Goal: Task Accomplishment & Management: Manage account settings

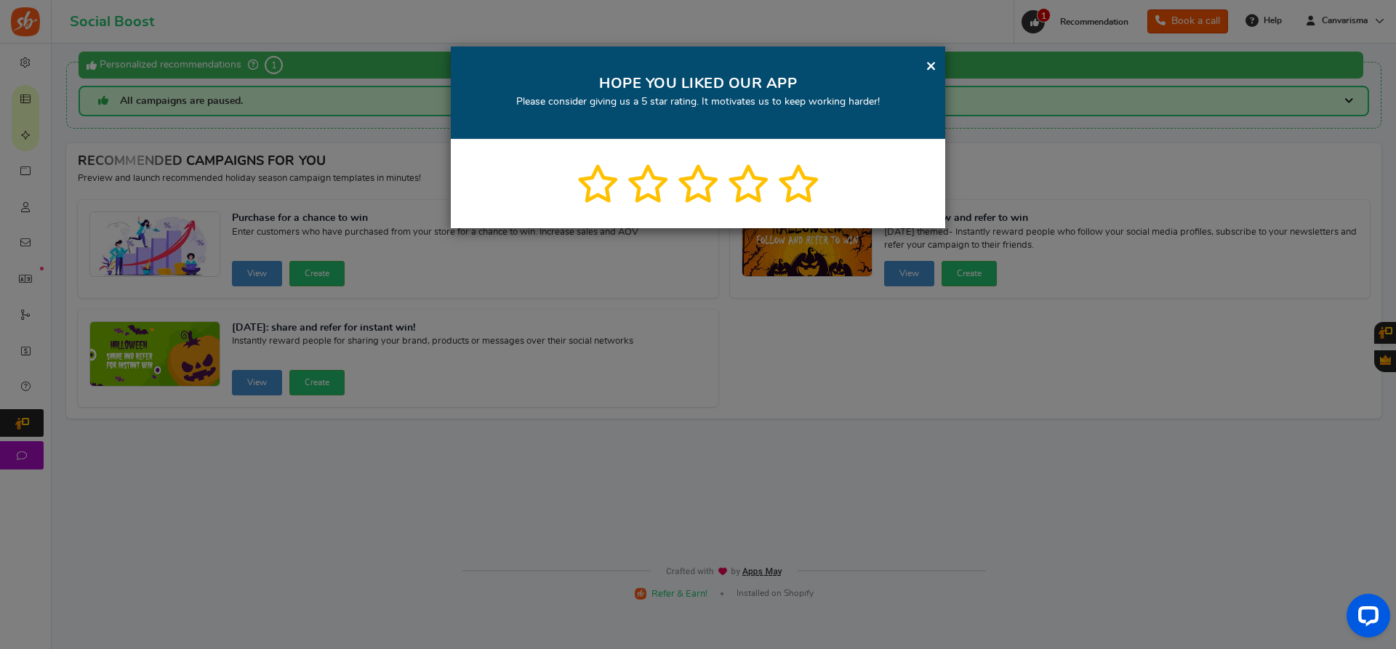
click at [927, 67] on link "×" at bounding box center [931, 66] width 11 height 18
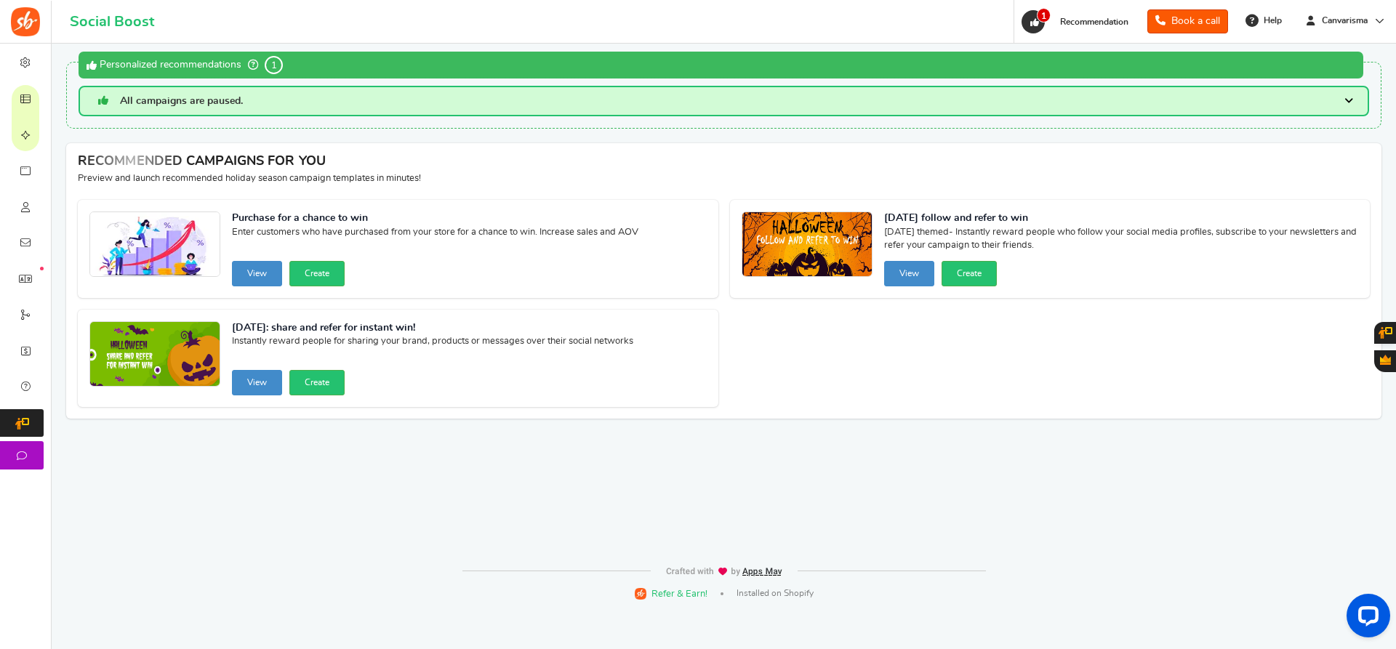
click at [1378, 364] on button "Gratisfaction" at bounding box center [1385, 361] width 22 height 22
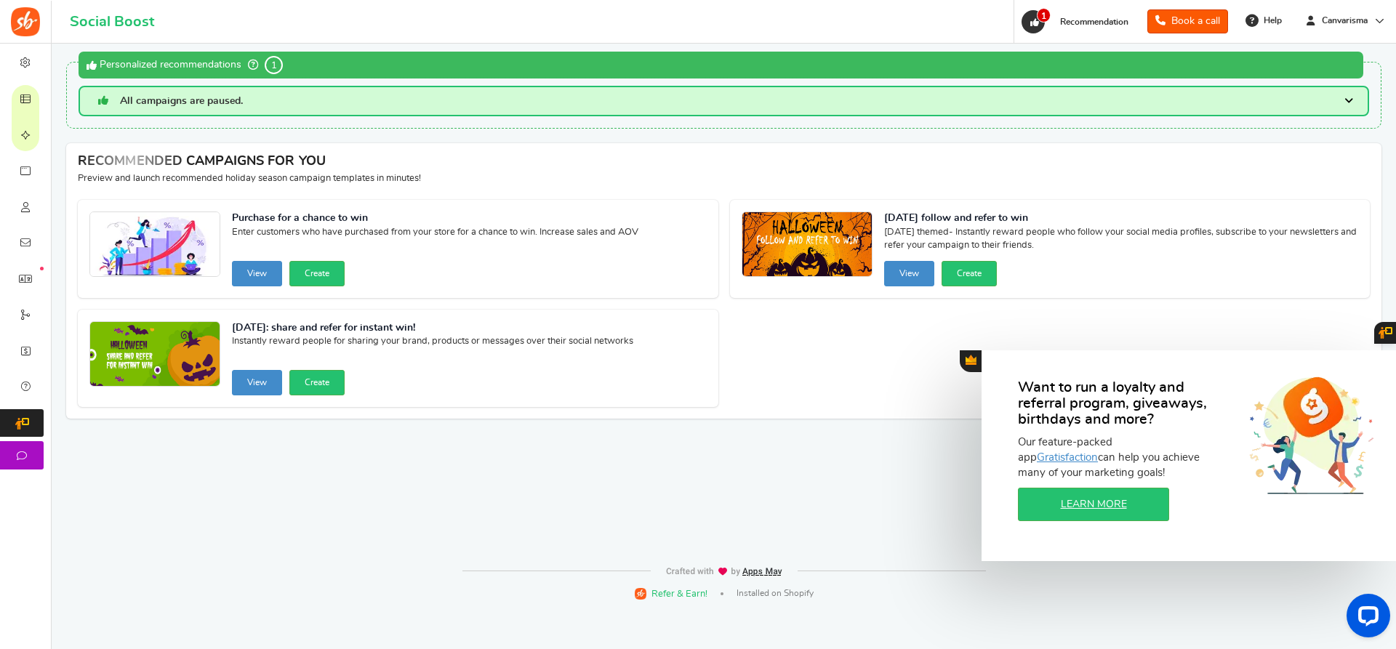
click at [975, 364] on span "Gratisfaction" at bounding box center [971, 360] width 11 height 10
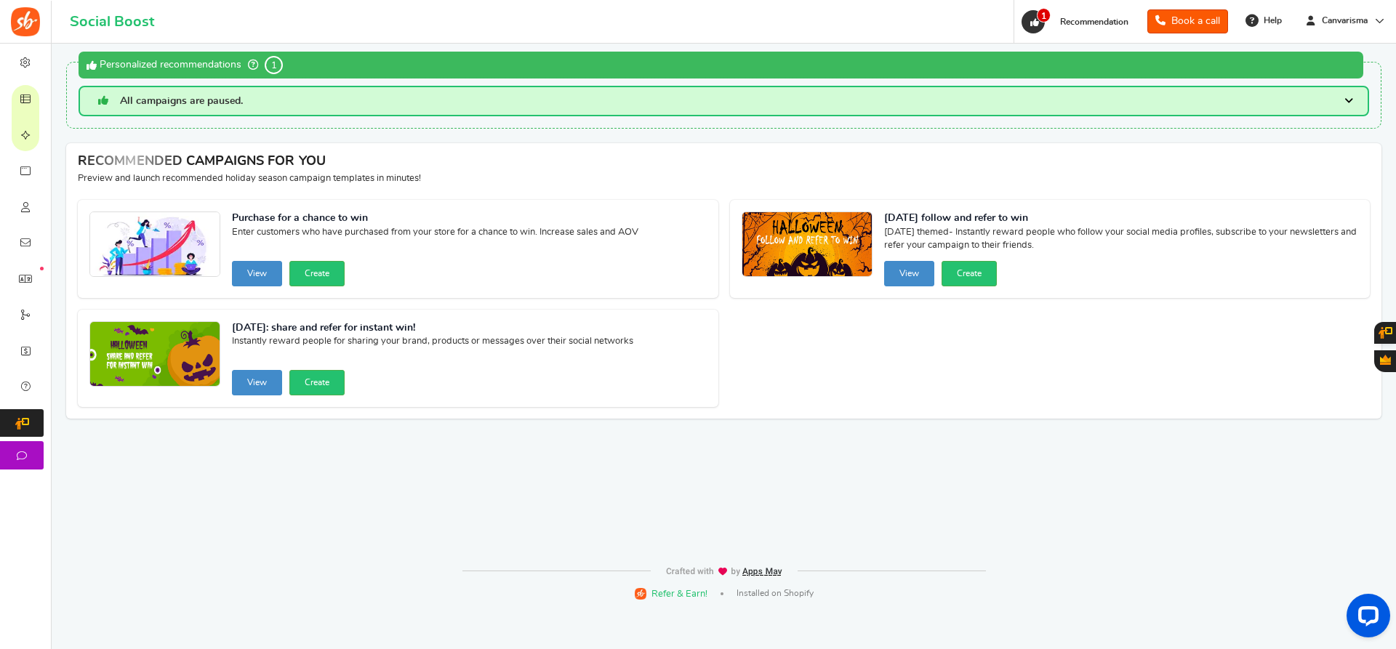
click at [1384, 324] on link at bounding box center [1385, 333] width 22 height 22
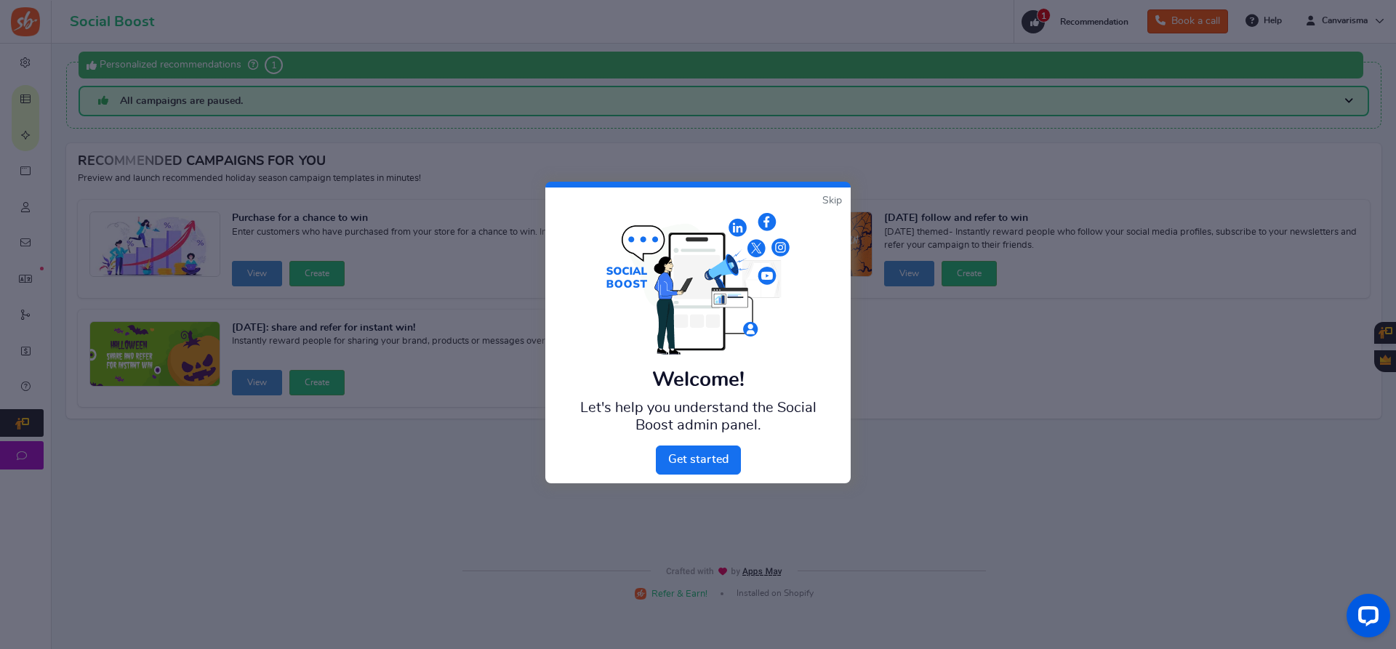
click at [835, 198] on link "Skip" at bounding box center [832, 200] width 20 height 15
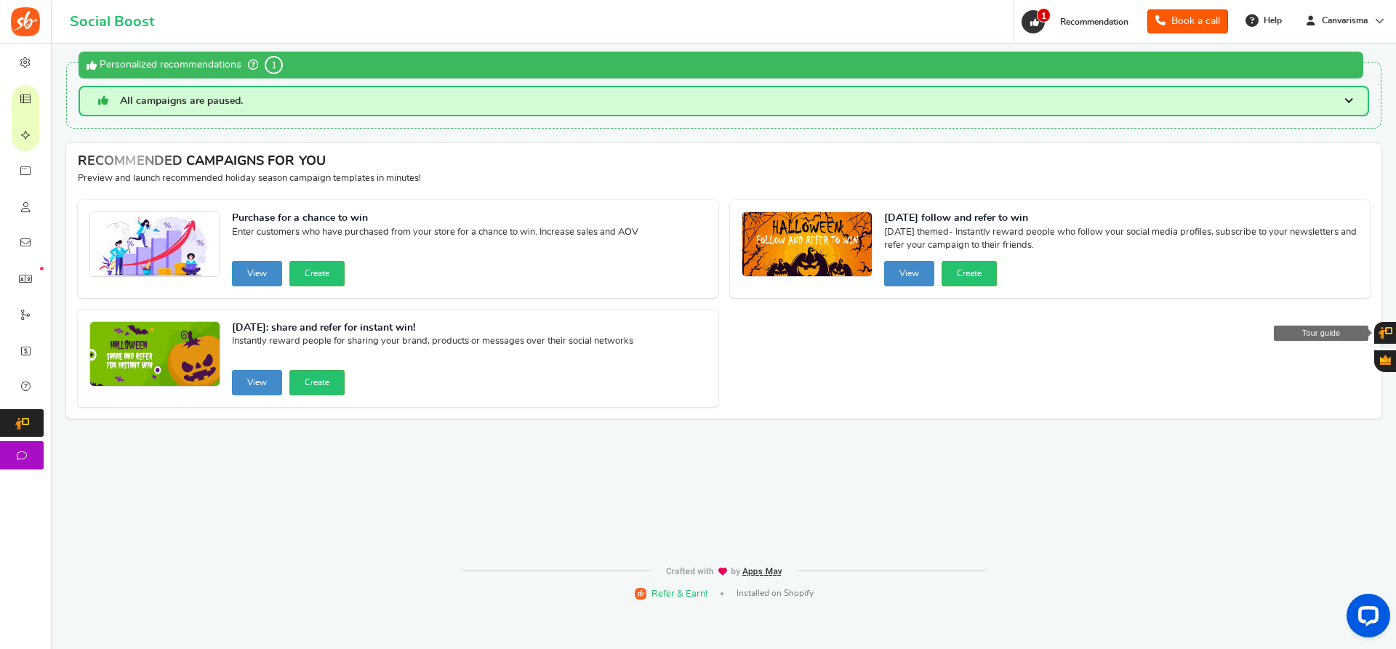
click at [252, 272] on button "View" at bounding box center [257, 273] width 50 height 25
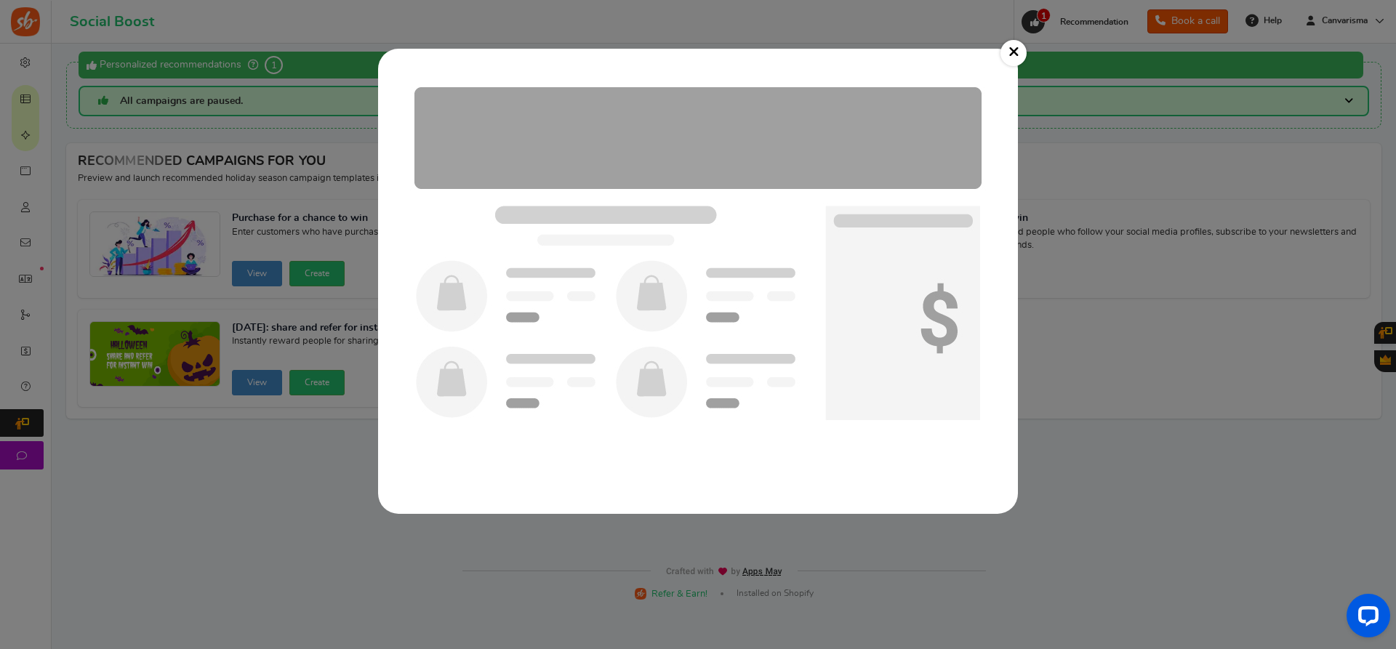
click at [1016, 50] on link "×" at bounding box center [1013, 53] width 26 height 26
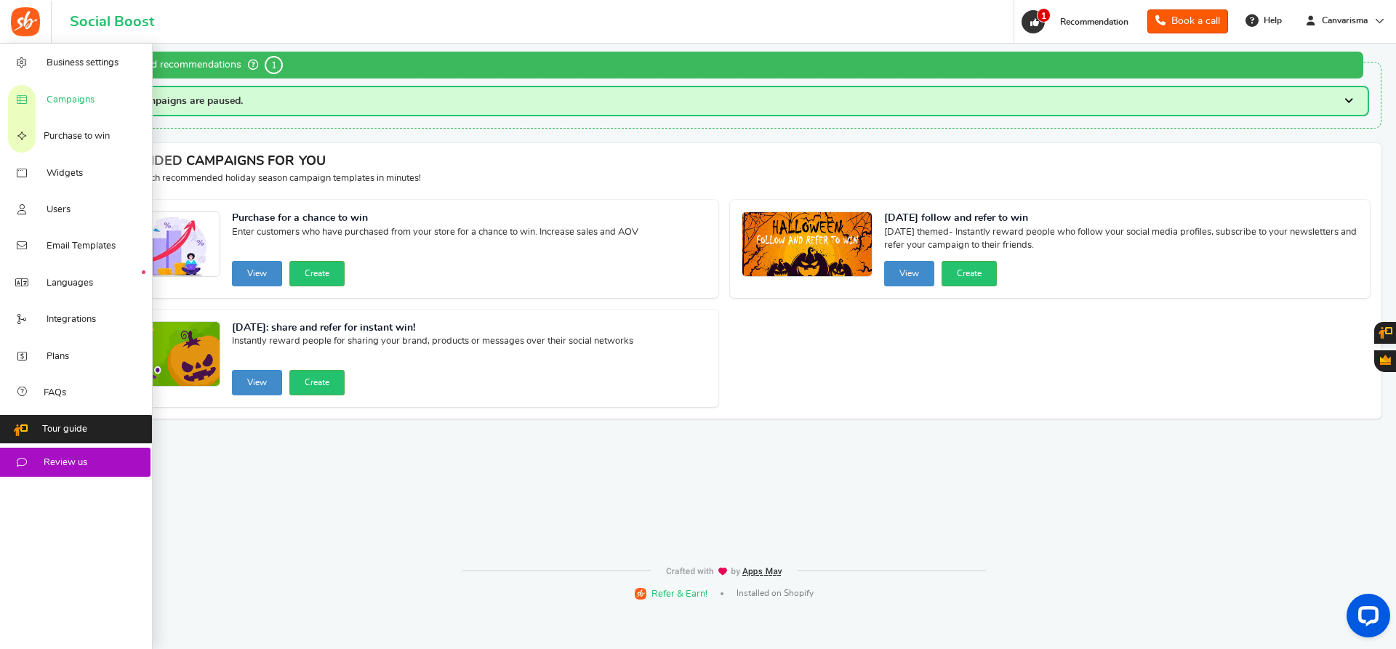
click at [56, 93] on link "Campaigns" at bounding box center [76, 99] width 153 height 36
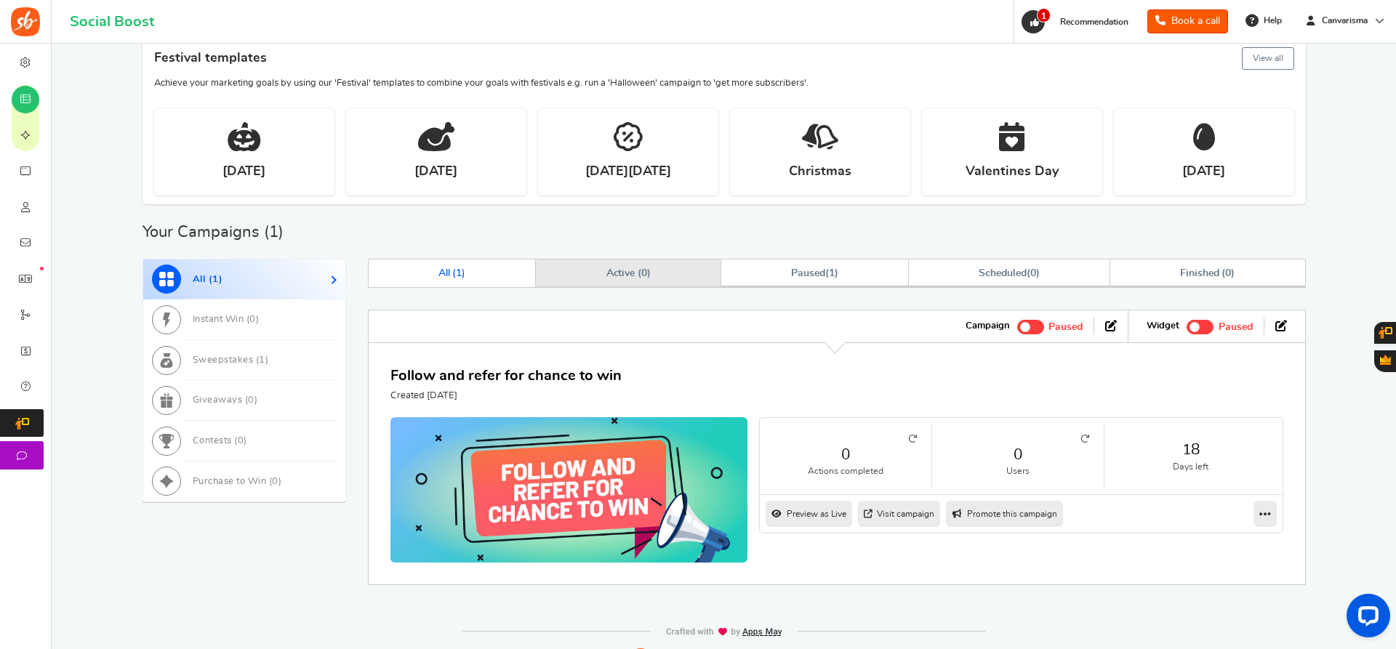
scroll to position [385, 0]
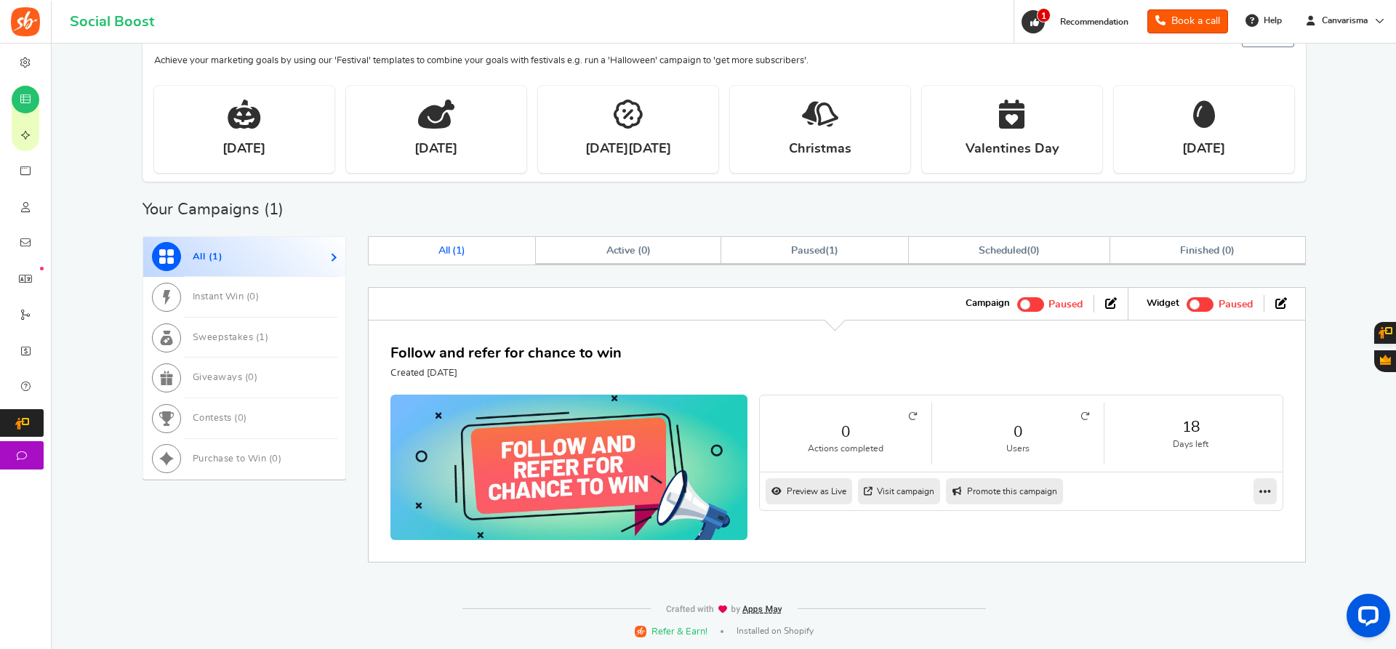
click at [776, 491] on icon at bounding box center [776, 491] width 11 height 9
click at [888, 494] on link "Visit campaign" at bounding box center [899, 491] width 82 height 26
click at [1227, 521] on link "Edit" at bounding box center [1219, 517] width 108 height 23
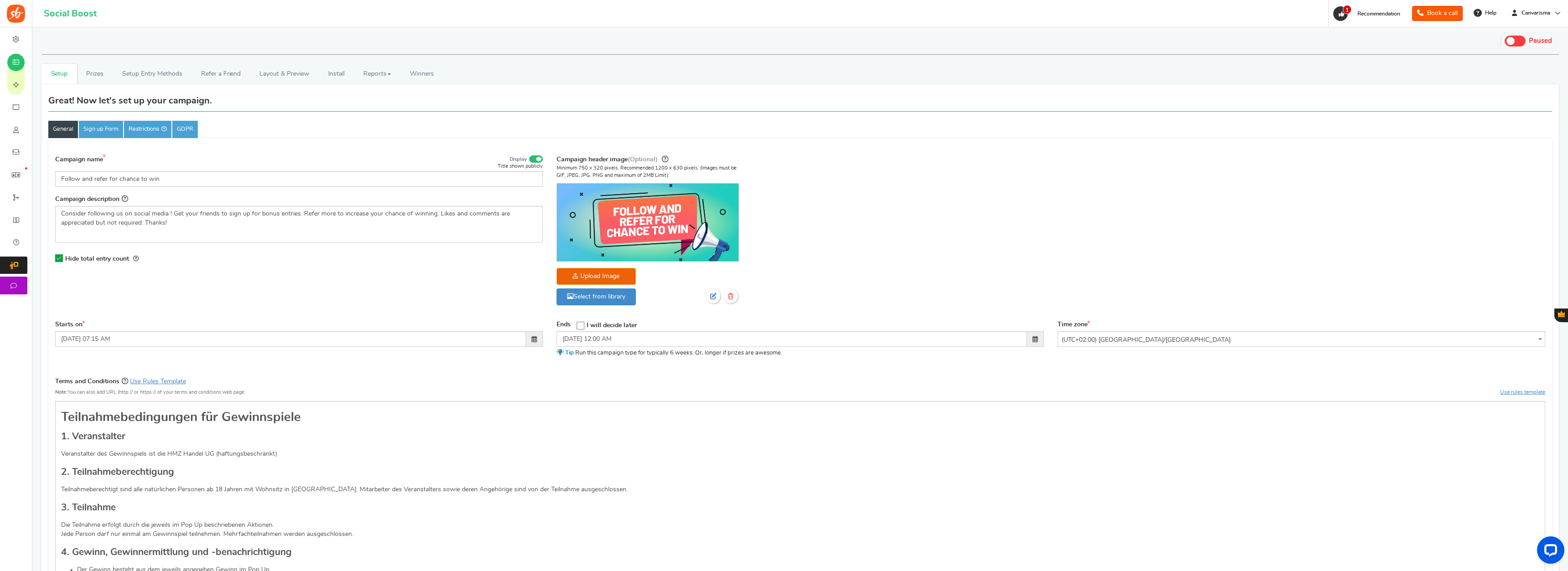
scroll to position [46, 0]
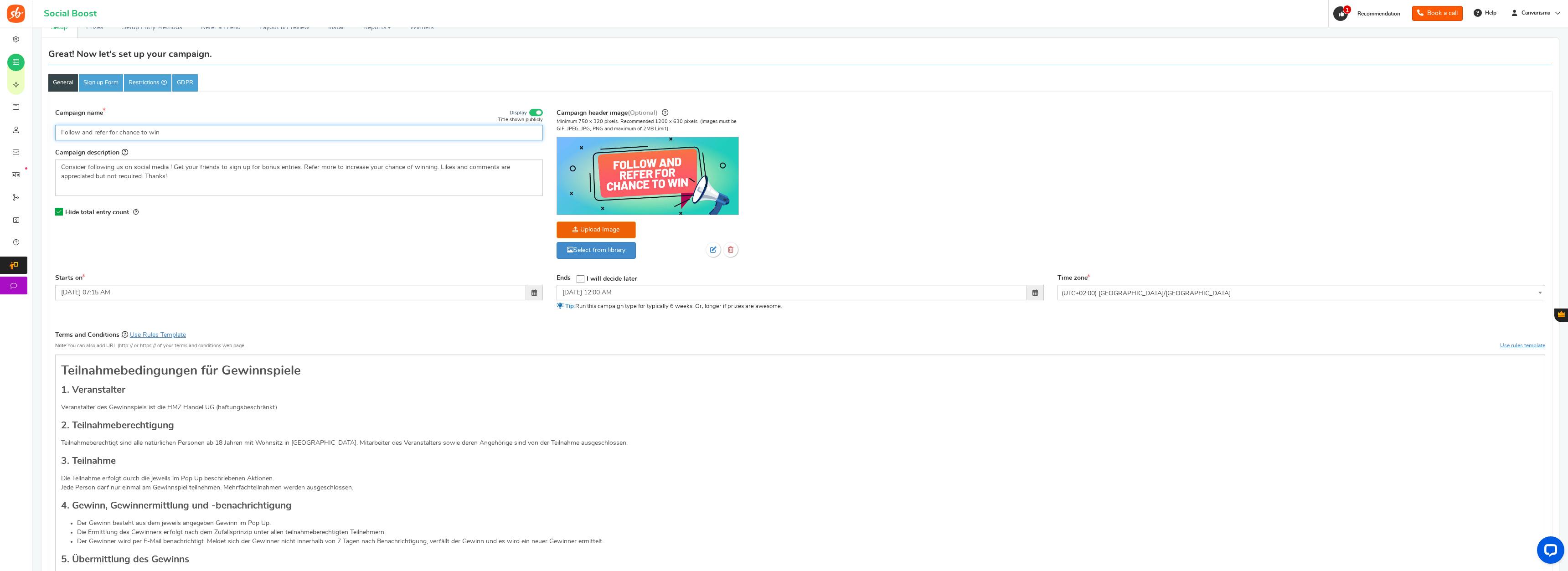
drag, startPoint x: 169, startPoint y: 137, endPoint x: 58, endPoint y: 147, distance: 111.4
click at [58, 140] on input "Follow and refer for chance to win" at bounding box center [299, 132] width 488 height 16
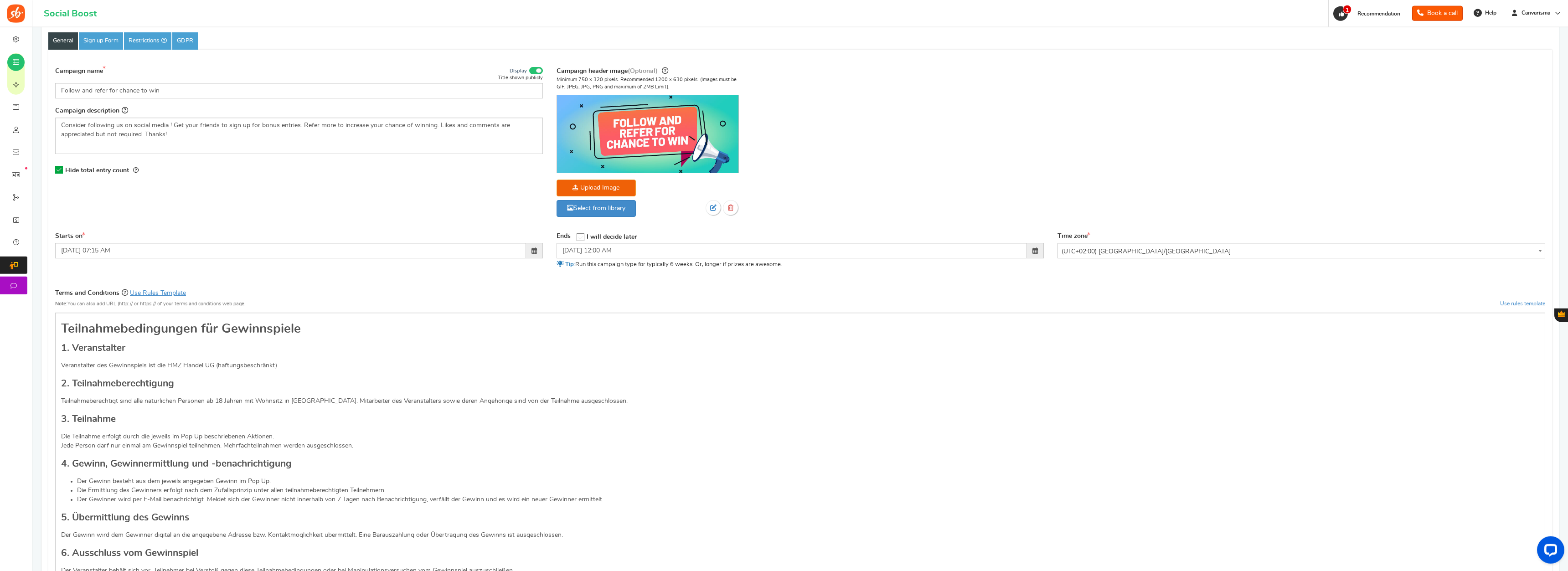
scroll to position [93, 0]
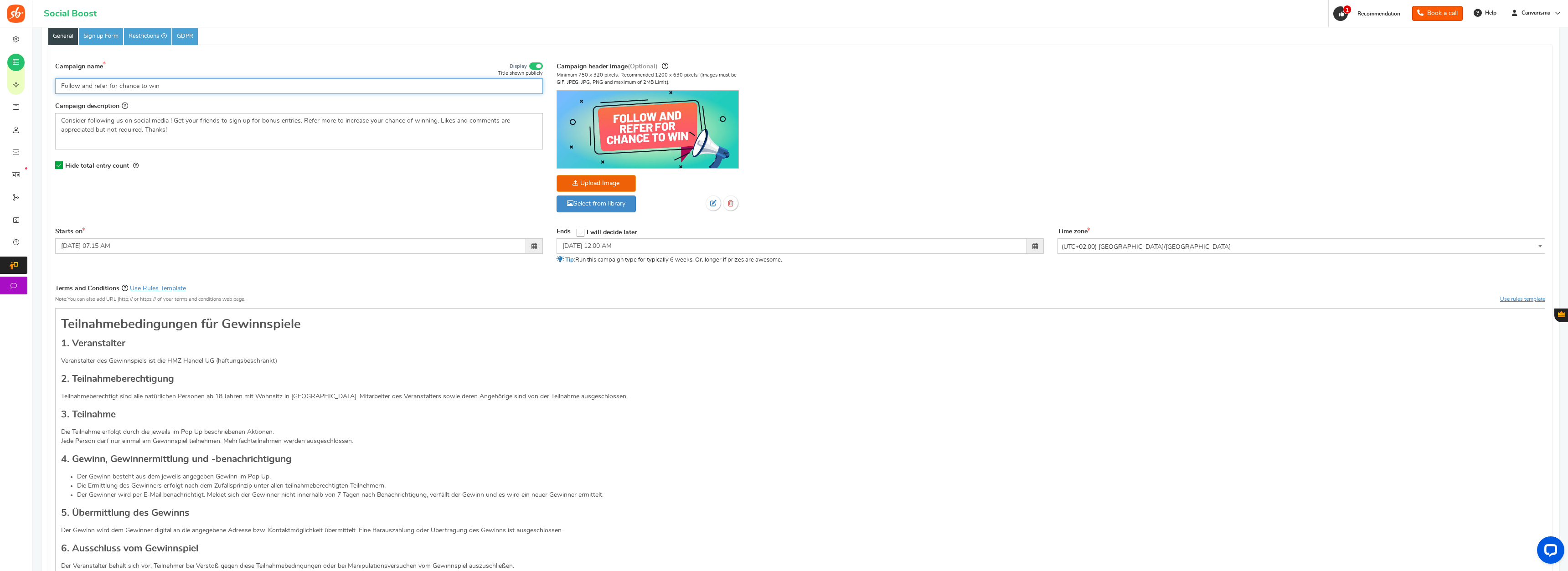
click at [235, 85] on input "Follow and refer for chance to win" at bounding box center [299, 86] width 488 height 16
click at [235, 85] on input "Follow and refer for chance to win" at bounding box center [299, 86] width 488 height 16
paste input "gen und weiterempfehlen für eine Gewinnchance"
type input "Folgen und weiterempfehlen für eine Gewinnchance"
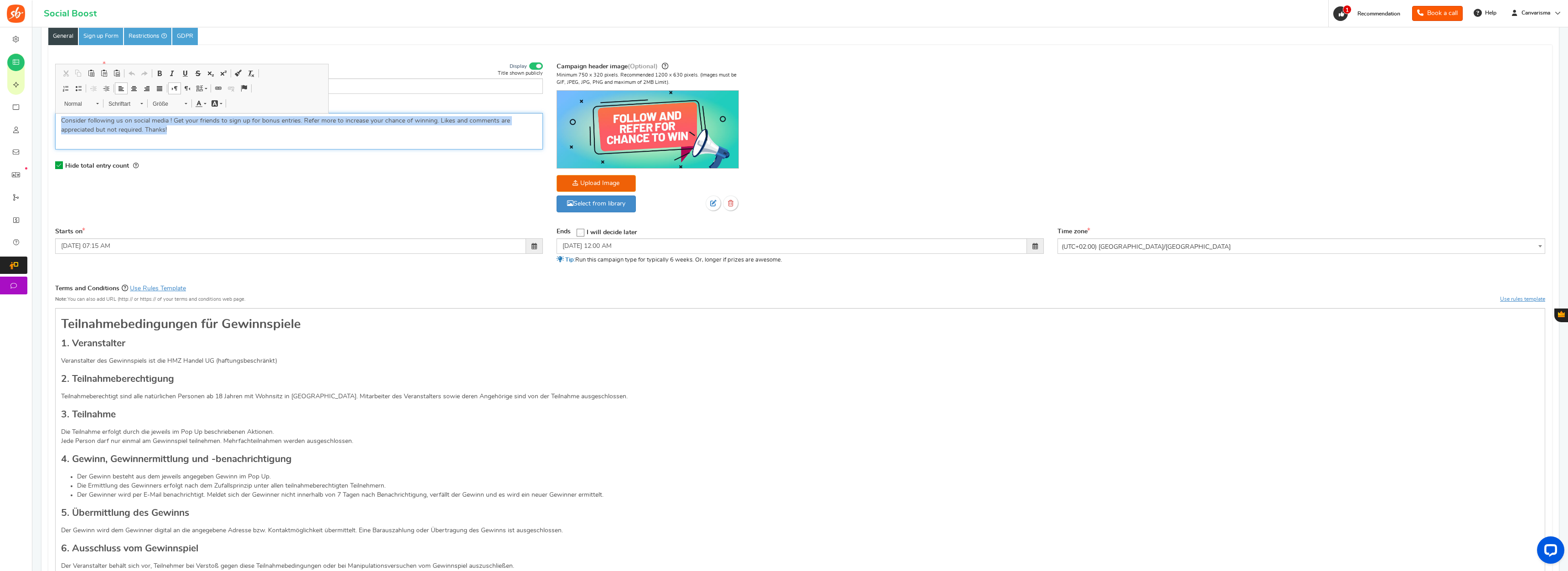
drag, startPoint x: 183, startPoint y: 137, endPoint x: 47, endPoint y: 112, distance: 138.3
click at [47, 112] on div "Great! Now let's set up your campaign. General Sign up Form Restrictions GDPR C…" at bounding box center [800, 427] width 1517 height 872
copy p "Consider following us on social media ! Get your friends to sign up for bonus e…"
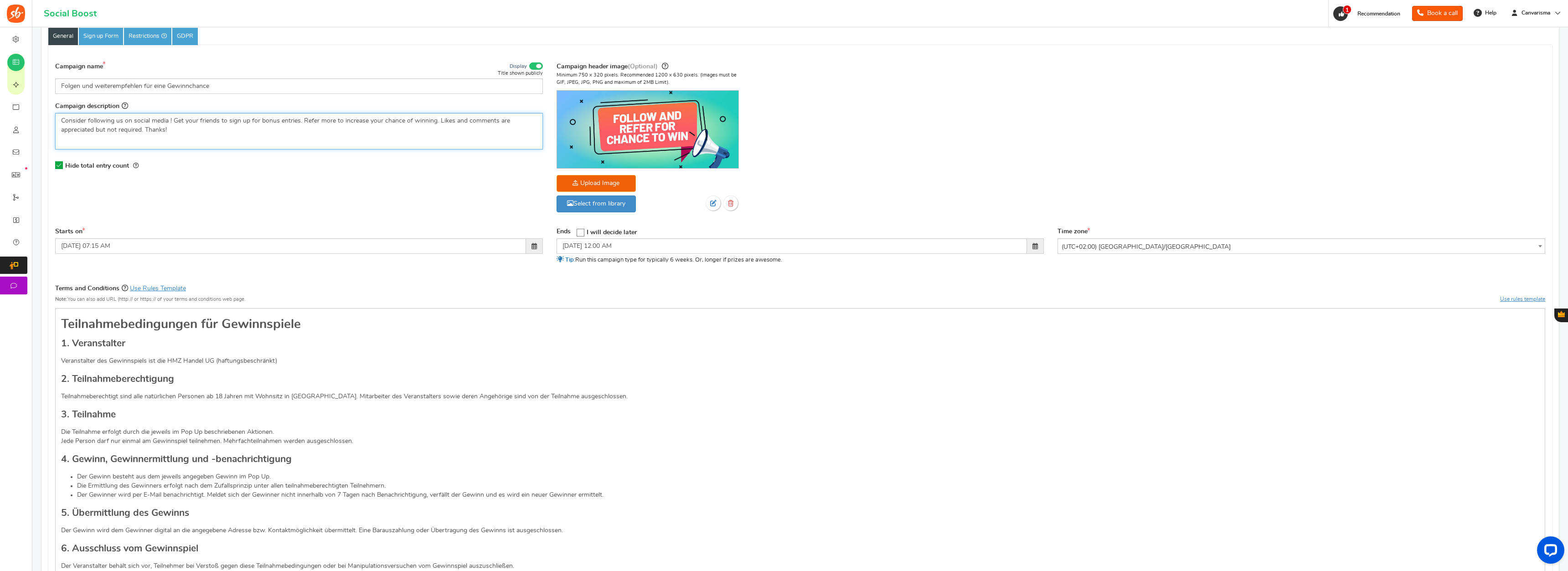
click at [327, 137] on div "Consider following us on social media ! Get your friends to sign up for bonus e…" at bounding box center [299, 131] width 488 height 36
click at [327, 137] on div "Consider following us on social media ! Get your friends to sign up for bonus e…" at bounding box center [299, 131] width 488 height 36
click at [91, 122] on p "Folgen Sie uns in den sozialen Medien! Überzeugen Sie Ihre Freunde, sich für Bo…" at bounding box center [298, 125] width 476 height 18
click at [216, 118] on p "Folge uns in den sozialen Medien! Überzeugen Sie Ihre Freunde, sich für Bonuste…" at bounding box center [298, 125] width 476 height 18
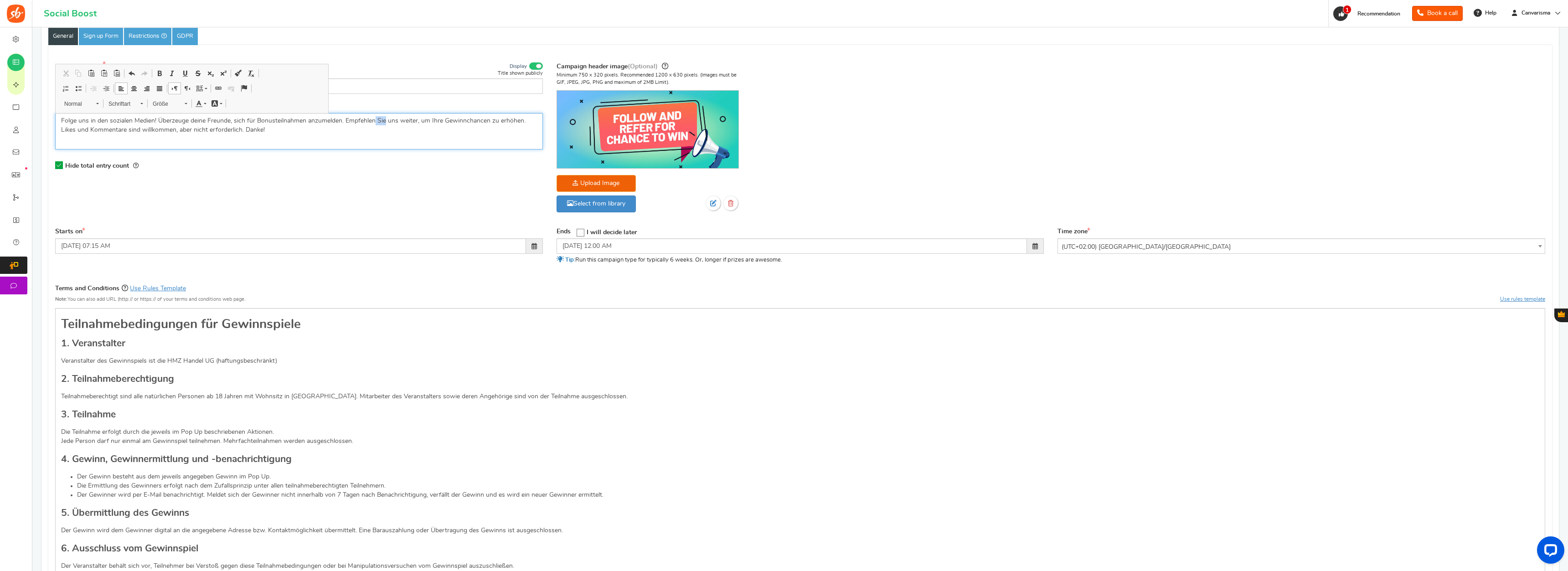
drag, startPoint x: 386, startPoint y: 120, endPoint x: 375, endPoint y: 123, distance: 11.4
click at [375, 123] on p "Folge uns in den sozialen Medien! Überzeuge deine Freunde, sich für Bonusteilna…" at bounding box center [298, 125] width 476 height 18
click at [239, 120] on p "Folge uns in den sozialen Medien! Empfehle uns weiter, um Ihre Gewinnchancen zu…" at bounding box center [298, 120] width 476 height 9
click at [372, 172] on div "Hide total entry count" at bounding box center [299, 165] width 488 height 19
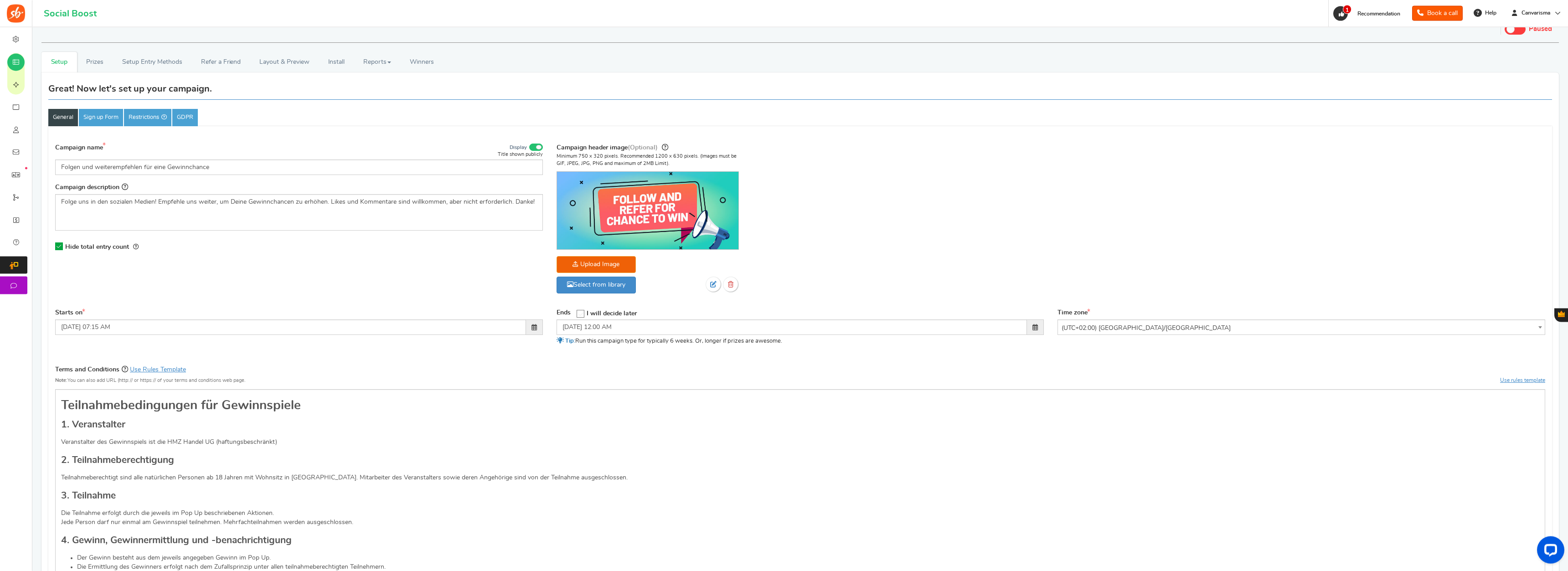
scroll to position [0, 0]
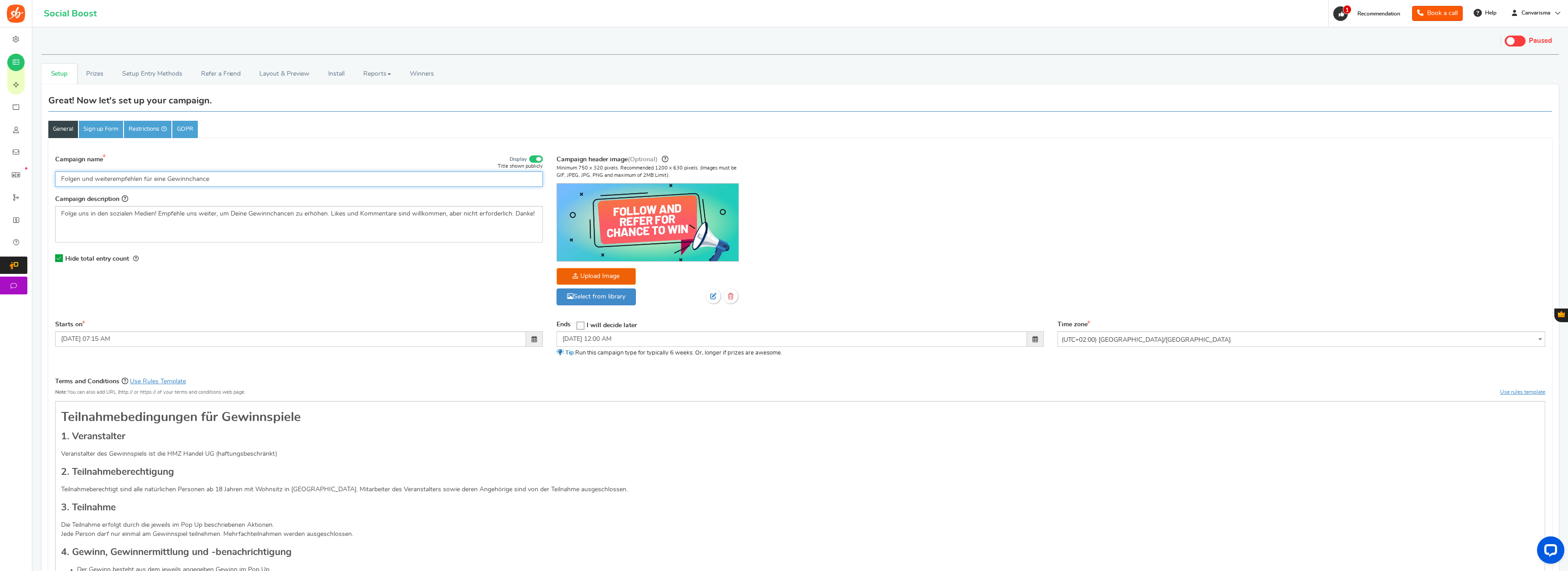
drag, startPoint x: 142, startPoint y: 177, endPoint x: 61, endPoint y: 184, distance: 81.3
click at [61, 184] on input "Folgen und weiterempfehlen für eine Gewinnchance" at bounding box center [299, 179] width 488 height 16
drag, startPoint x: 234, startPoint y: 181, endPoint x: 161, endPoint y: 176, distance: 73.2
click at [161, 176] on input "Trage Dich für unseren Newsletter für eine Gewinnchance" at bounding box center [299, 179] width 488 height 16
type input "Trage Dich für unseren Newsletter ein"
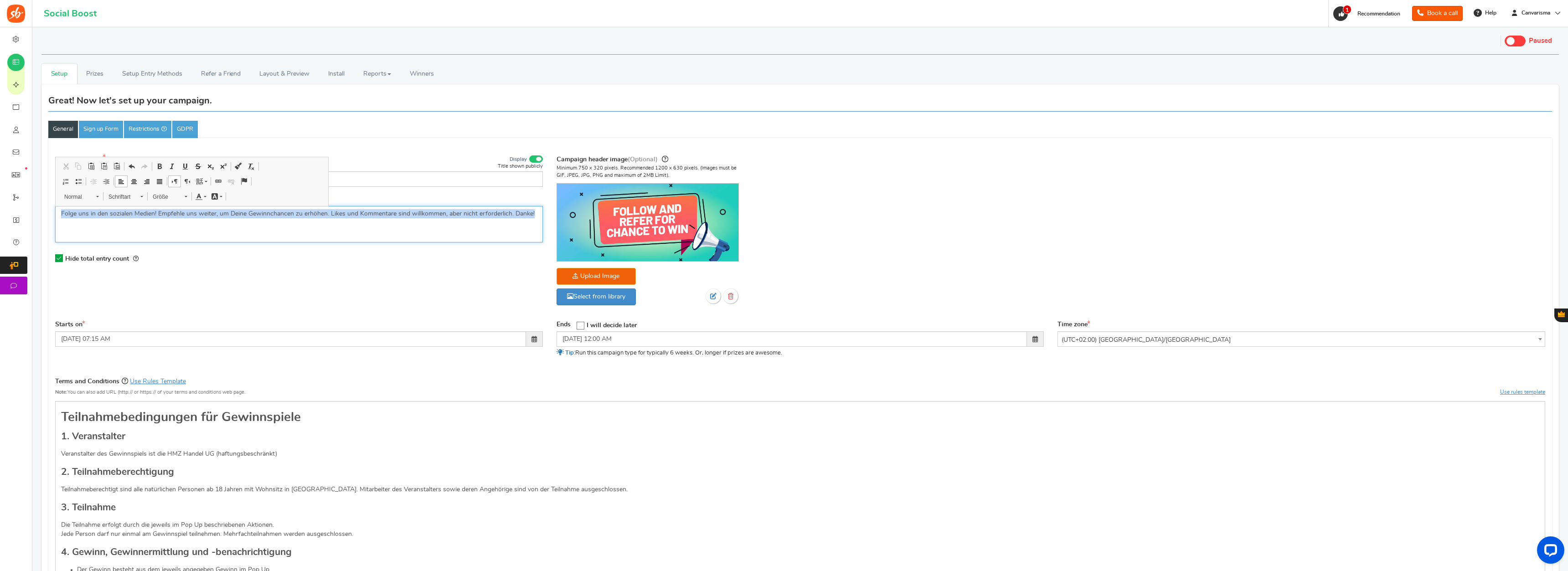
drag, startPoint x: 523, startPoint y: 217, endPoint x: 50, endPoint y: 236, distance: 473.4
click at [50, 236] on div "Campaign name Display Title shown publicly Trage Dich für unseren Newsletter ei…" at bounding box center [299, 214] width 502 height 121
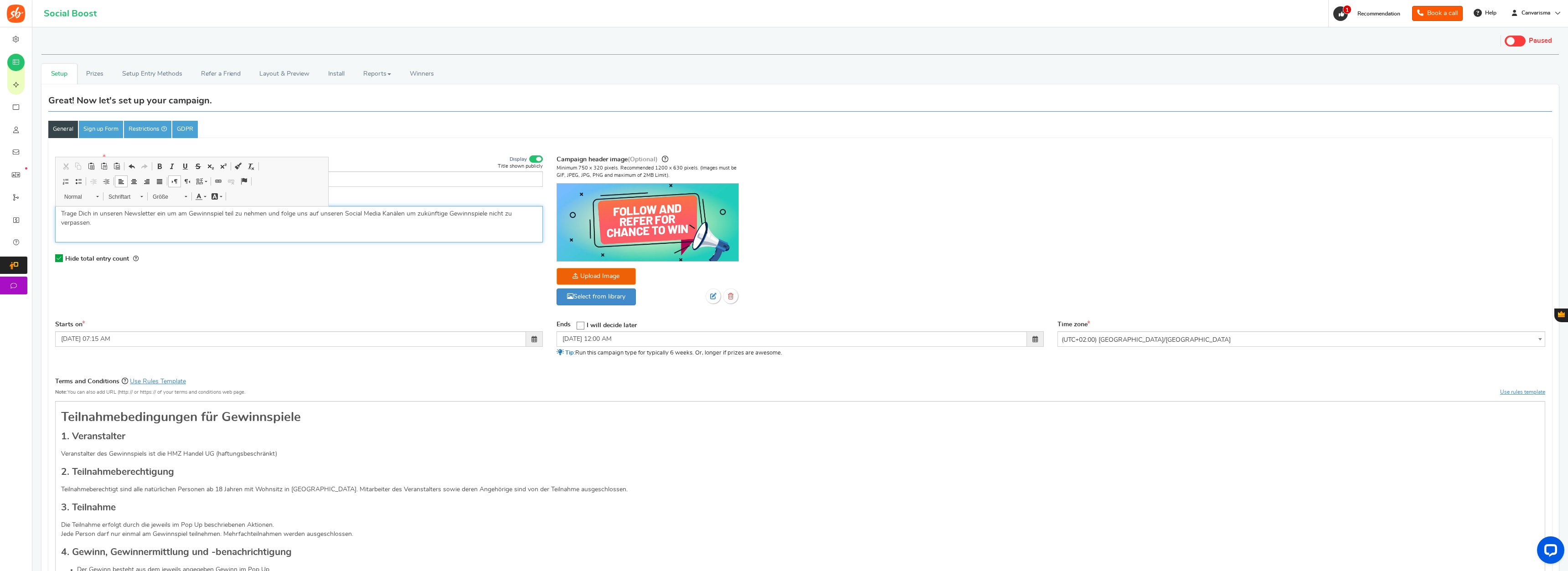
click at [403, 215] on p "Trage Dich in unseren Newsletter ein um am Gewinnspiel teil zu nehmen und folge…" at bounding box center [298, 218] width 476 height 18
click at [411, 254] on div "Hide total entry count" at bounding box center [299, 259] width 488 height 19
click at [166, 217] on p "Trage Dich in unseren Newsletter ein um am Gewinnspiel teil zu nehmen und folge…" at bounding box center [298, 218] width 476 height 18
click at [307, 237] on div "Trage Dich in unseren Newsletter ein, um am Gewinnspiel teil zu nehmen und folg…" at bounding box center [299, 224] width 488 height 36
click at [397, 184] on input "Trage Dich für unseren Newsletter ein" at bounding box center [299, 179] width 488 height 16
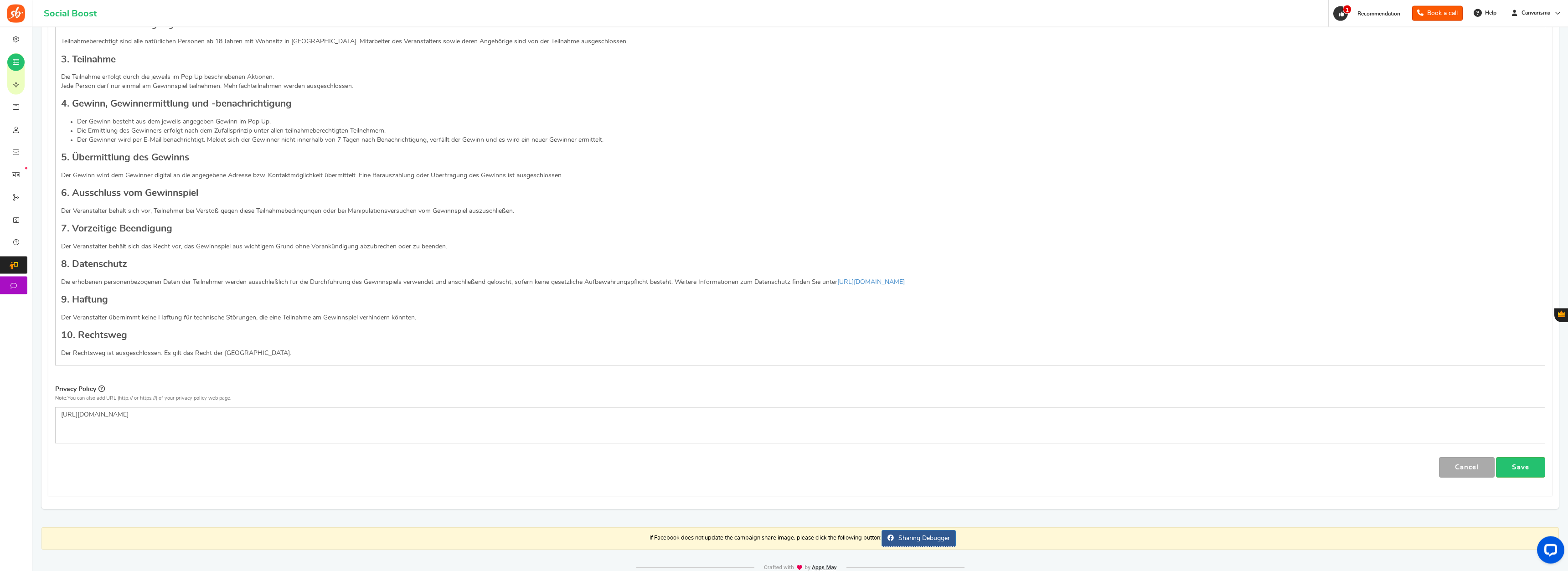
scroll to position [498, 0]
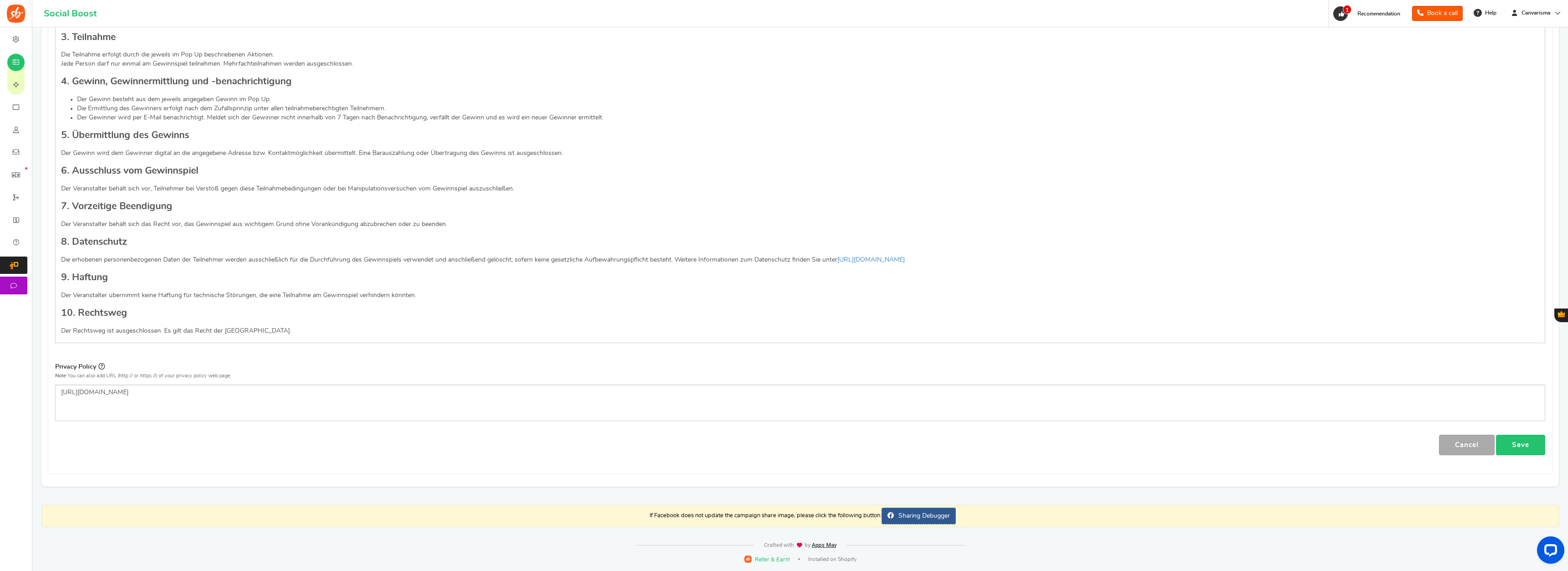
click at [875, 407] on link "Save" at bounding box center [1520, 445] width 50 height 21
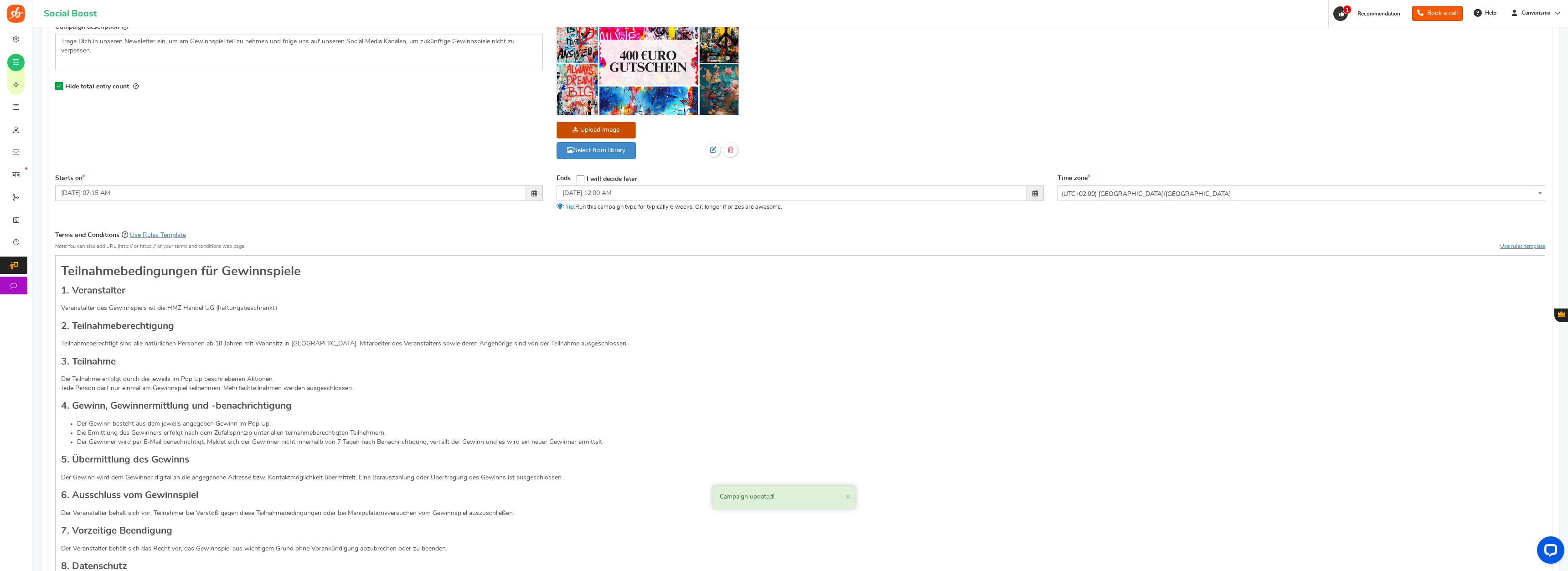
scroll to position [0, 0]
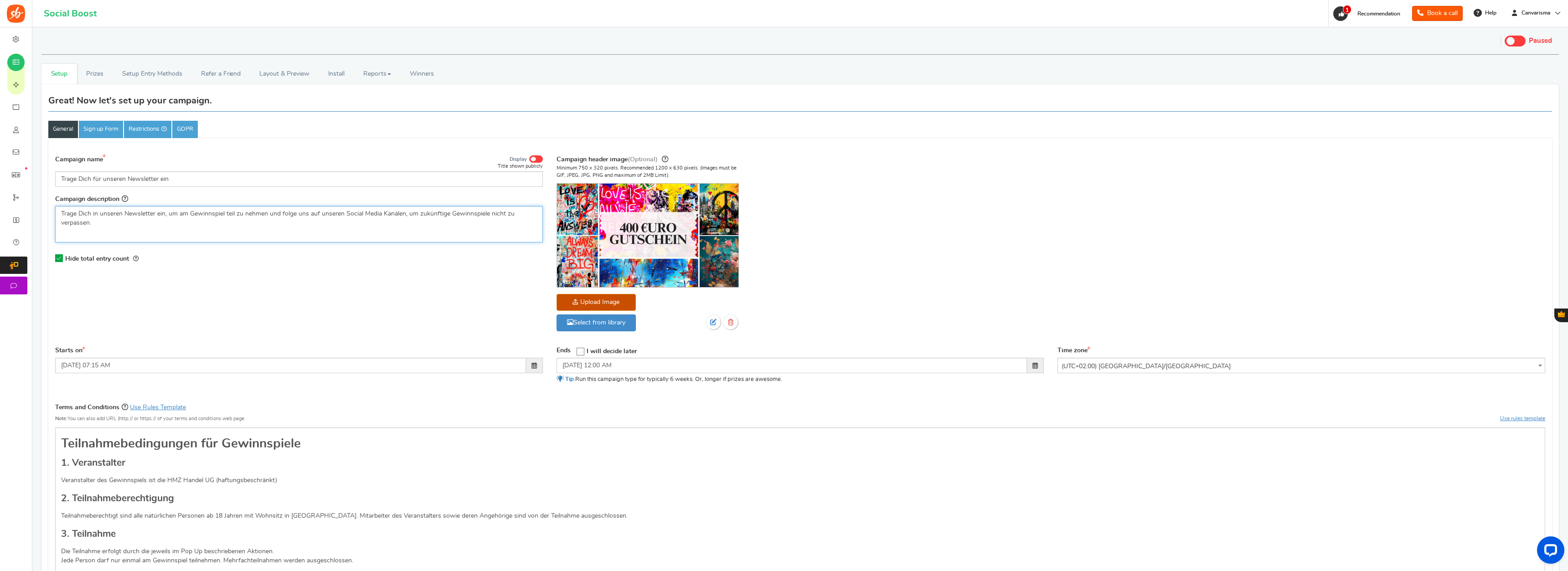
click at [238, 213] on p "Trage Dich in unseren Newsletter ein, um am Gewinnspiel teil zu nehmen und folg…" at bounding box center [298, 218] width 476 height 18
click at [283, 234] on div "Trage Dich in unseren Newsletter ein, um am Gewinnspiel teilzunehmen und folge …" at bounding box center [299, 224] width 488 height 36
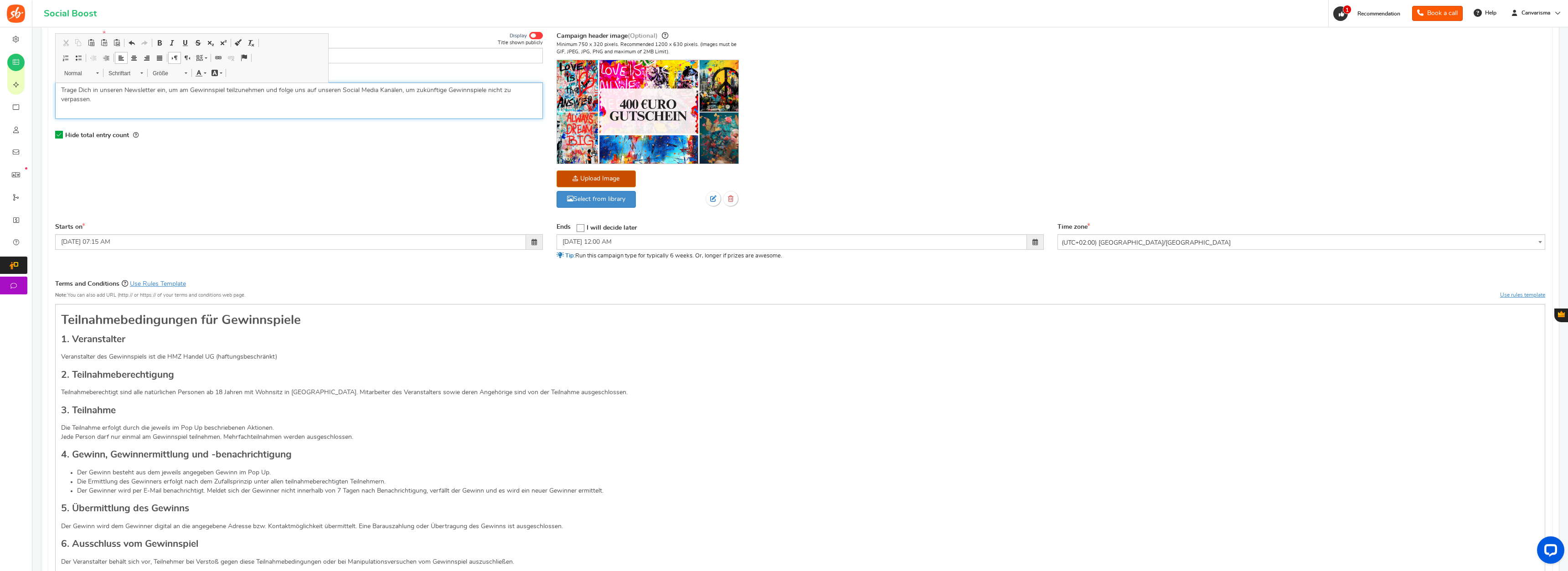
scroll to position [498, 0]
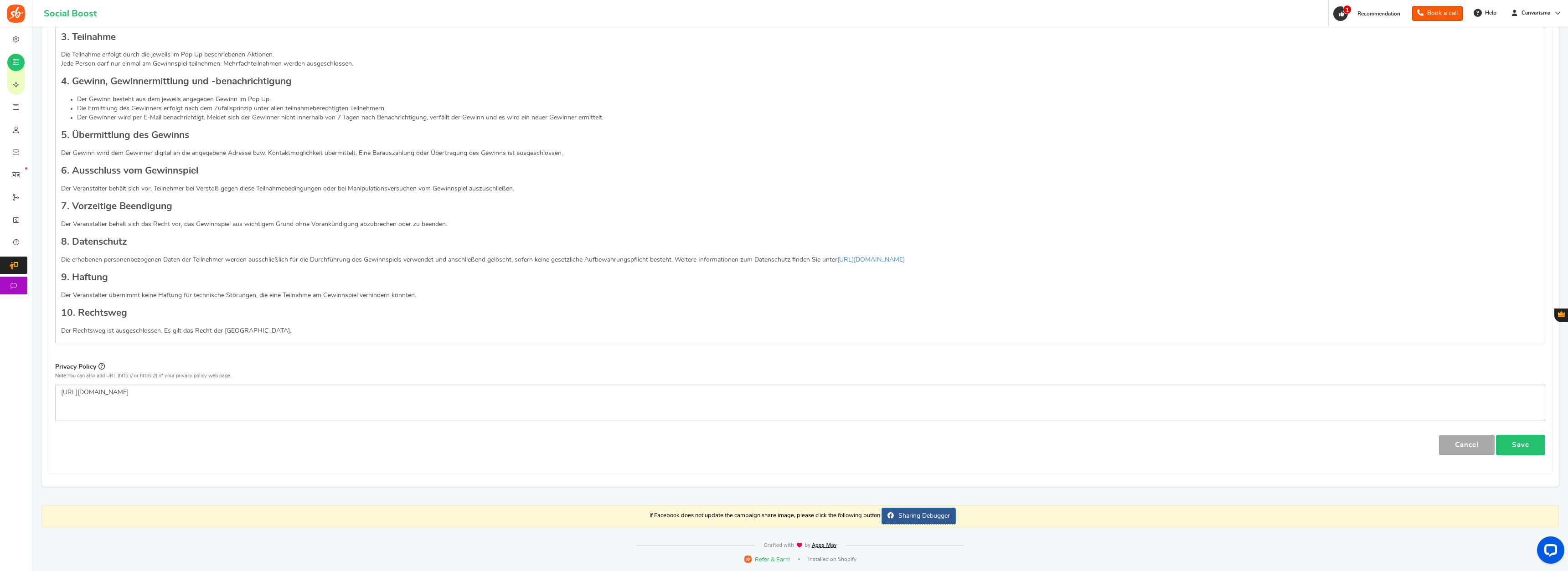
click at [875, 407] on link "Save" at bounding box center [1520, 445] width 50 height 21
drag, startPoint x: 174, startPoint y: 402, endPoint x: 60, endPoint y: 405, distance: 114.0
click at [60, 405] on div "[URL][DOMAIN_NAME]" at bounding box center [800, 403] width 1490 height 36
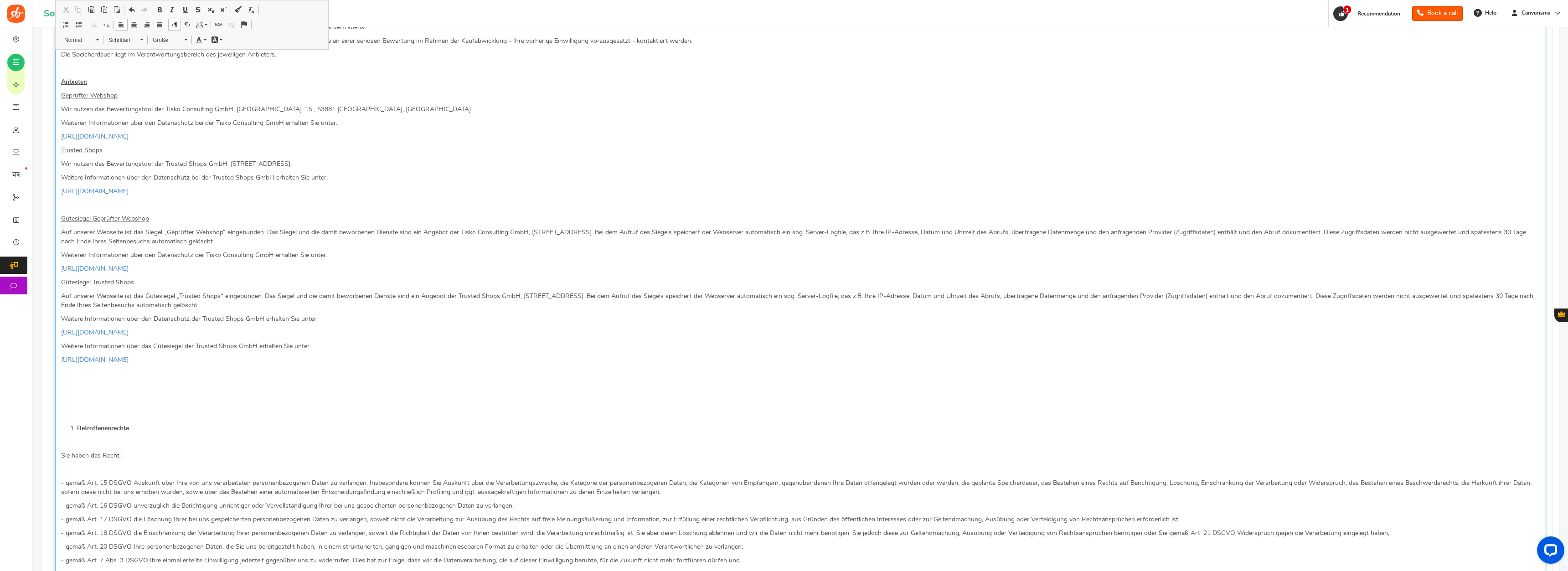
scroll to position [5069, 0]
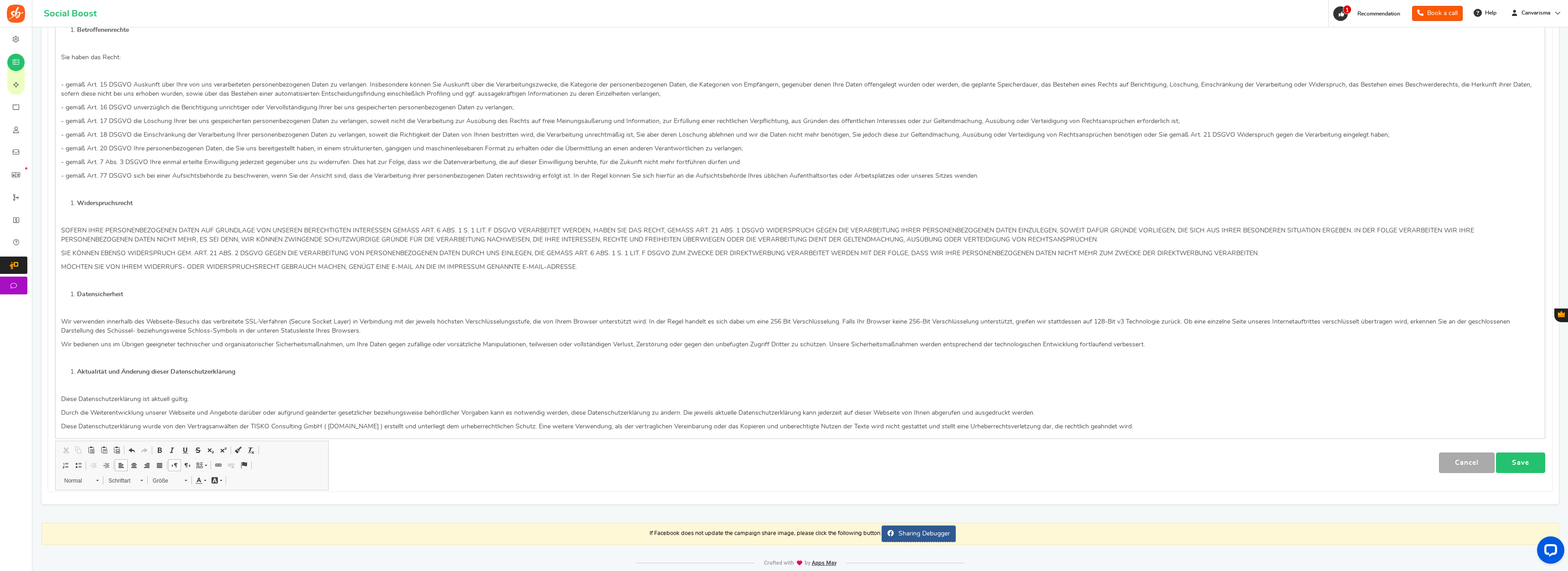
click at [875, 407] on link "Save" at bounding box center [1520, 463] width 50 height 21
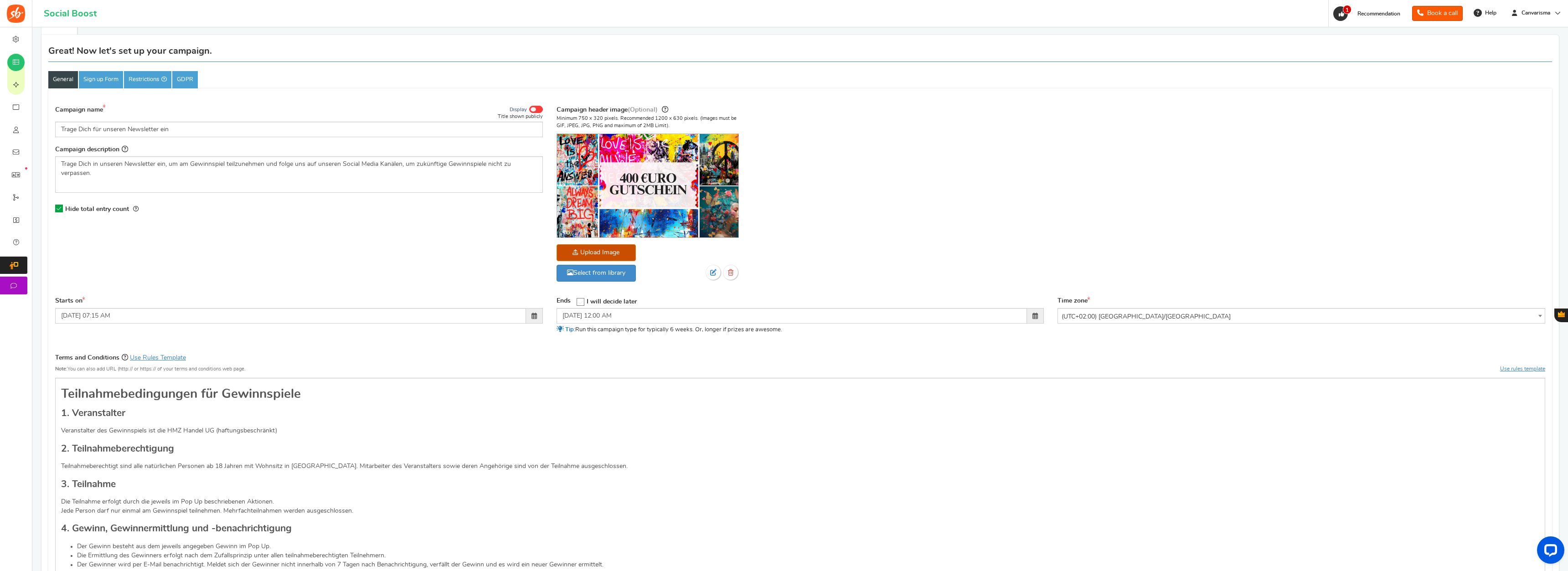
scroll to position [0, 0]
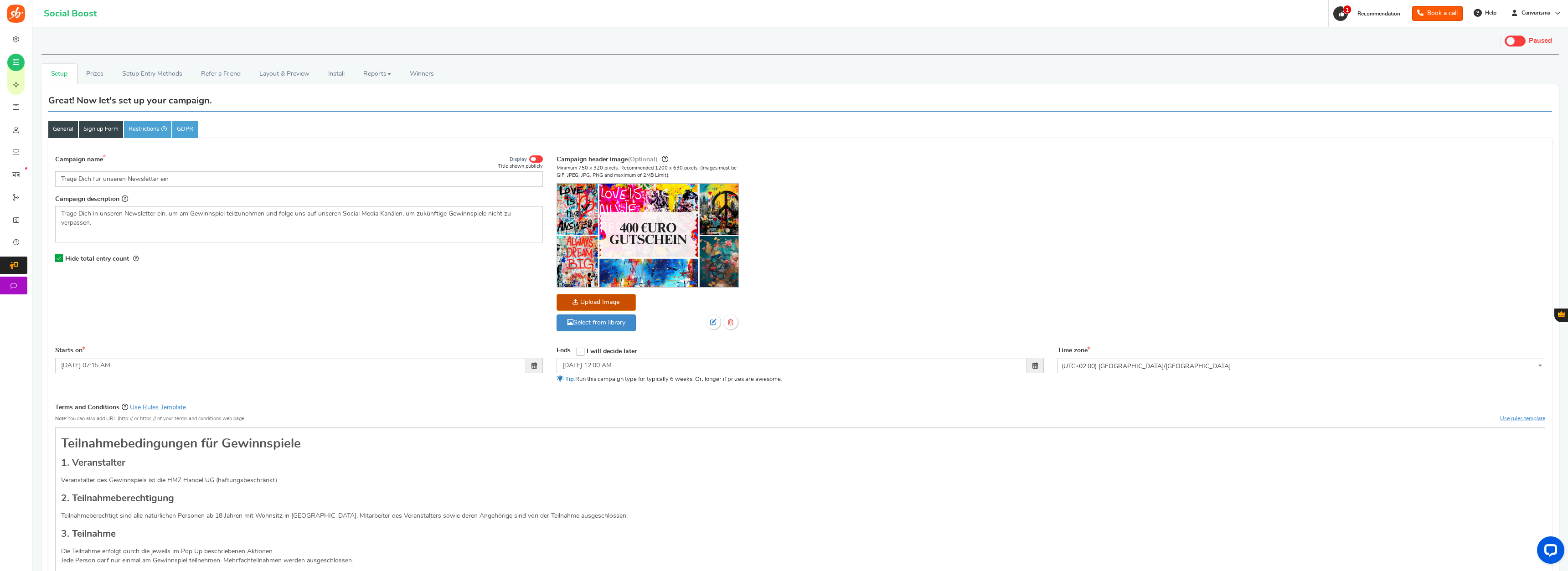
click at [102, 133] on link "Sign up Form" at bounding box center [101, 130] width 45 height 18
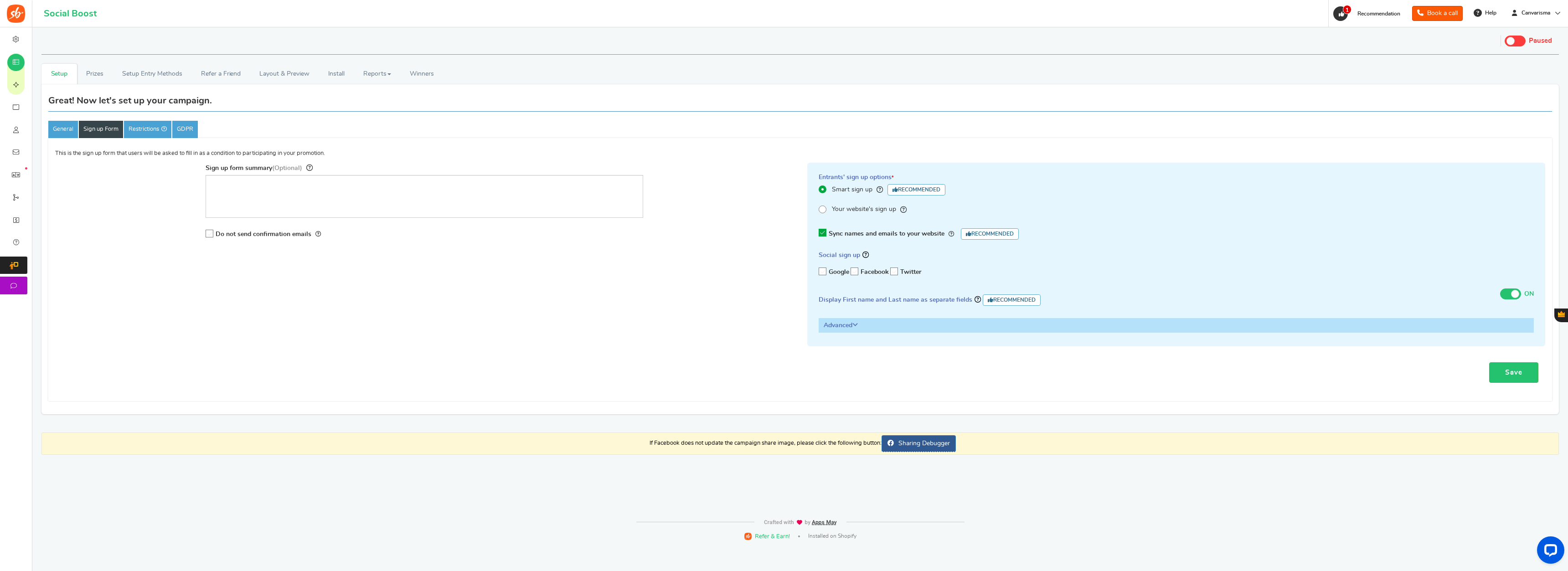
click at [848, 330] on h3 "Advanced" at bounding box center [1177, 325] width 715 height 14
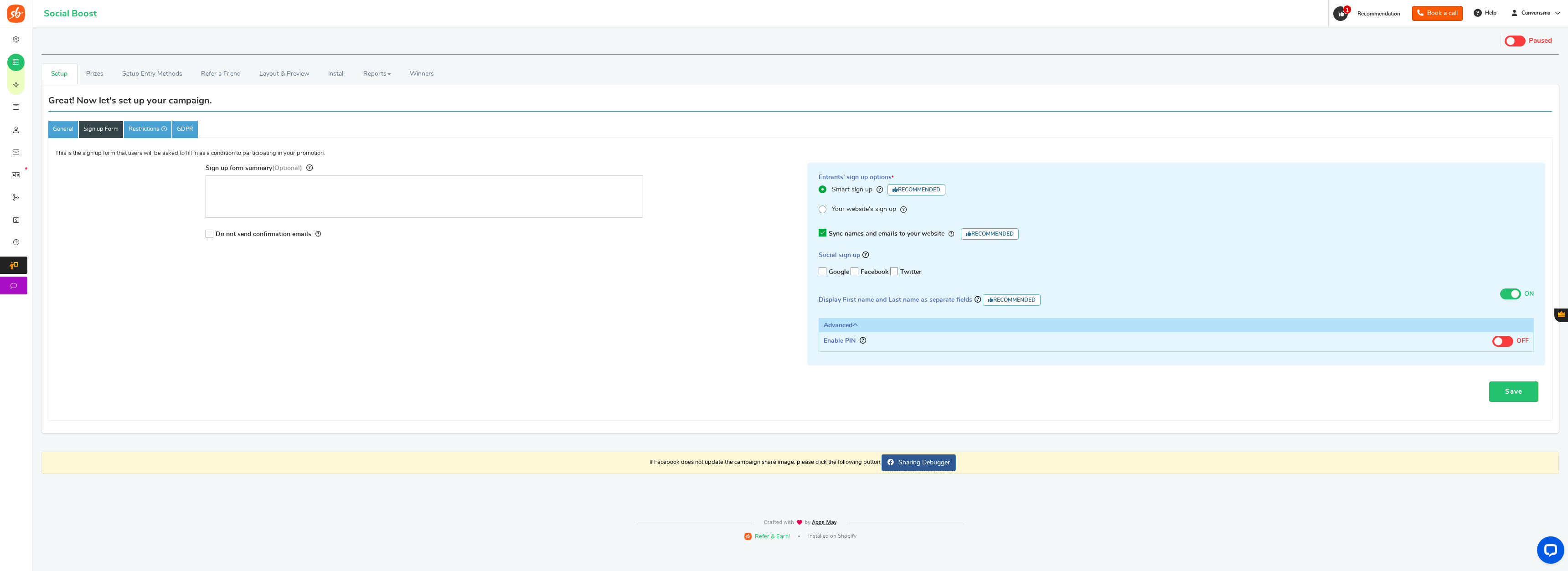
click at [855, 325] on icon at bounding box center [855, 325] width 6 height 6
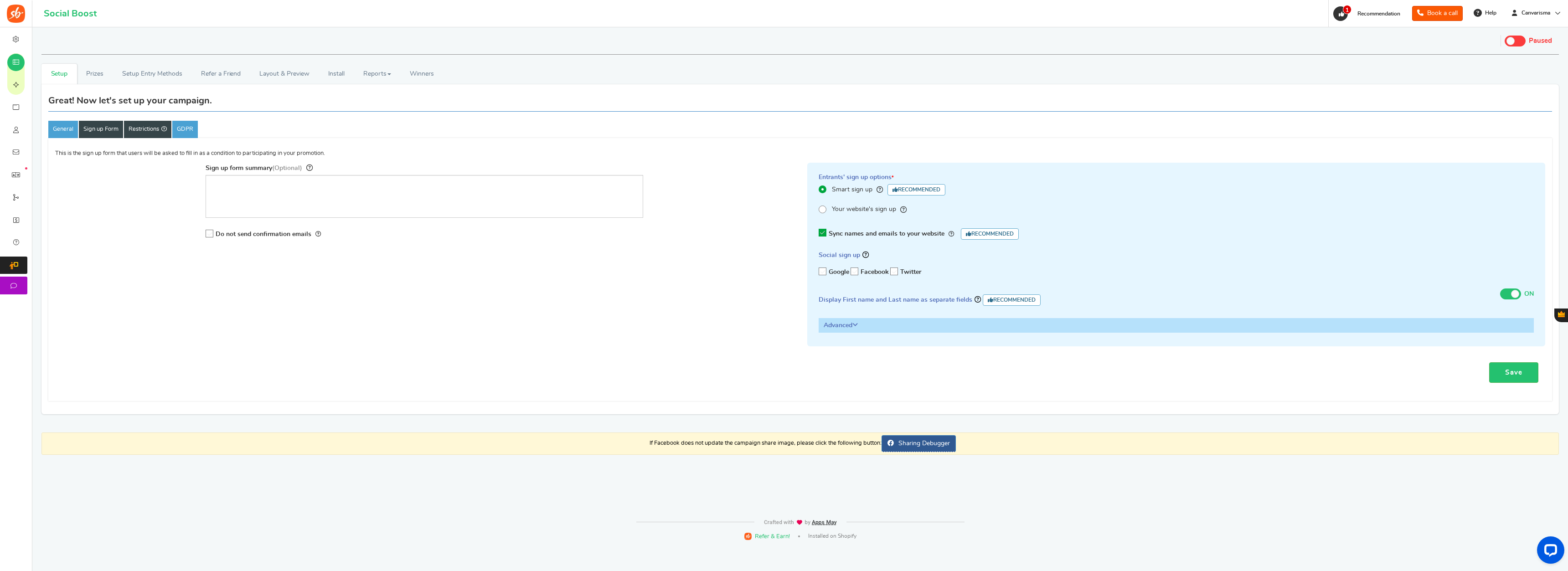
click at [143, 123] on link "Restrictions" at bounding box center [148, 130] width 48 height 18
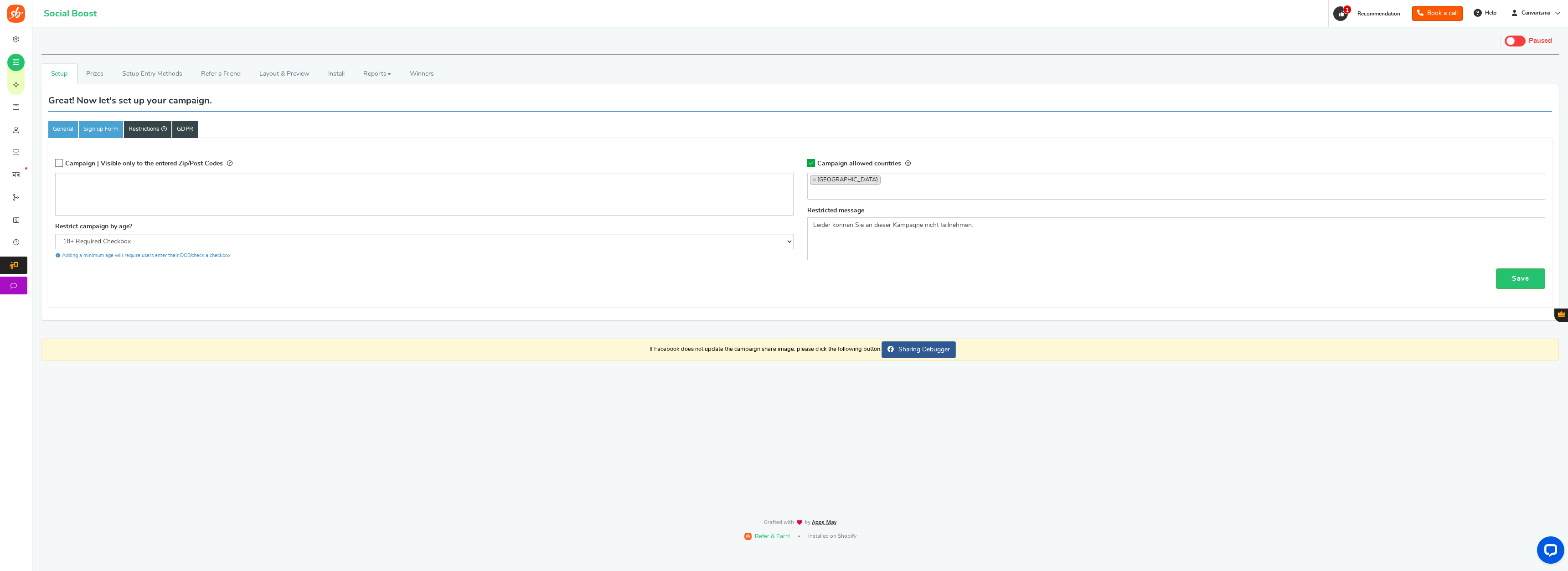
click at [186, 132] on link "GDPR" at bounding box center [185, 130] width 26 height 18
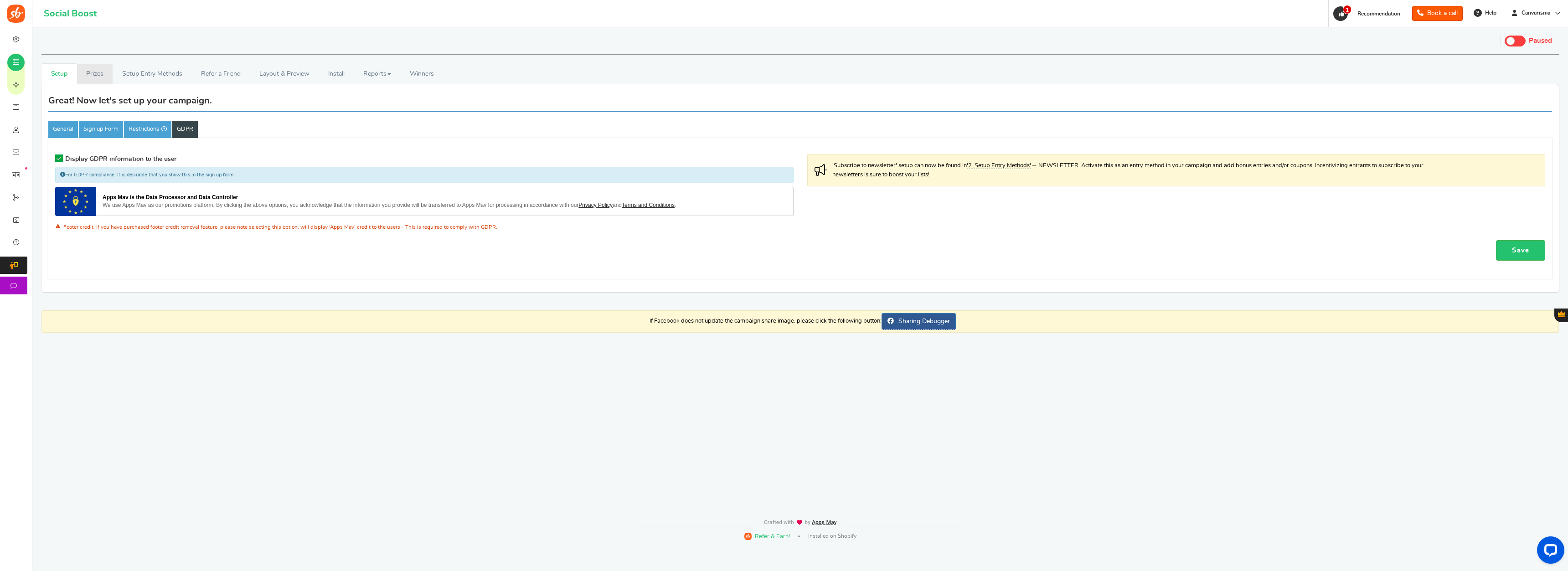
click at [90, 78] on link "Prizes" at bounding box center [95, 74] width 36 height 21
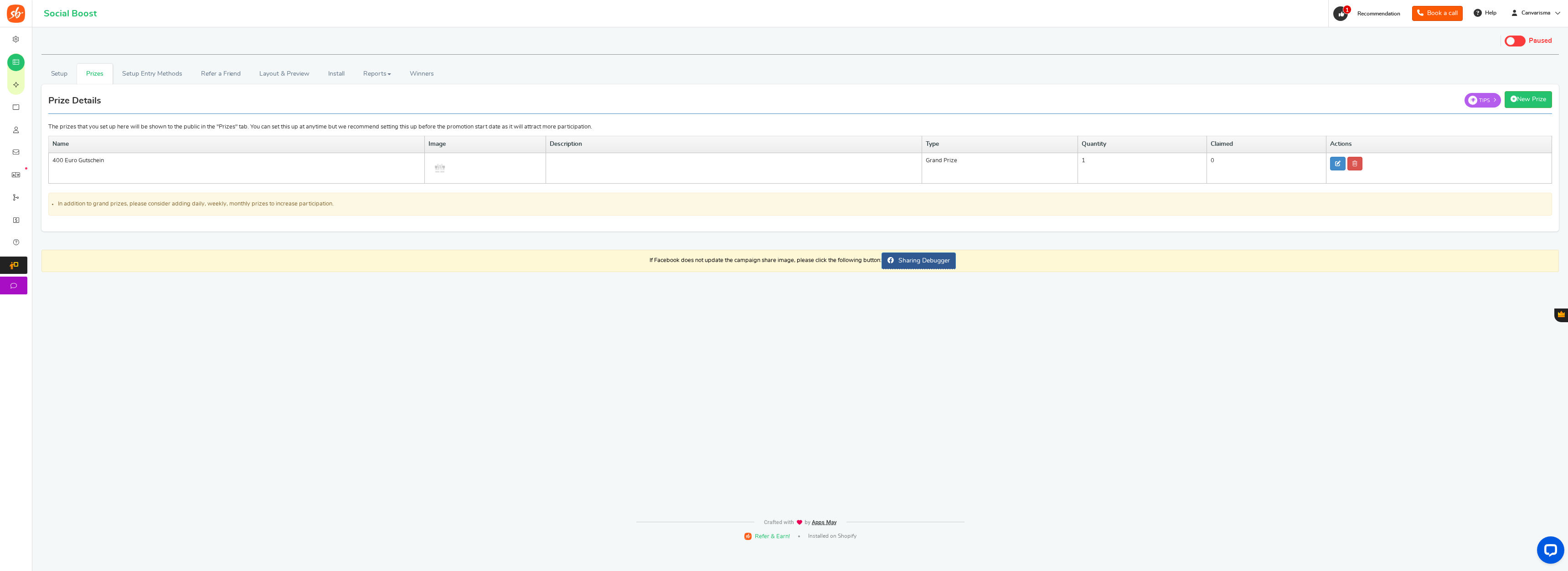
click at [440, 168] on img at bounding box center [439, 168] width 23 height 23
click at [875, 165] on icon at bounding box center [1338, 164] width 6 height 6
type input "400 Euro Gutschein"
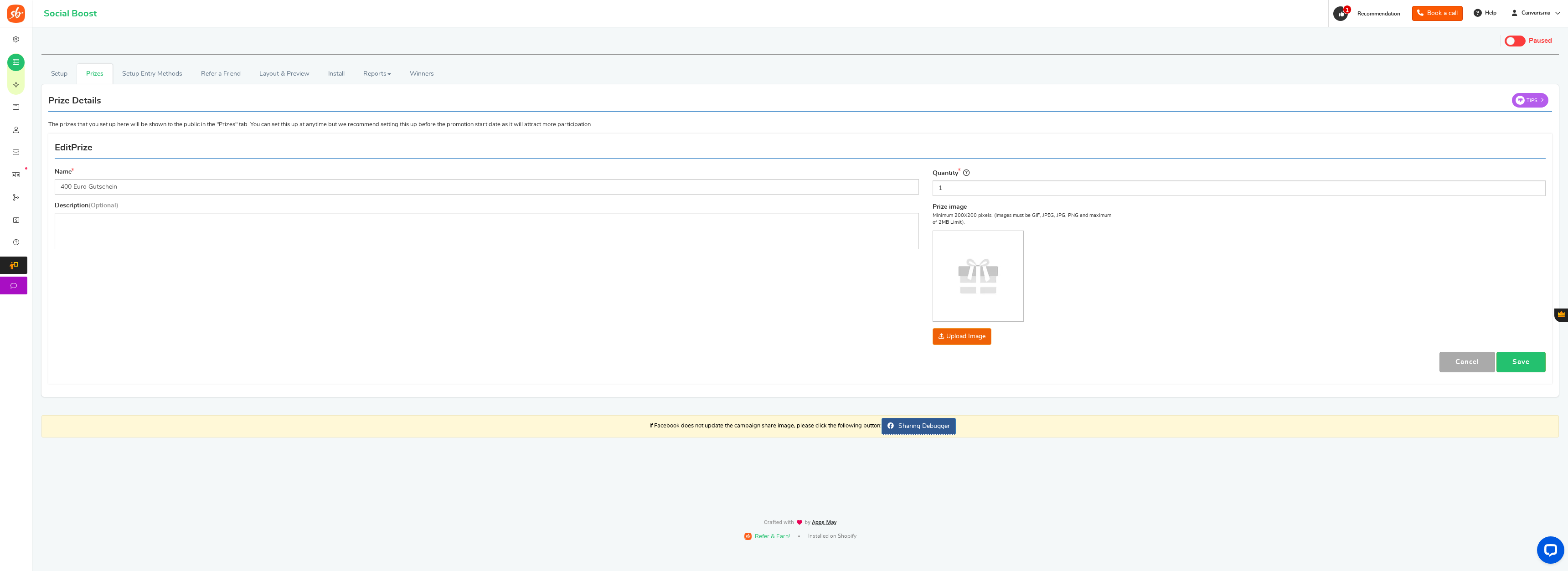
click at [875, 281] on img at bounding box center [978, 276] width 90 height 90
click at [147, 75] on link "Setup Entry Methods" at bounding box center [152, 74] width 79 height 21
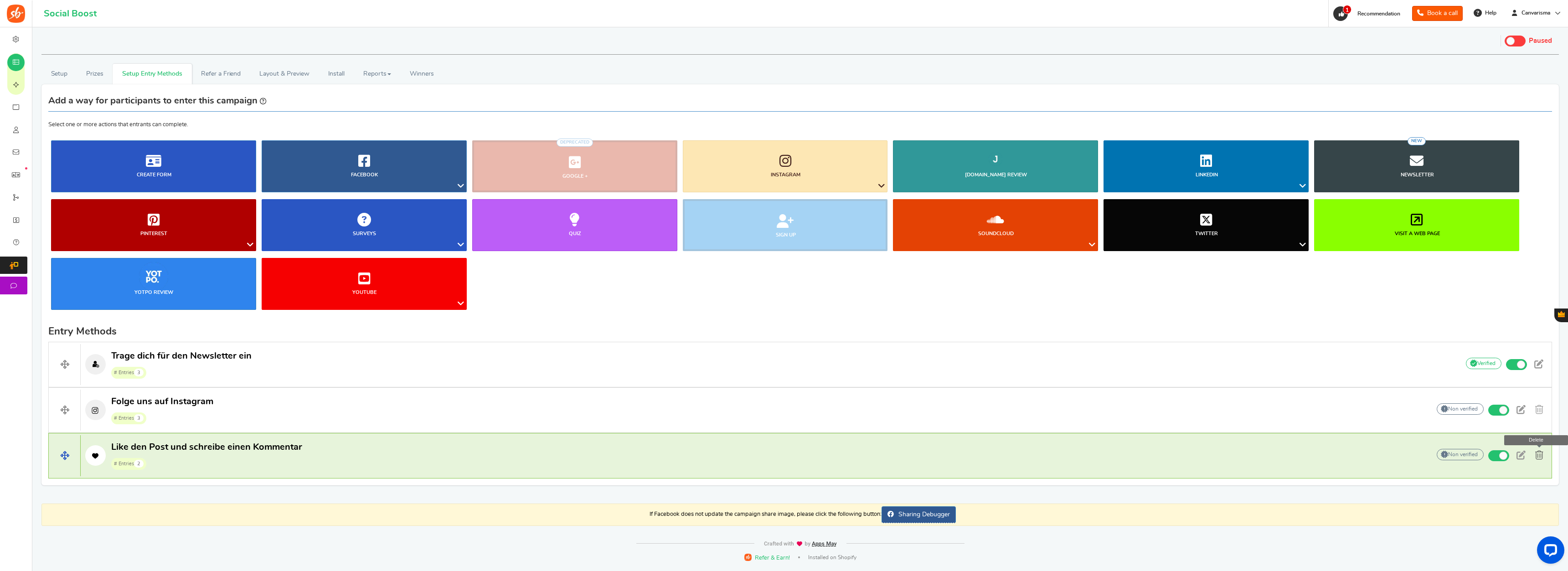
click at [875, 407] on span at bounding box center [1539, 455] width 8 height 9
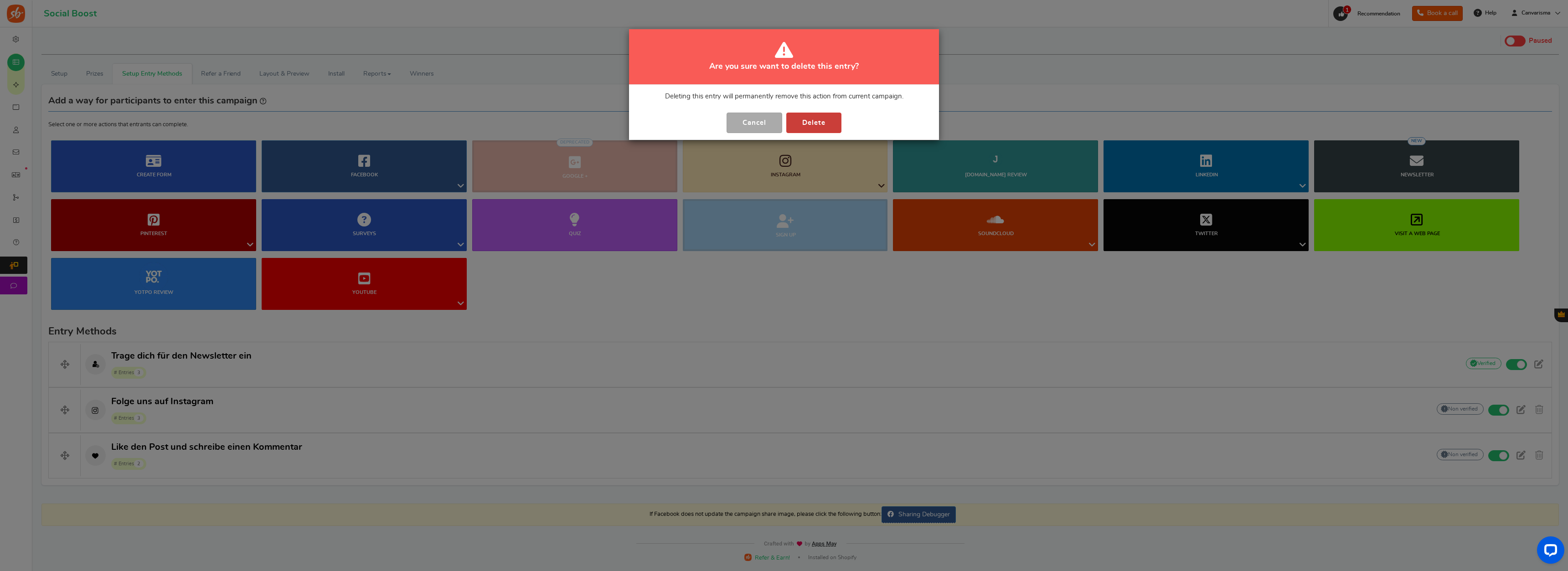
click at [831, 128] on button "Delete" at bounding box center [814, 123] width 55 height 21
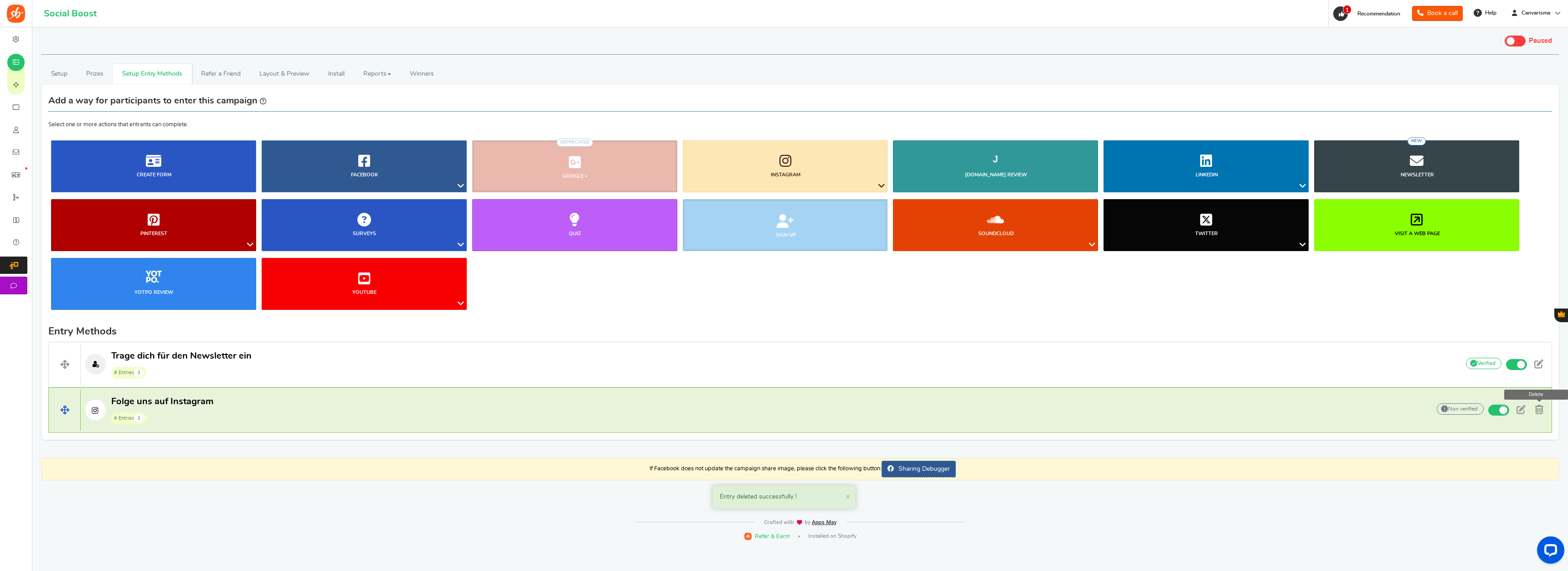
click at [875, 407] on span at bounding box center [1539, 409] width 8 height 9
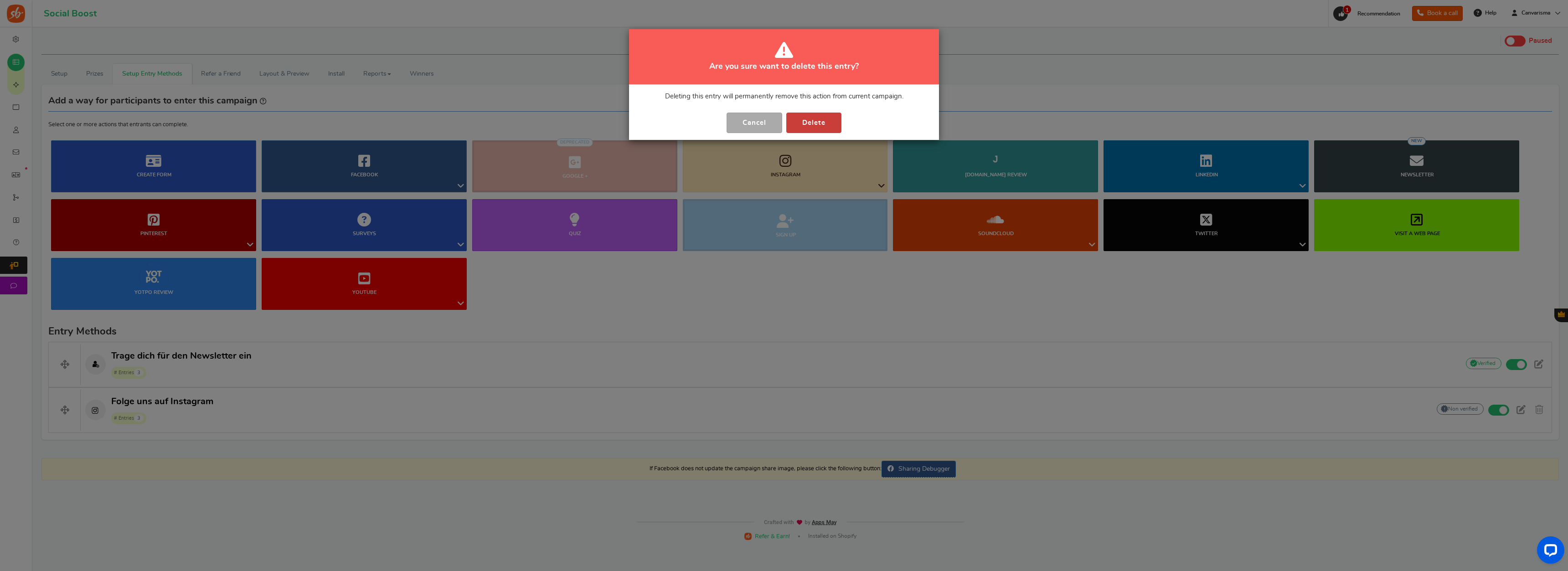
click at [825, 128] on button "Delete" at bounding box center [814, 123] width 55 height 21
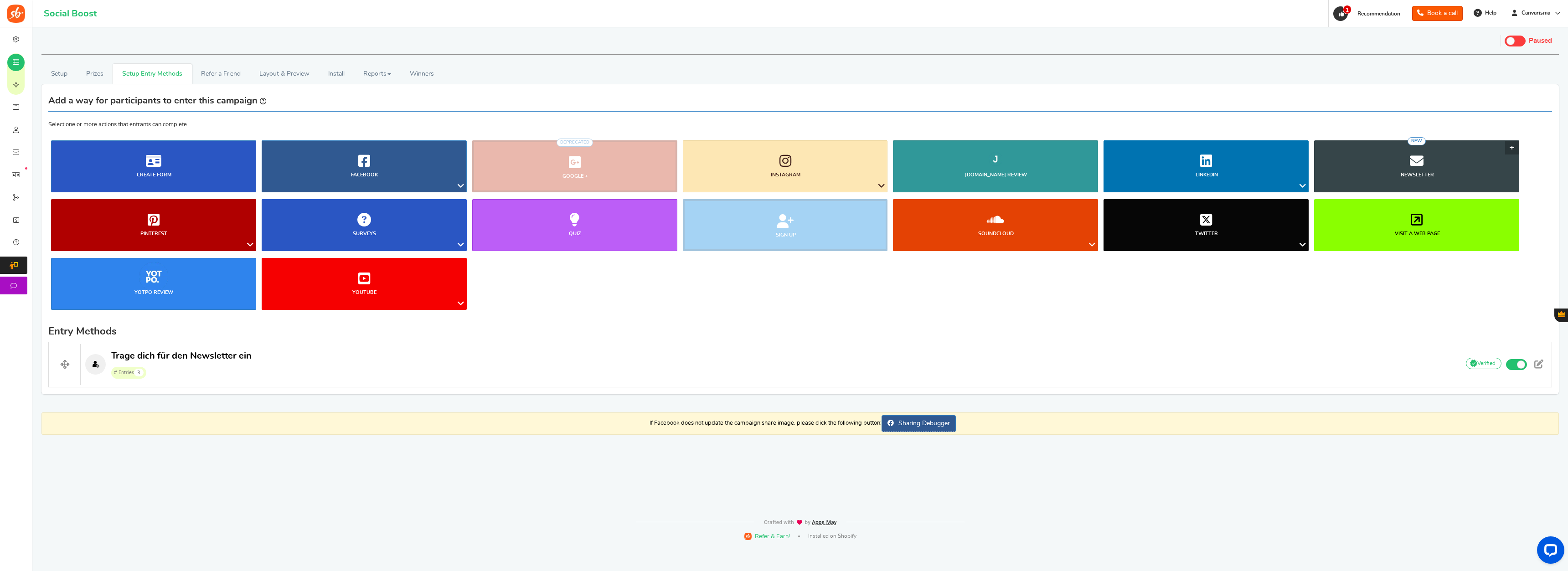
click at [875, 160] on icon at bounding box center [1417, 161] width 14 height 14
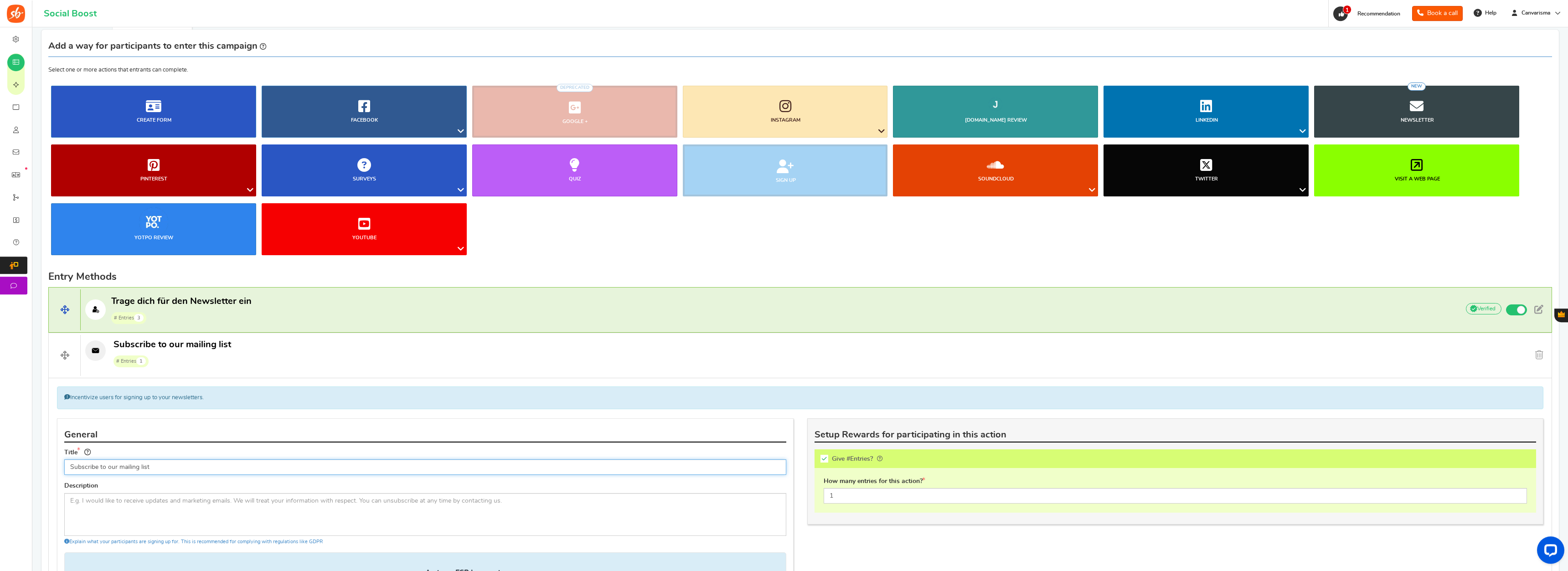
scroll to position [46, 0]
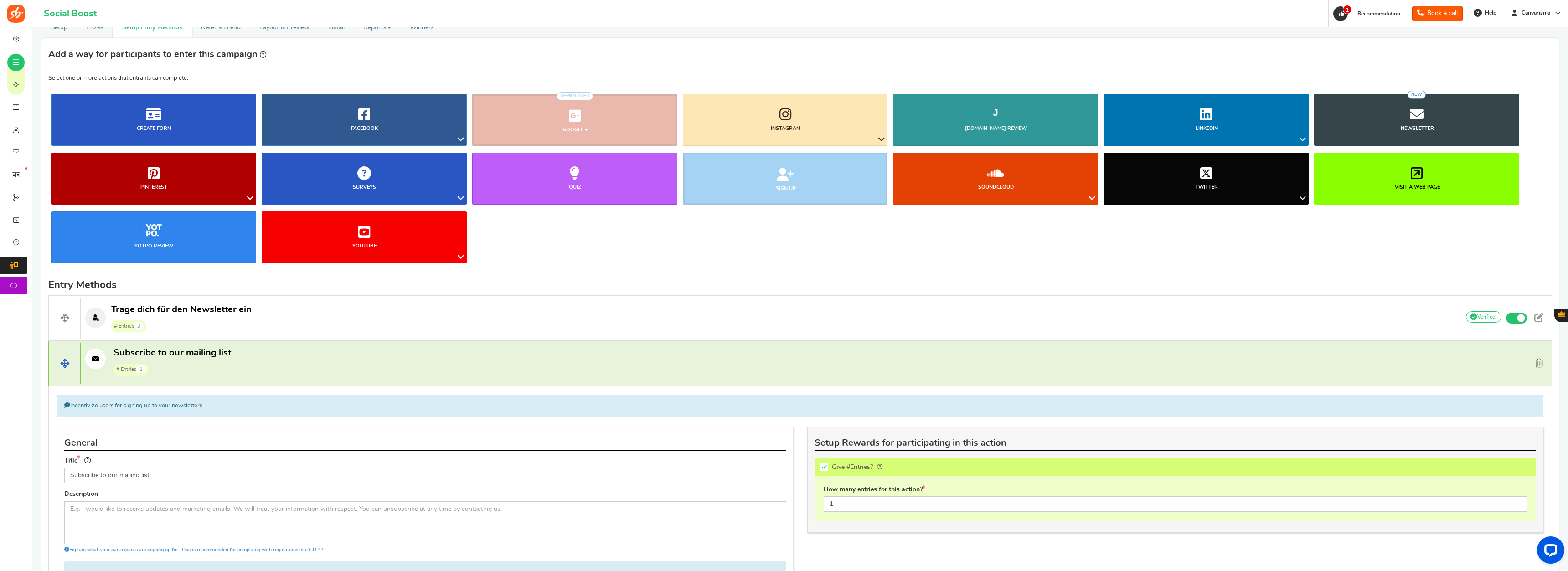
click at [875, 364] on span at bounding box center [1539, 363] width 8 height 9
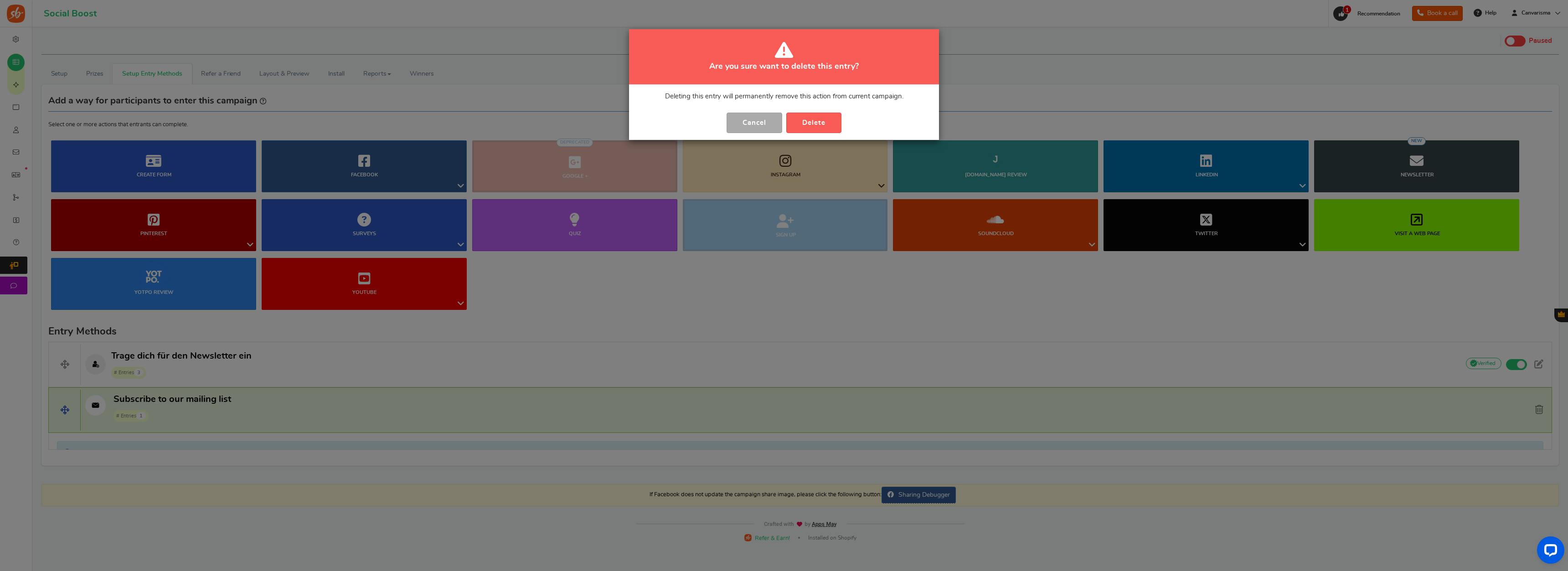
scroll to position [0, 0]
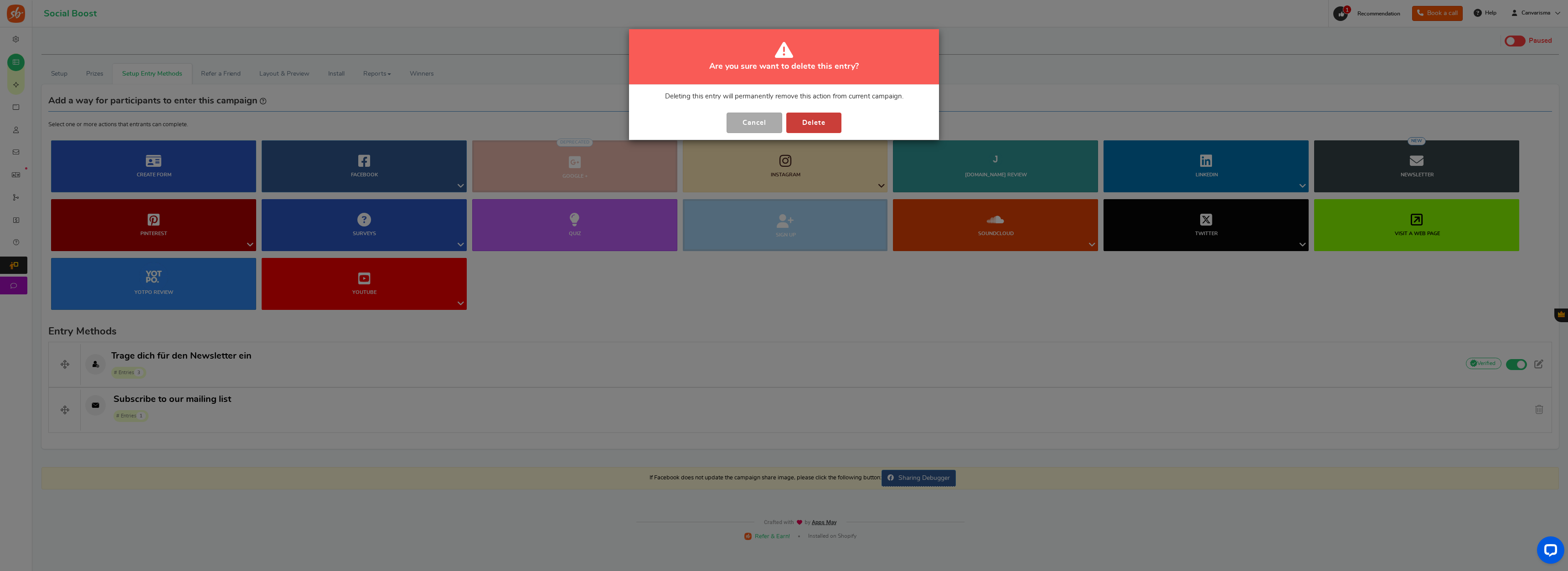
click at [823, 118] on button "Delete" at bounding box center [814, 123] width 55 height 21
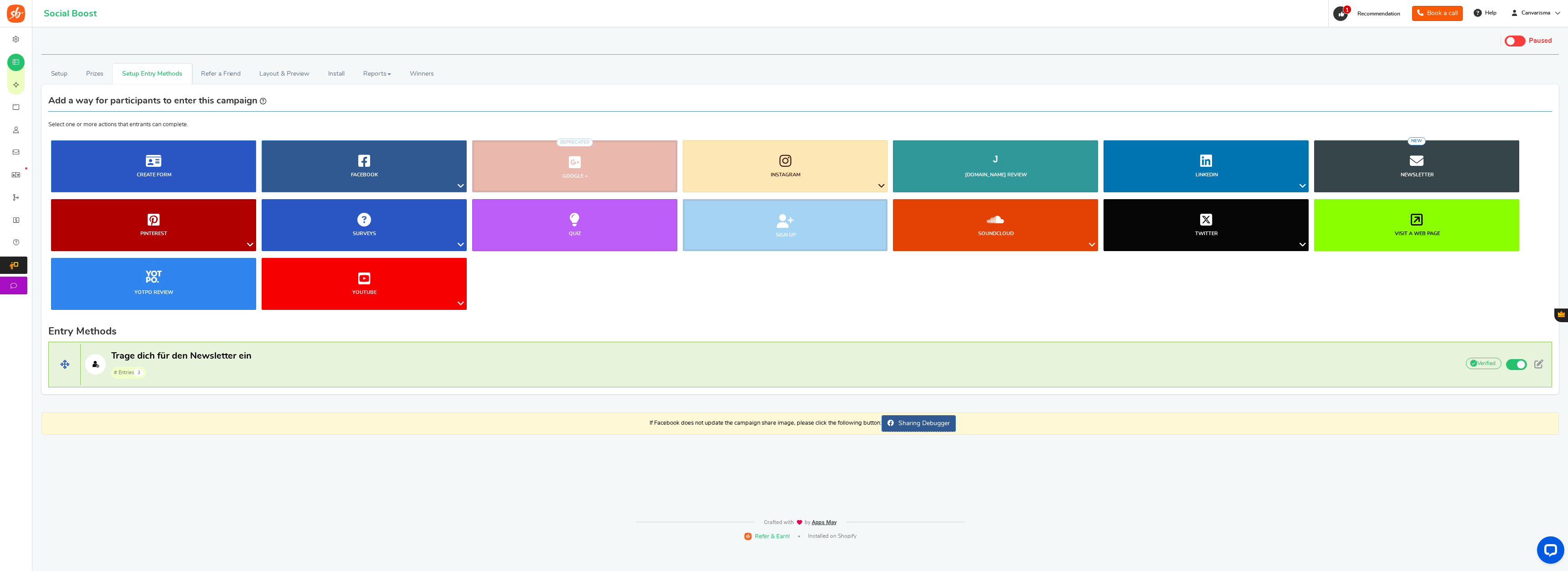
click at [875, 369] on p "Trage dich für den Newsletter ein # Entries 3" at bounding box center [766, 364] width 1369 height 29
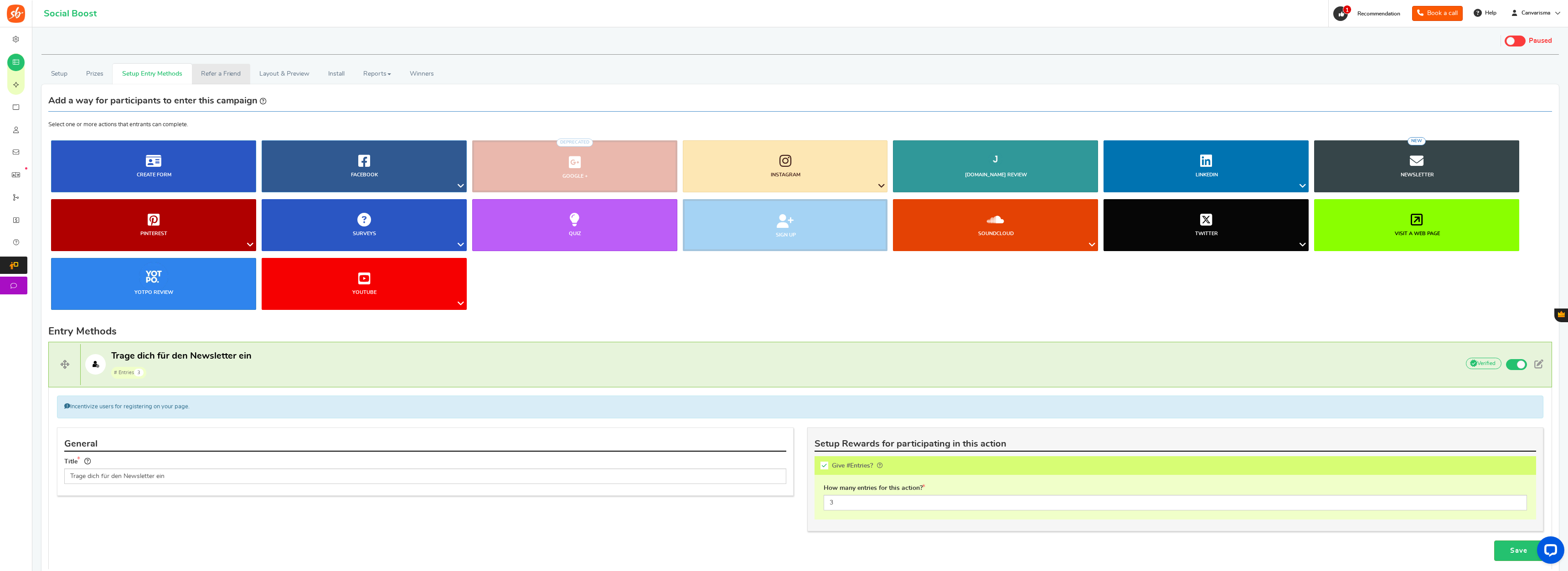
click at [211, 68] on link "Refer a Friend" at bounding box center [221, 74] width 58 height 21
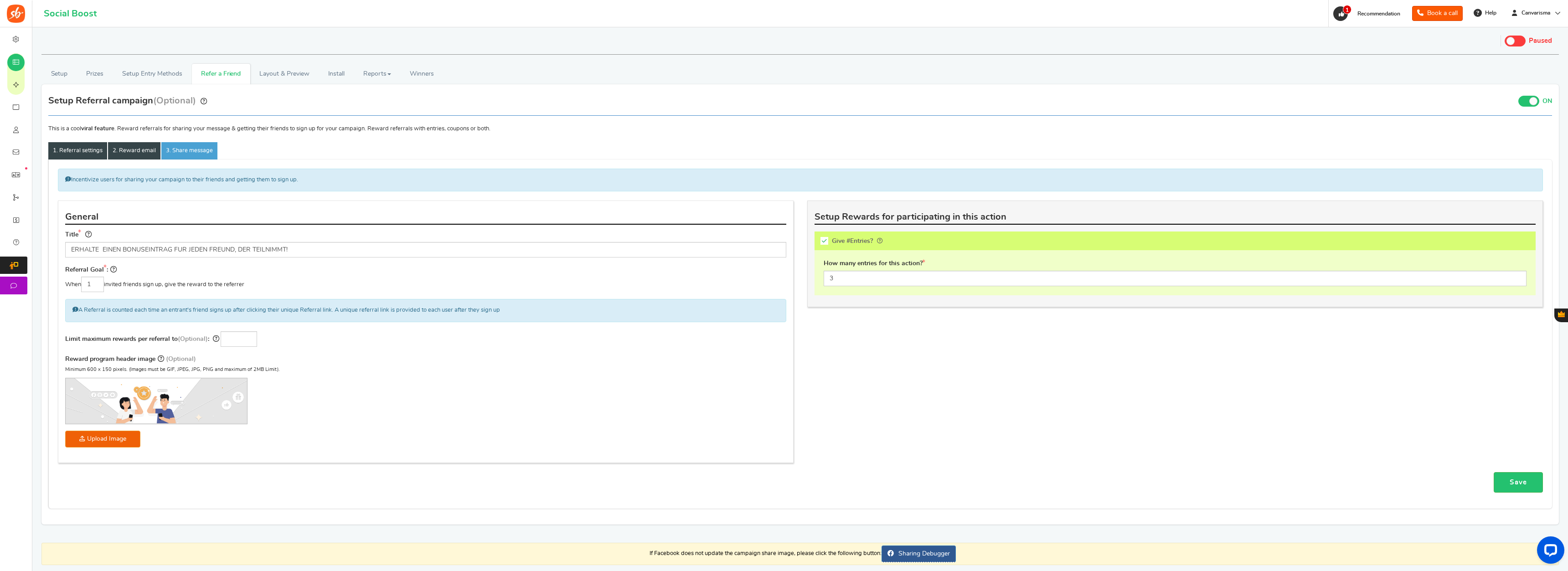
click at [131, 150] on link "2. Reward email" at bounding box center [134, 151] width 53 height 18
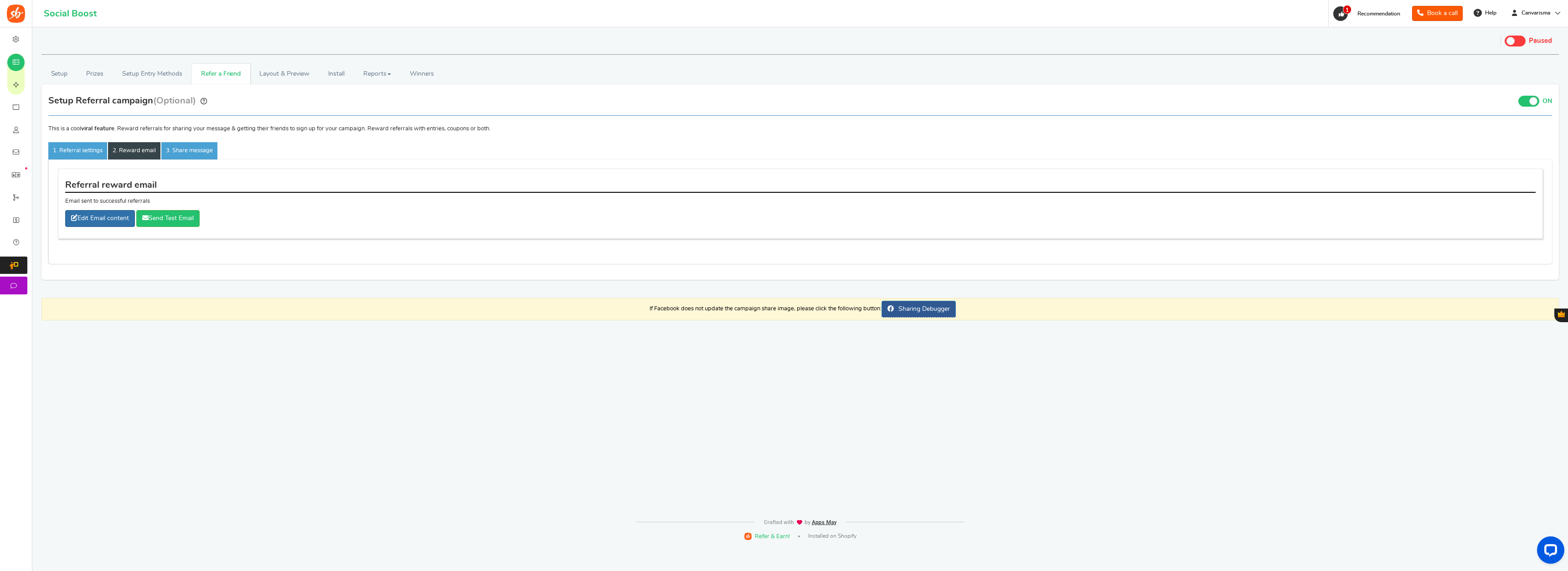
click at [109, 221] on link "Edit Email content" at bounding box center [100, 218] width 70 height 17
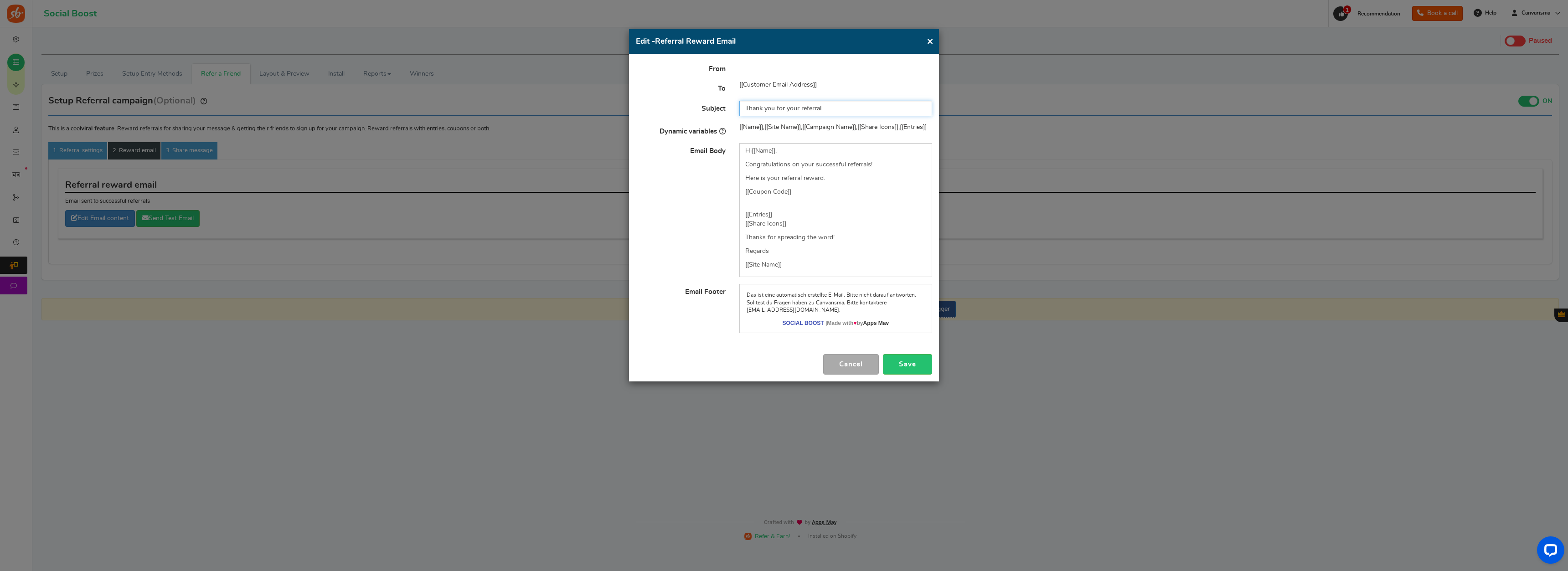
drag, startPoint x: 838, startPoint y: 106, endPoint x: 735, endPoint y: 131, distance: 106.0
click at [739, 116] on input "Thank you for your referral" at bounding box center [836, 108] width 193 height 16
type input "Vielen Dank für Deine Empfehlung"
click at [816, 320] on p "Social Boost | Made with ♥ by Apps Mav" at bounding box center [836, 323] width 178 height 19
click at [814, 313] on div "Das ist eine automatisch erstellte E-Mail. Bitte nicht darauf antworten. Sollte…" at bounding box center [836, 303] width 178 height 23
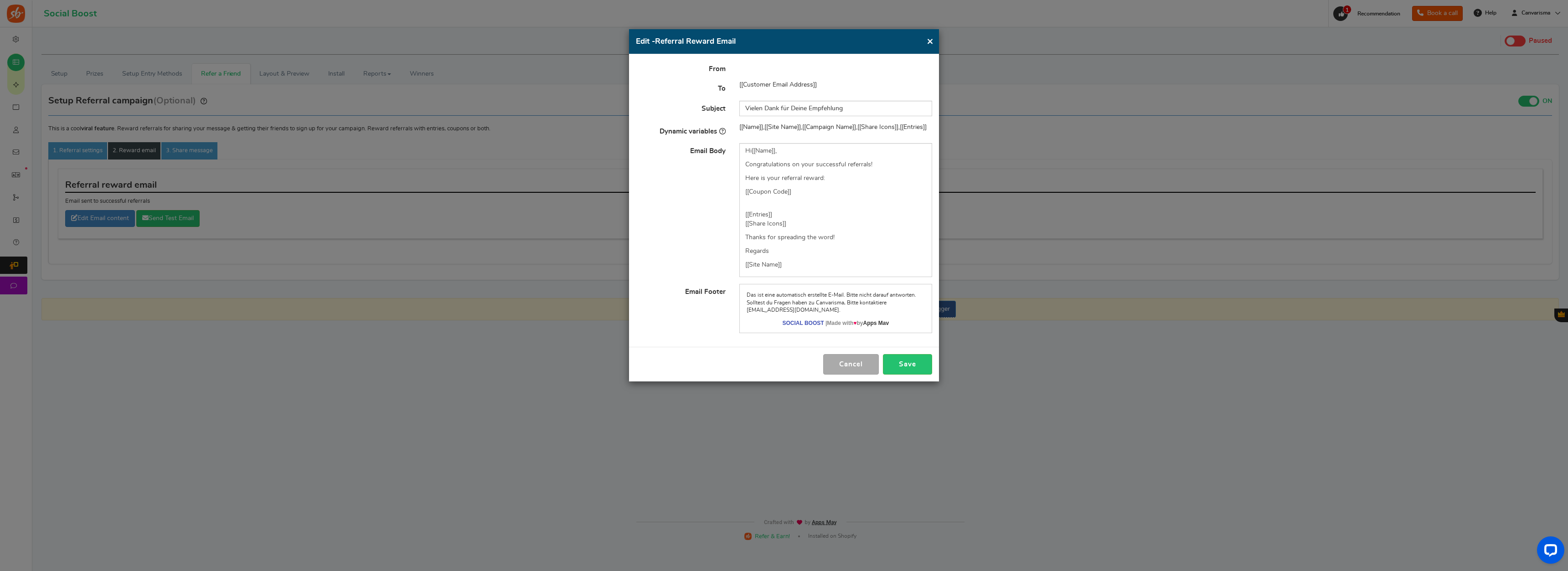
click at [814, 308] on div "Das ist eine automatisch erstellte E-Mail. Bitte nicht darauf antworten. Sollte…" at bounding box center [836, 303] width 178 height 23
click at [813, 302] on div "Das ist eine automatisch erstellte E-Mail. Bitte nicht darauf antworten. Sollte…" at bounding box center [836, 303] width 178 height 23
click at [799, 304] on div "Das ist eine automatisch erstellte E-Mail. Bitte nicht darauf antworten. Sollte…" at bounding box center [836, 303] width 178 height 23
click at [774, 251] on p "Regards" at bounding box center [836, 251] width 181 height 9
click at [803, 269] on p "[[Site Name]]" at bounding box center [836, 265] width 181 height 9
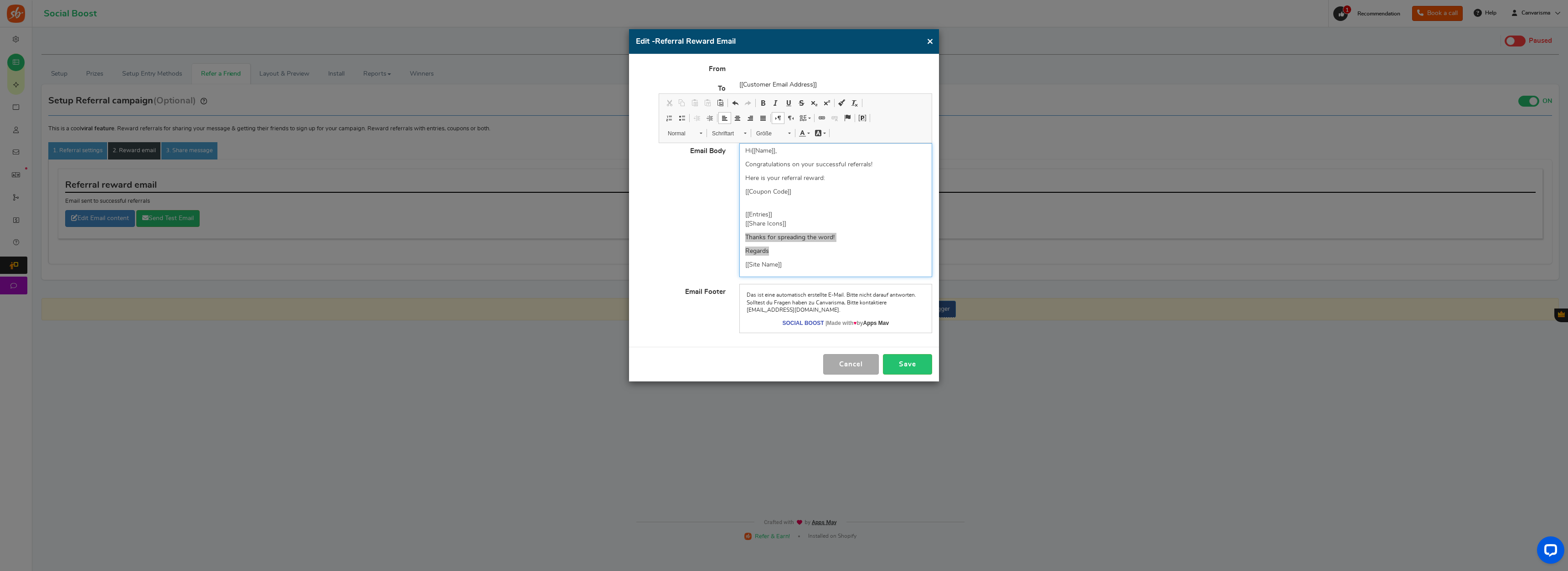
drag, startPoint x: 784, startPoint y: 250, endPoint x: 743, endPoint y: 233, distance: 44.4
click at [743, 233] on div "Hi [[Name]] , Congratulations on your successful referrals! Here is your referr…" at bounding box center [836, 210] width 193 height 134
copy div "Thanks for spreading the word! Regards"
click at [789, 250] on p "Regards" at bounding box center [836, 251] width 181 height 9
drag, startPoint x: 781, startPoint y: 253, endPoint x: 747, endPoint y: 244, distance: 35.2
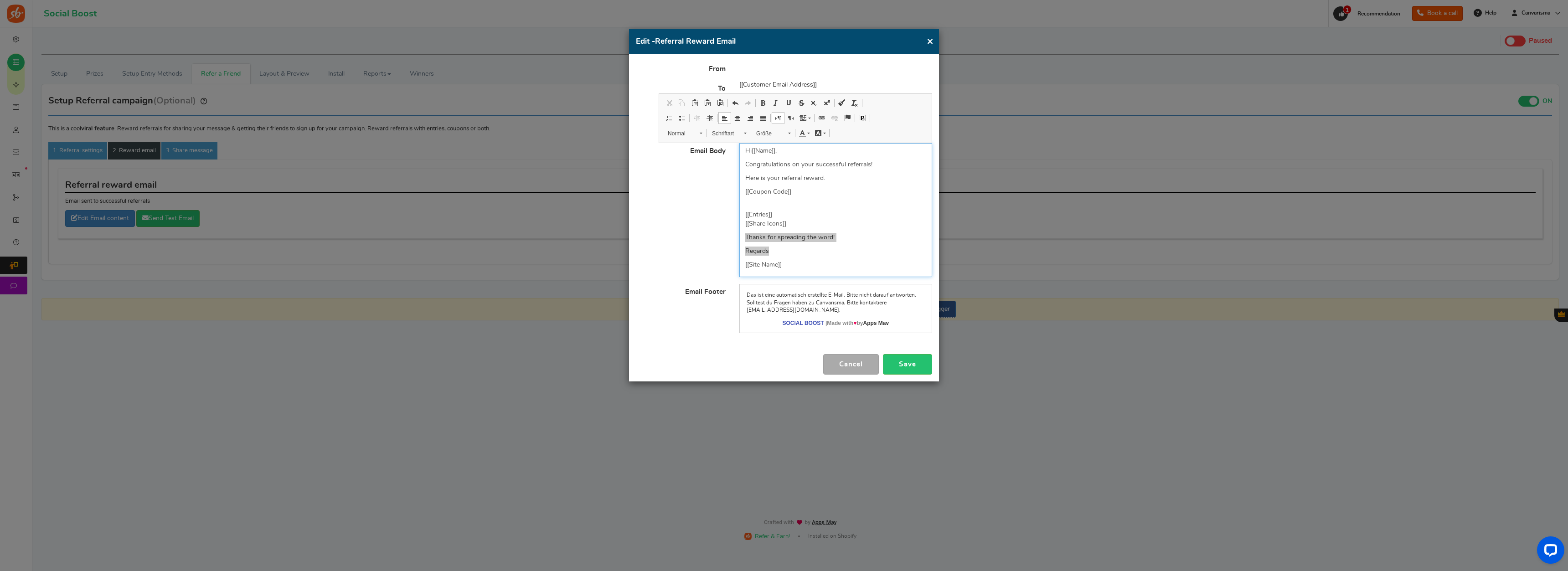
click at [747, 244] on div "Hi [[Name]] , Congratulations on your successful referrals! Here is your referr…" at bounding box center [836, 210] width 193 height 134
click at [746, 247] on div "Hi [[Name]] , Congratulations on your successful referrals! Here is your referr…" at bounding box center [836, 210] width 193 height 134
drag, startPoint x: 876, startPoint y: 164, endPoint x: 739, endPoint y: 160, distance: 137.1
click at [739, 160] on div "Hi [[Name]] , Congratulations on your successful referrals! Here is your referr…" at bounding box center [836, 210] width 193 height 134
copy p "Congratulations on your successful referrals!"
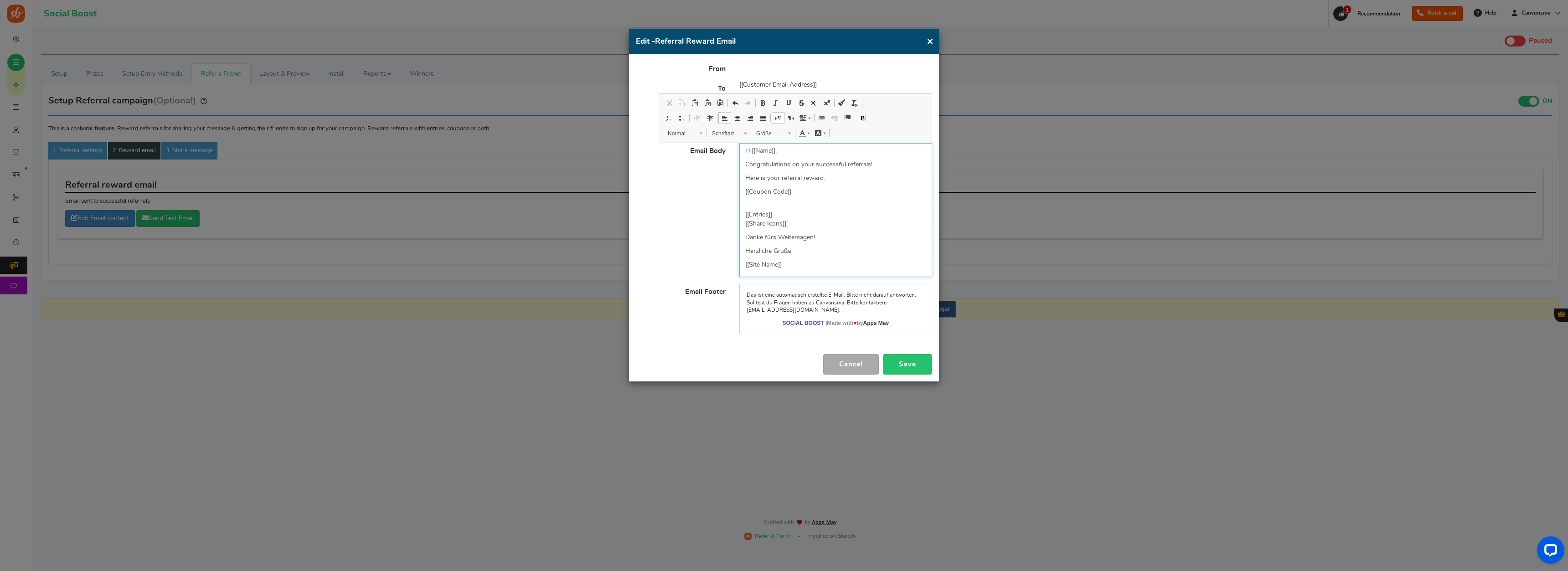
click at [875, 166] on p "Congratulations on your successful referrals!" at bounding box center [836, 164] width 181 height 9
drag, startPoint x: 876, startPoint y: 164, endPoint x: 741, endPoint y: 167, distance: 135.0
click at [741, 167] on div "Hi [[Name]] , Congratulations on your successful referrals! Here is your referr…" at bounding box center [836, 210] width 193 height 134
drag, startPoint x: 797, startPoint y: 201, endPoint x: 746, endPoint y: 184, distance: 53.8
click at [746, 184] on div "Hi [[Name]] , Herzlichen Glückwunsch zu Deiner erfolgreichen Empfehlungen! Here…" at bounding box center [836, 214] width 193 height 143
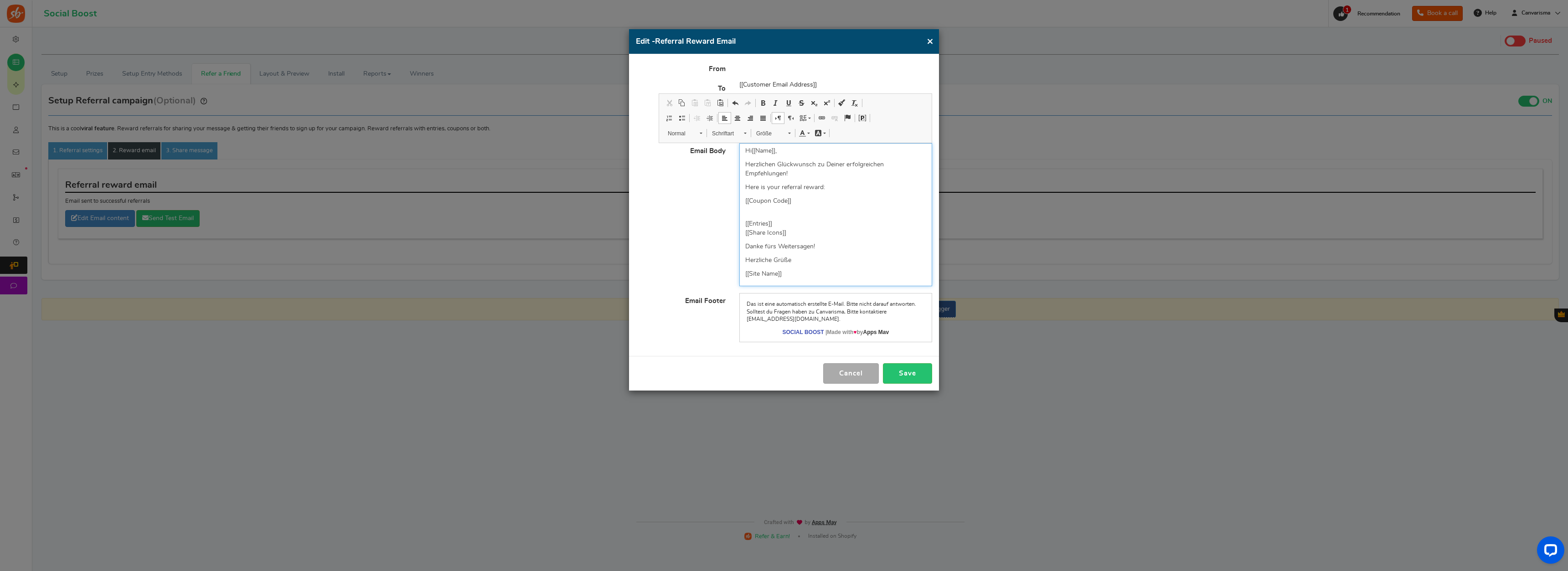
click at [745, 184] on p "Here is your referral reward:" at bounding box center [836, 187] width 181 height 9
click at [774, 196] on div "Hi [[Name]] , Herzlichen Glückwunsch zu Deiner erfolgreichen Empfehlungen! Here…" at bounding box center [836, 214] width 193 height 143
click at [794, 209] on div "Hi [[Name]] , Herzlichen Glückwunsch zu Deiner erfolgreichen Empfehlungen! Here…" at bounding box center [836, 214] width 193 height 143
click at [831, 189] on p "Here is your referral reward:" at bounding box center [836, 187] width 181 height 9
drag, startPoint x: 830, startPoint y: 186, endPoint x: 743, endPoint y: 187, distance: 87.0
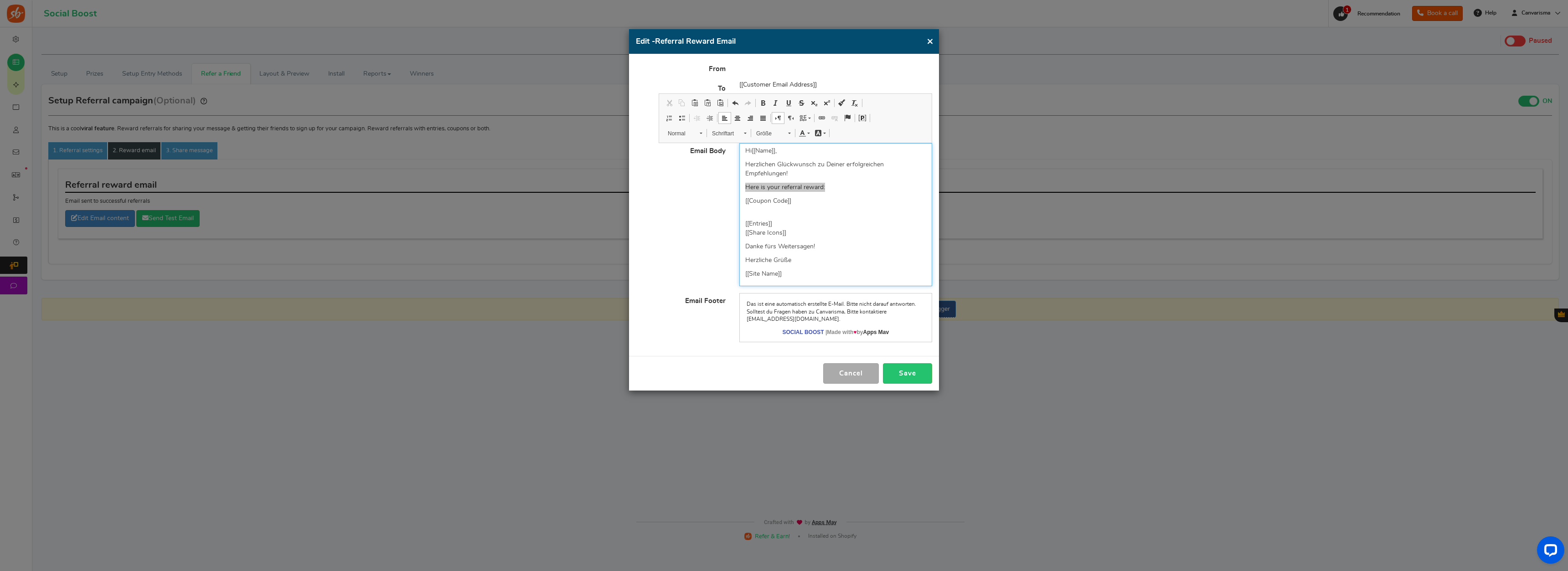
click at [743, 187] on div "Hi [[Name]] , Herzlichen Glückwunsch zu Deiner erfolgreichen Empfehlungen! Here…" at bounding box center [836, 214] width 193 height 143
click at [860, 186] on p "Die Chance den Gutschein zu gewinnen hat sich gerade erhöht." at bounding box center [836, 187] width 181 height 9
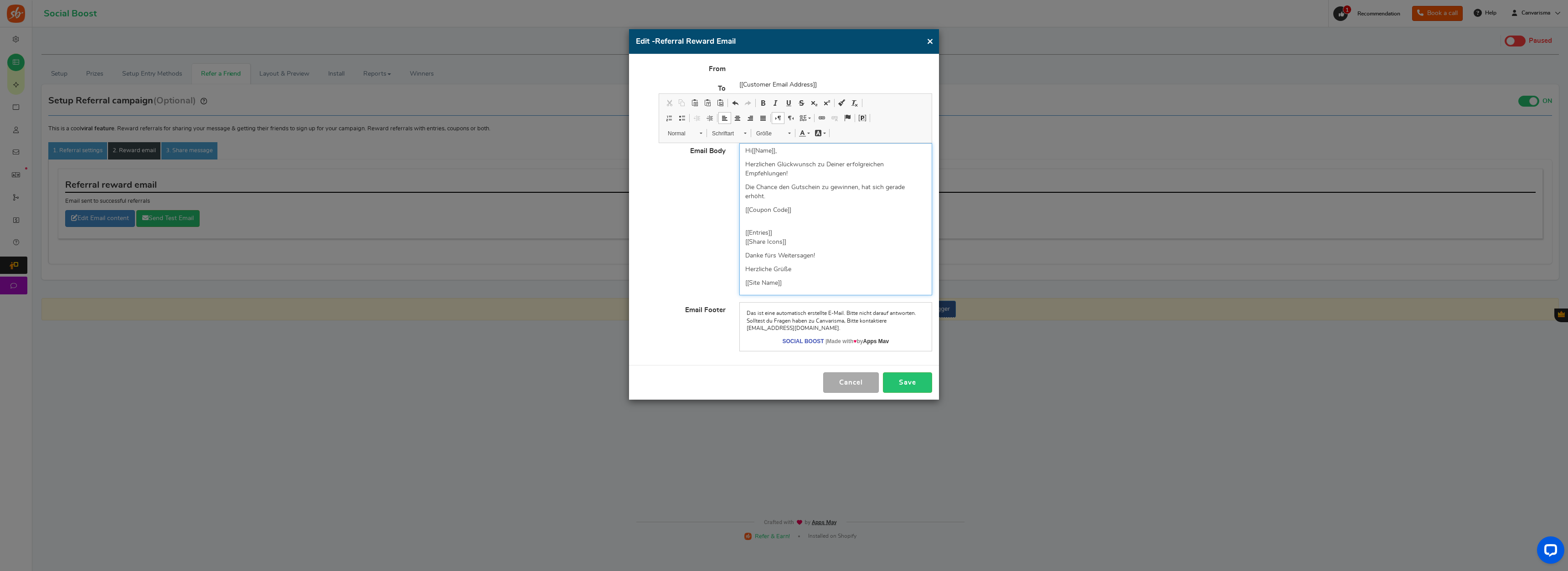
click at [841, 231] on p "[[Entries]] [[Share Icons]]" at bounding box center [836, 233] width 181 height 28
click at [875, 384] on button "Save" at bounding box center [907, 382] width 50 height 21
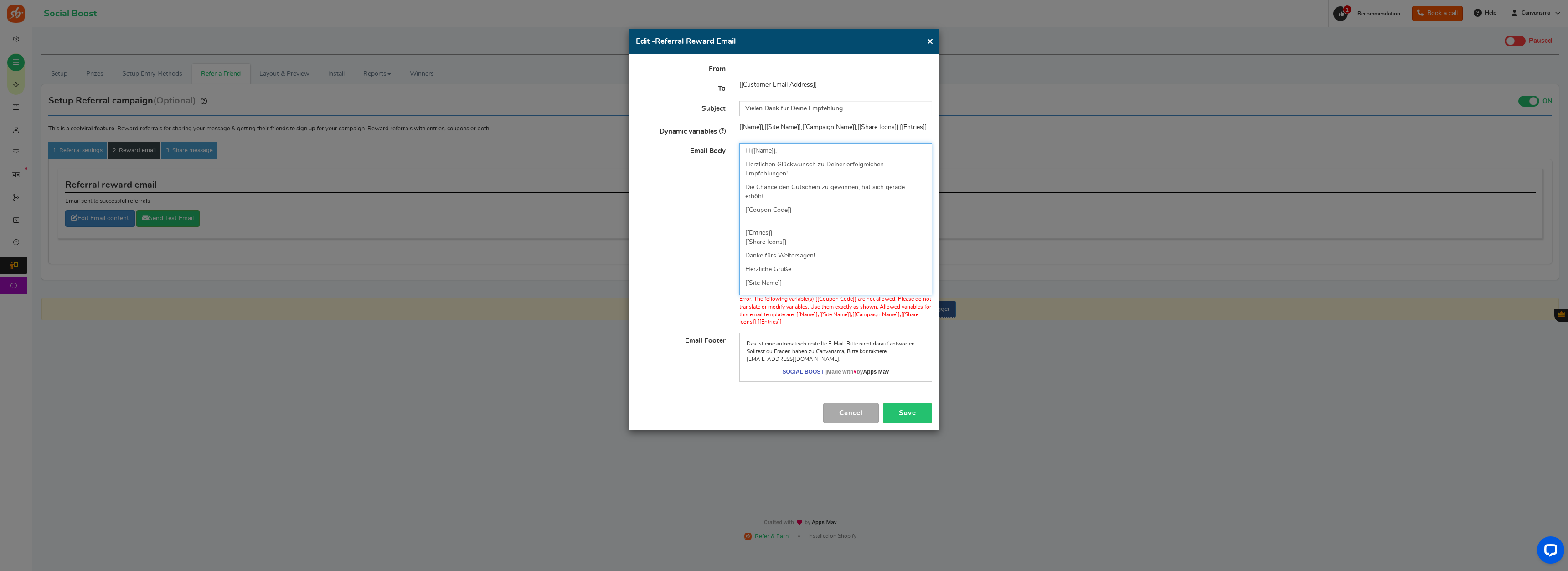
click at [821, 240] on p "[[Entries]] [[Share Icons]]" at bounding box center [836, 233] width 181 height 28
click at [863, 407] on button "Cancel" at bounding box center [851, 413] width 56 height 21
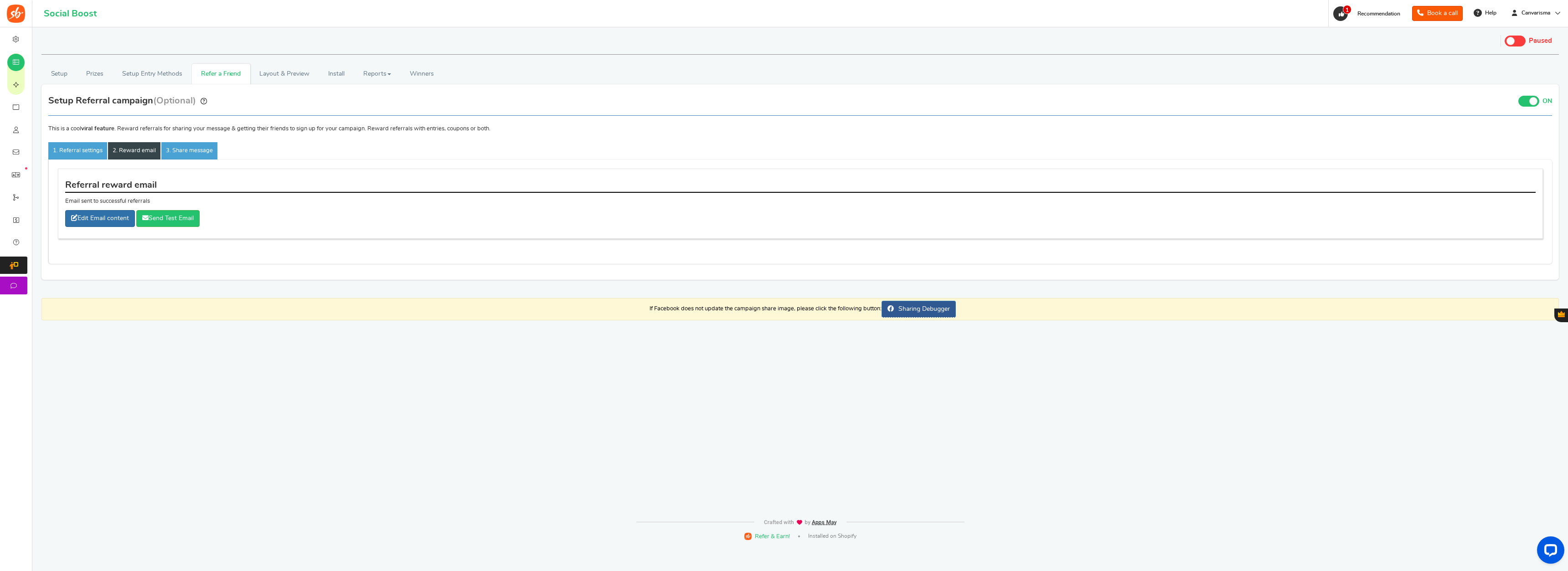
click at [73, 215] on icon at bounding box center [74, 217] width 6 height 6
type input "Thank you for your referral"
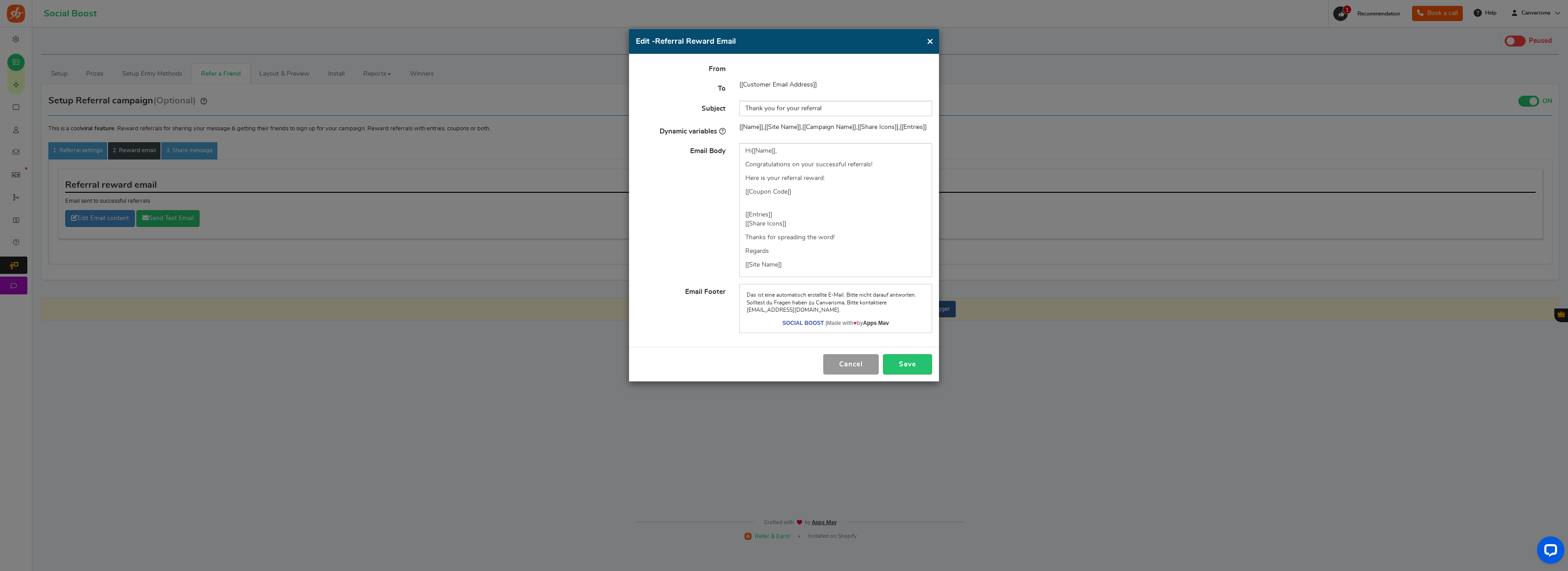
click at [856, 364] on button "Cancel" at bounding box center [851, 364] width 56 height 21
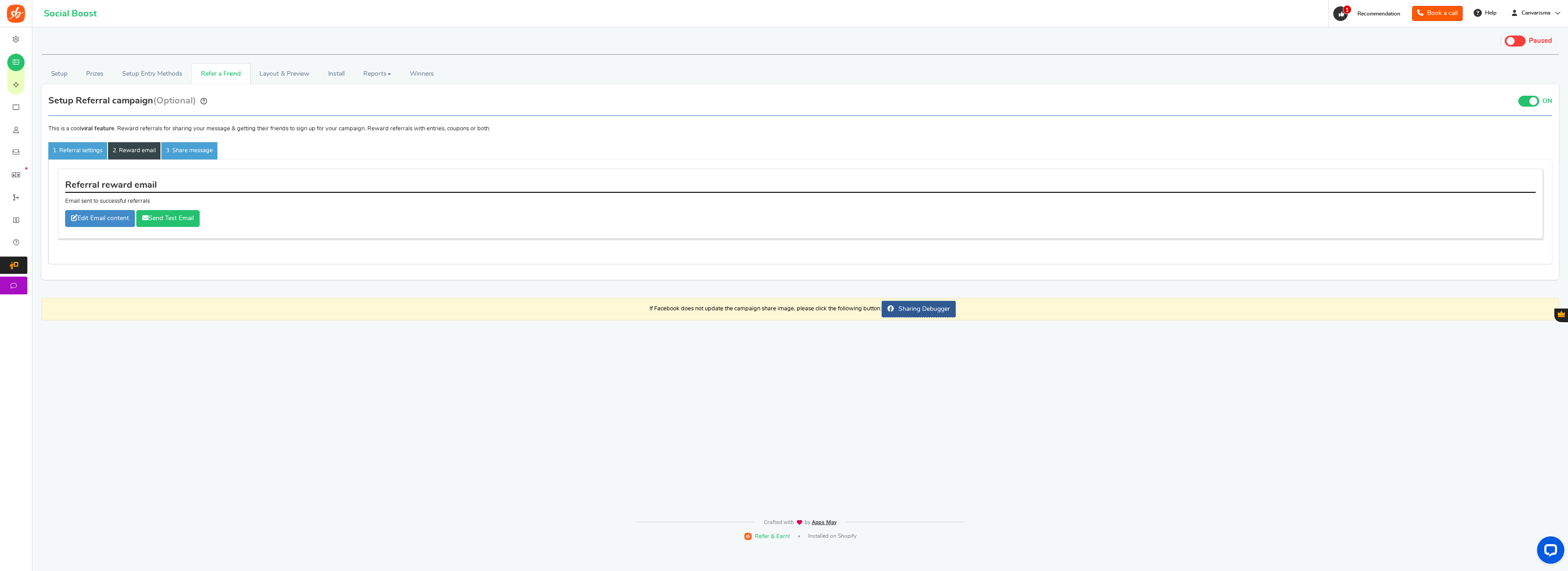
click at [174, 219] on link "Send Test Email" at bounding box center [167, 218] width 63 height 17
click at [282, 71] on link "Layout & Preview" at bounding box center [284, 74] width 68 height 21
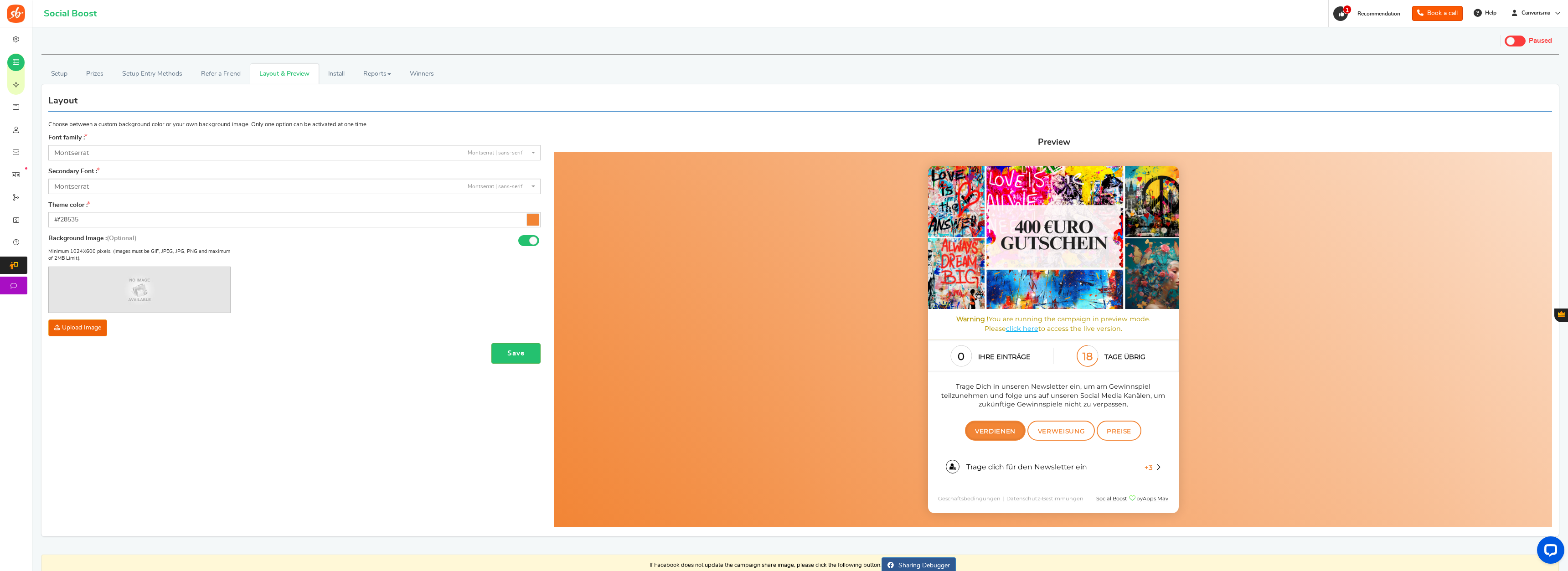
click at [534, 217] on icon at bounding box center [532, 219] width 12 height 12
click at [534, 217] on input "#f28535" at bounding box center [294, 219] width 492 height 16
click at [99, 254] on div at bounding box center [99, 254] width 7 height 46
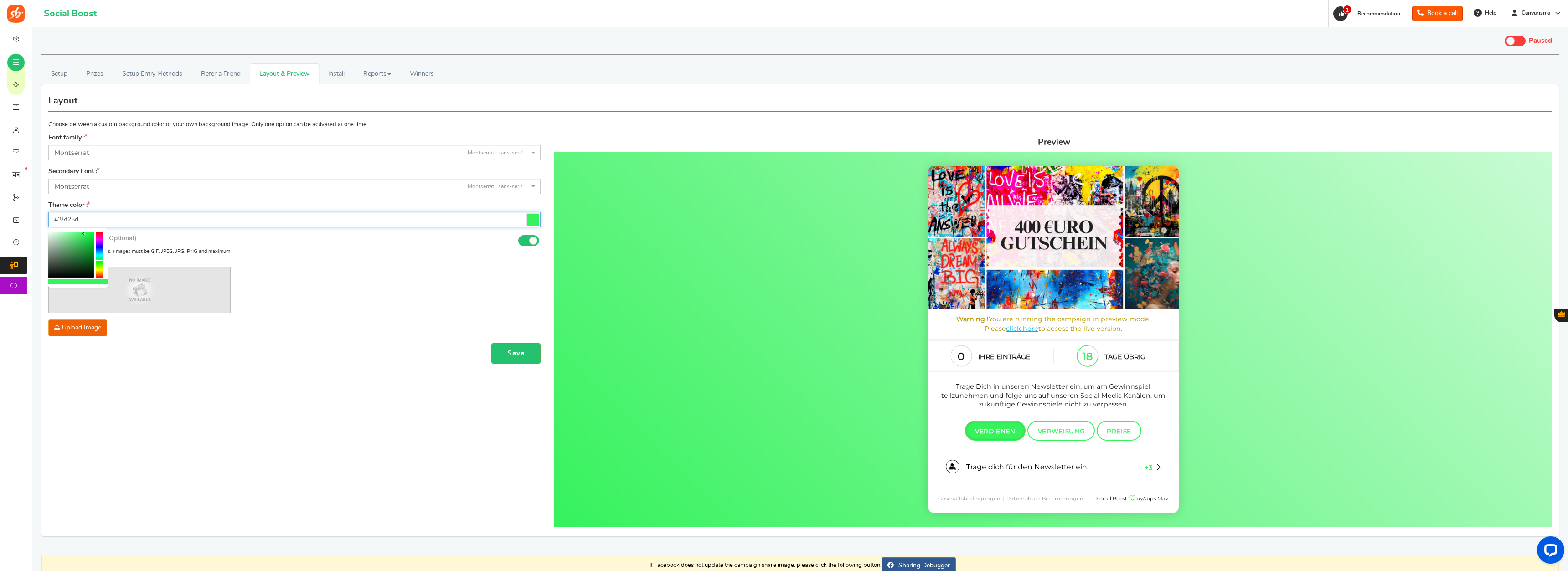
drag, startPoint x: 99, startPoint y: 254, endPoint x: 97, endPoint y: 261, distance: 7.3
click at [97, 261] on div at bounding box center [99, 254] width 7 height 46
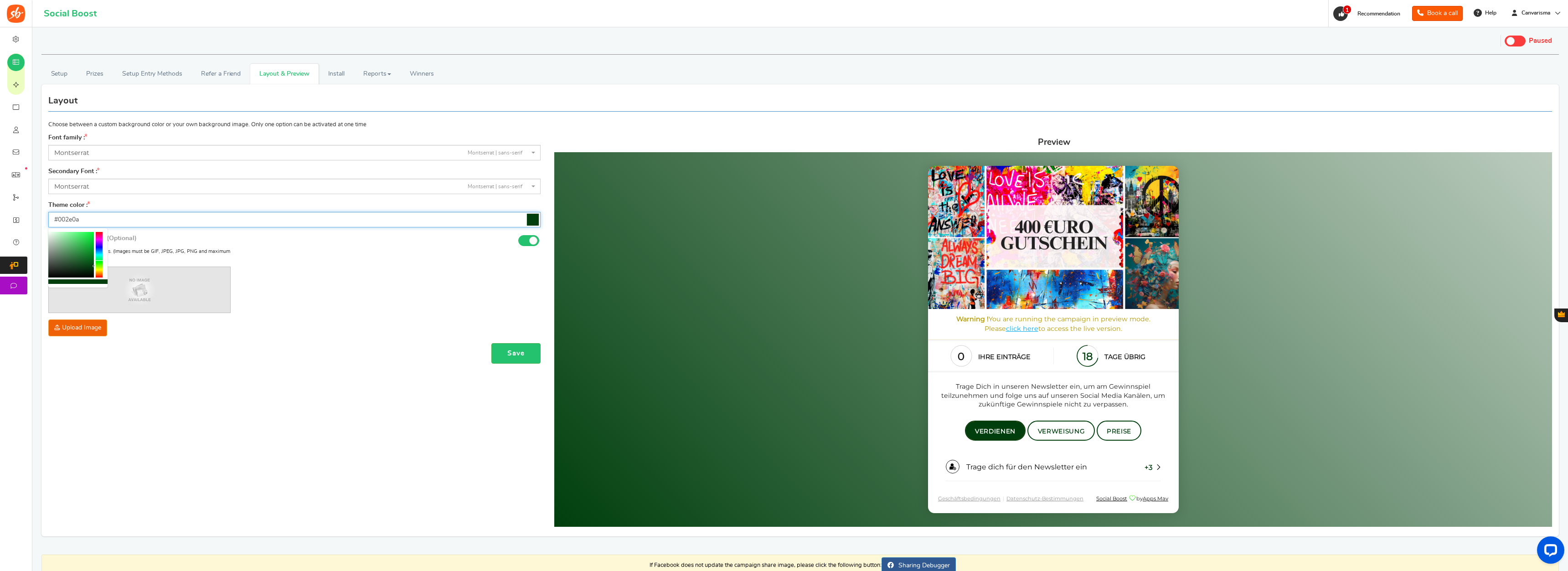
type input "#00300a"
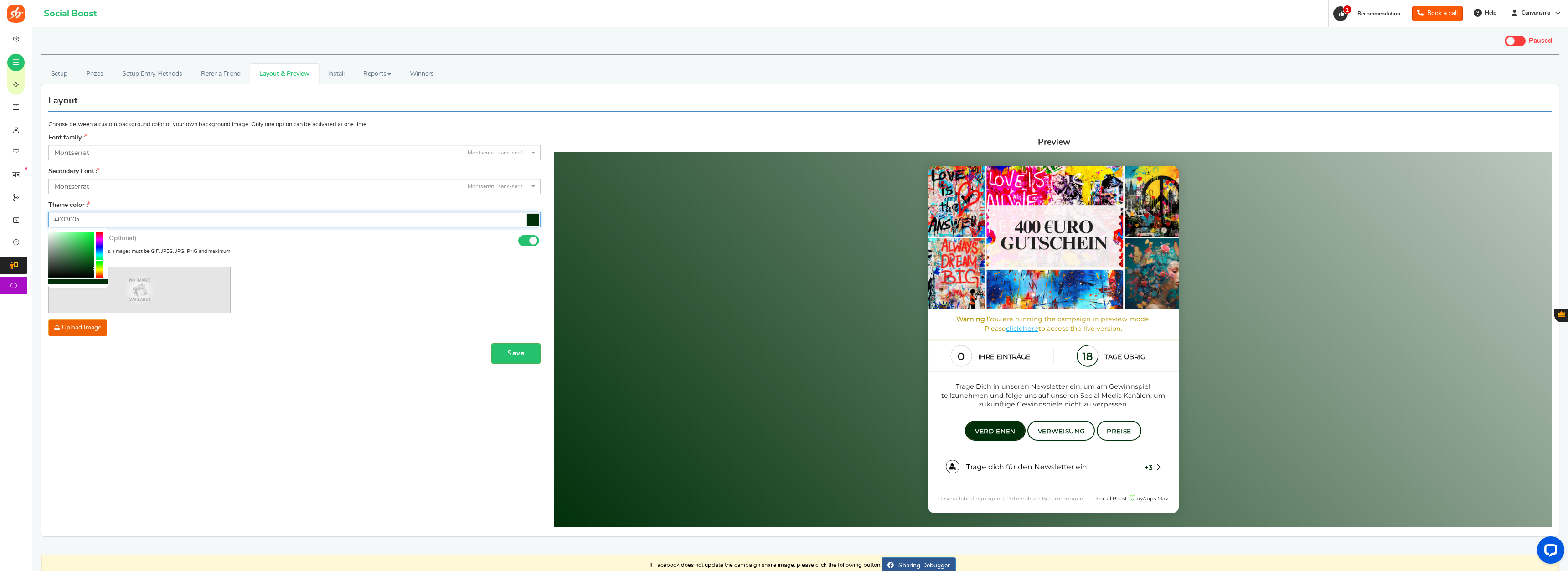
drag, startPoint x: 83, startPoint y: 243, endPoint x: 104, endPoint y: 269, distance: 33.4
click at [104, 269] on div at bounding box center [78, 258] width 60 height 60
click at [512, 354] on button "Save" at bounding box center [516, 353] width 50 height 21
click at [522, 367] on button "Save" at bounding box center [516, 368] width 50 height 21
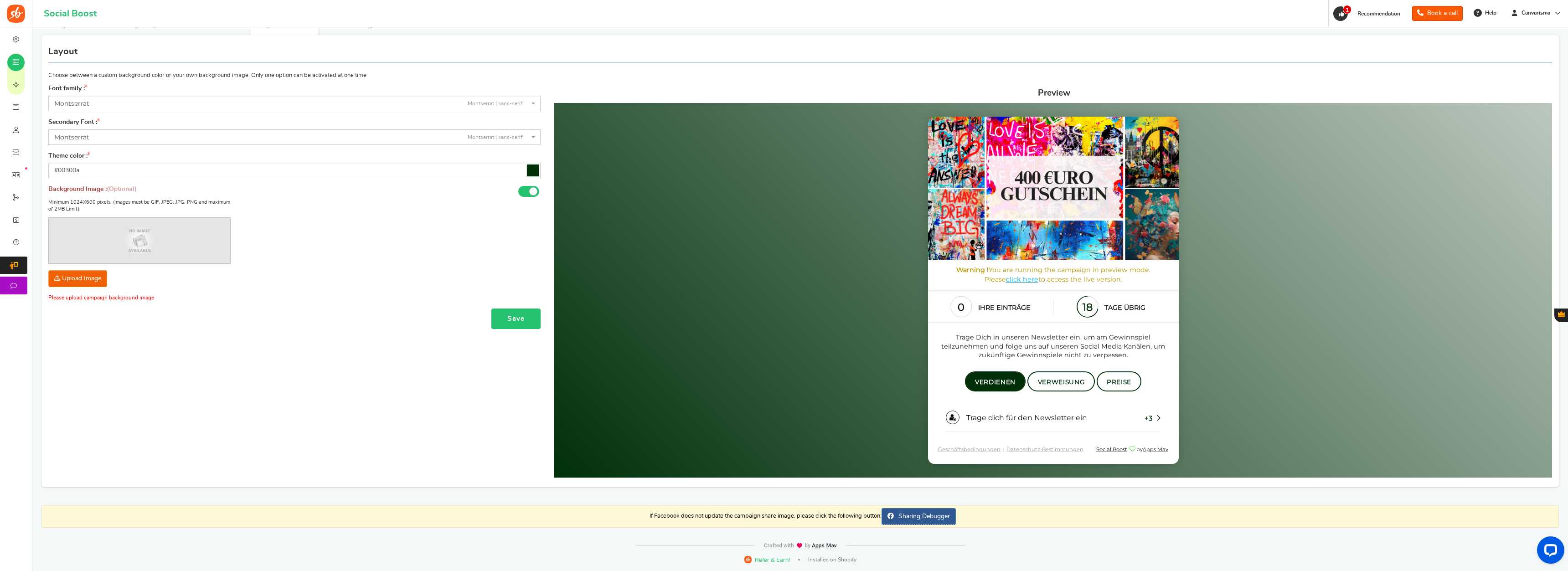
click at [497, 311] on button "Save" at bounding box center [516, 318] width 50 height 21
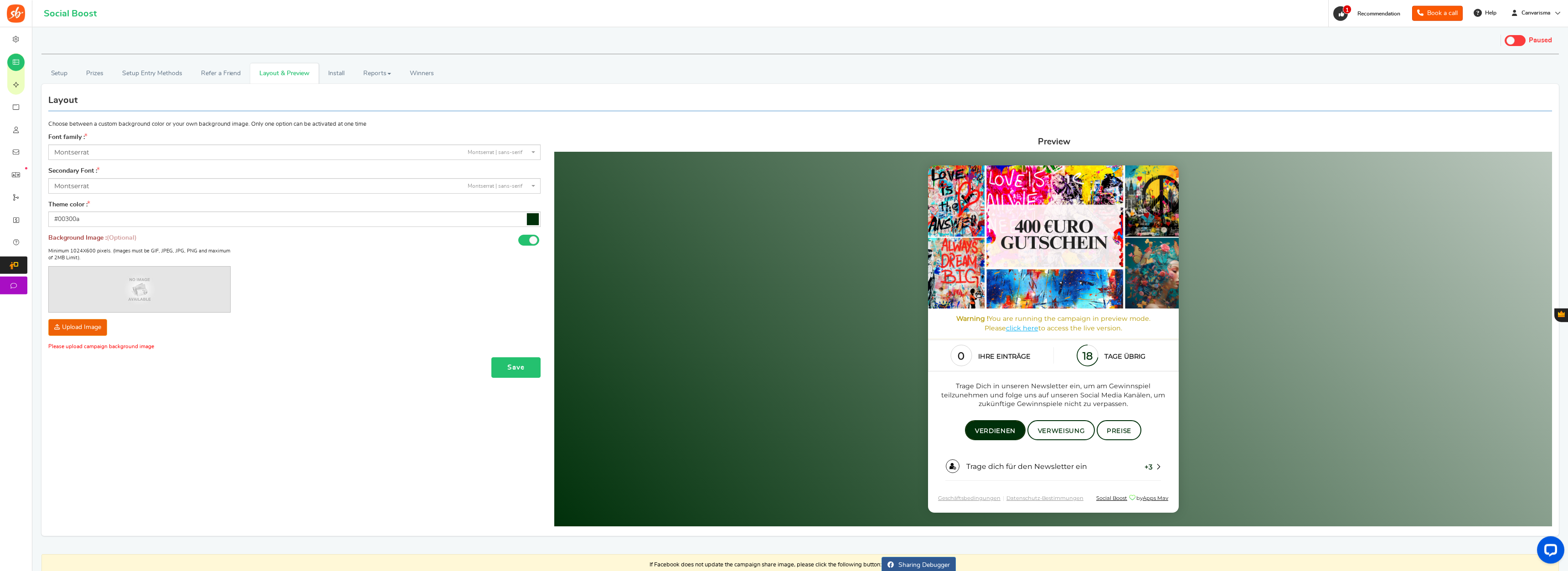
scroll to position [0, 0]
click at [204, 76] on link "Refer a Friend" at bounding box center [221, 74] width 58 height 21
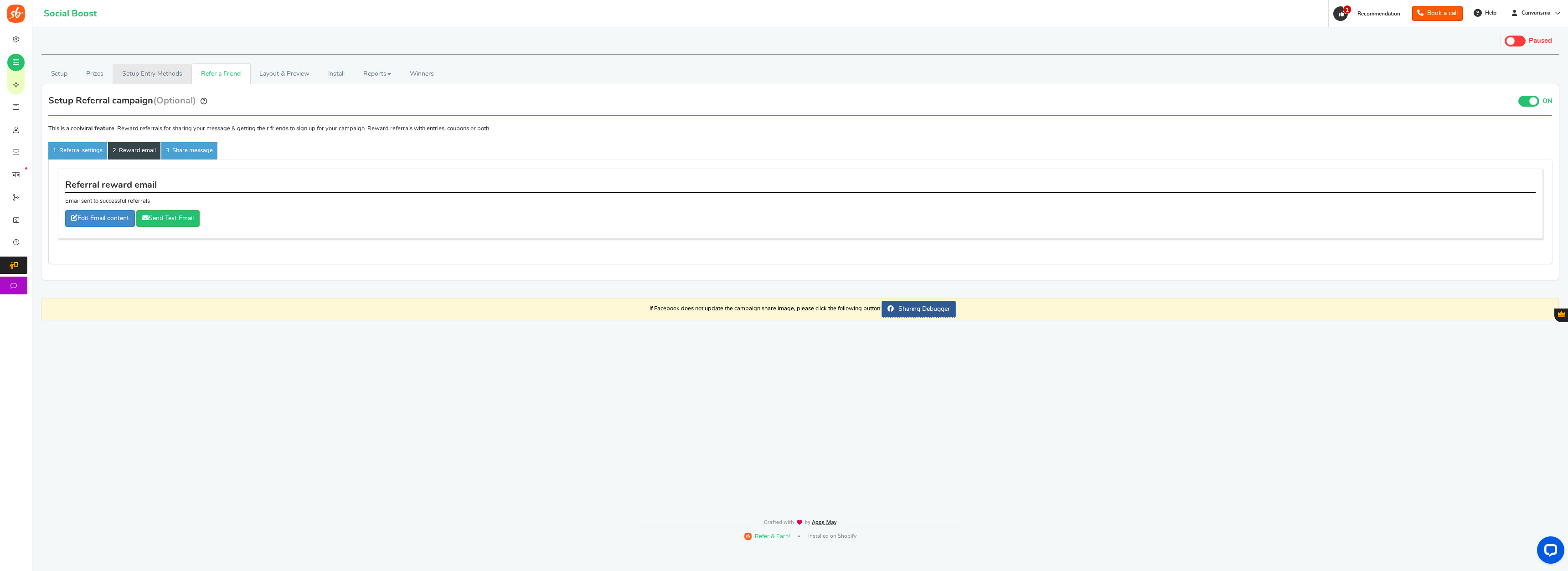
click at [144, 78] on link "Setup Entry Methods" at bounding box center [152, 74] width 79 height 21
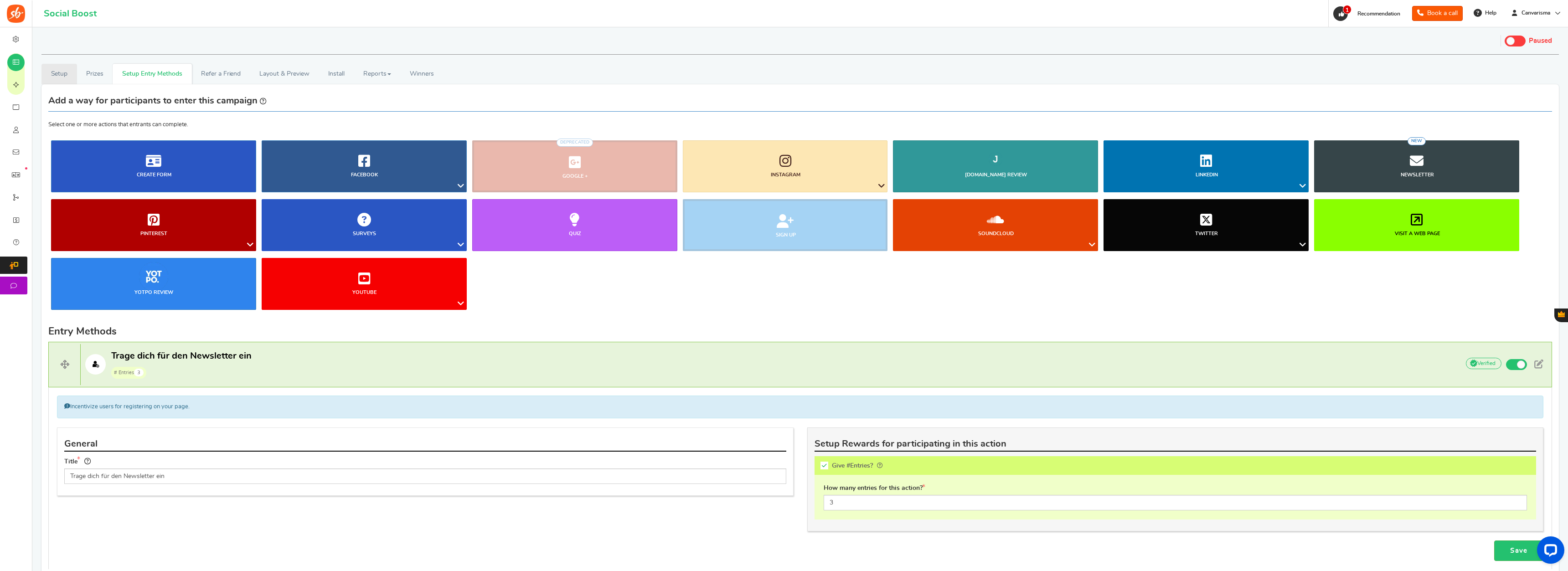
click at [55, 73] on link "Setup" at bounding box center [59, 74] width 36 height 21
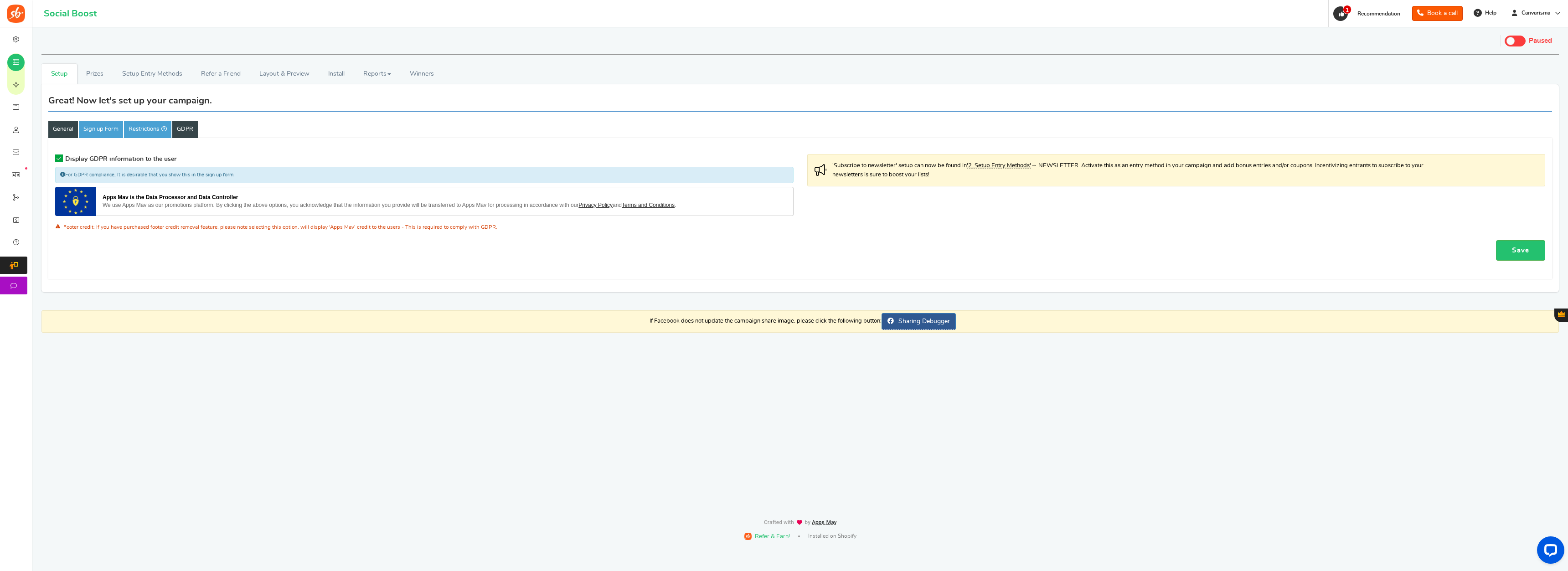
click at [60, 137] on link "General" at bounding box center [63, 130] width 29 height 18
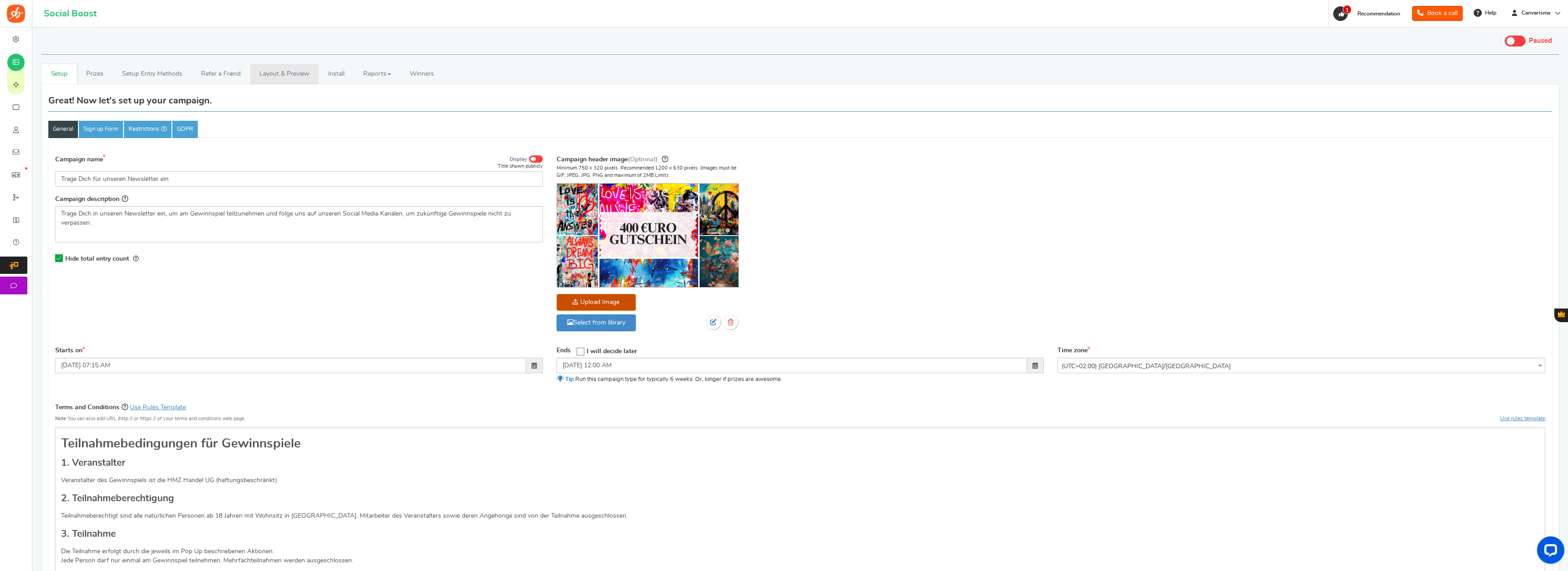
click at [290, 73] on link "Layout & Preview" at bounding box center [284, 74] width 68 height 21
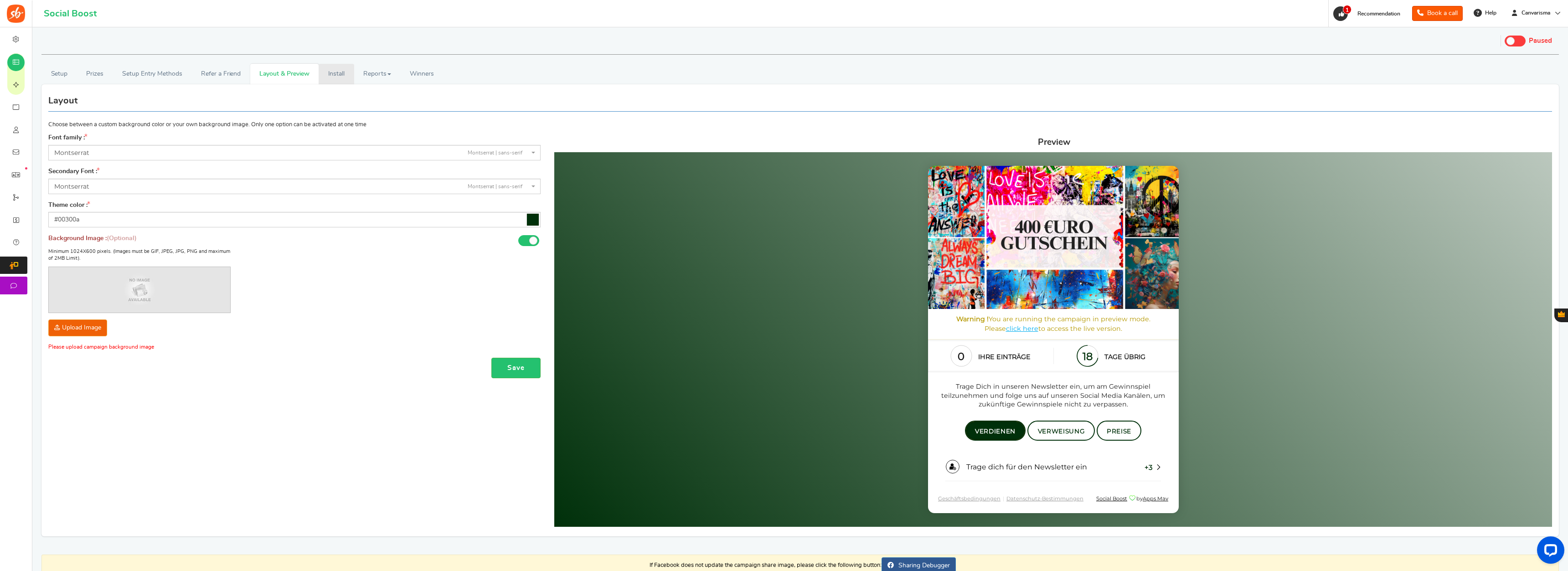
click at [335, 83] on link "Install" at bounding box center [336, 74] width 36 height 21
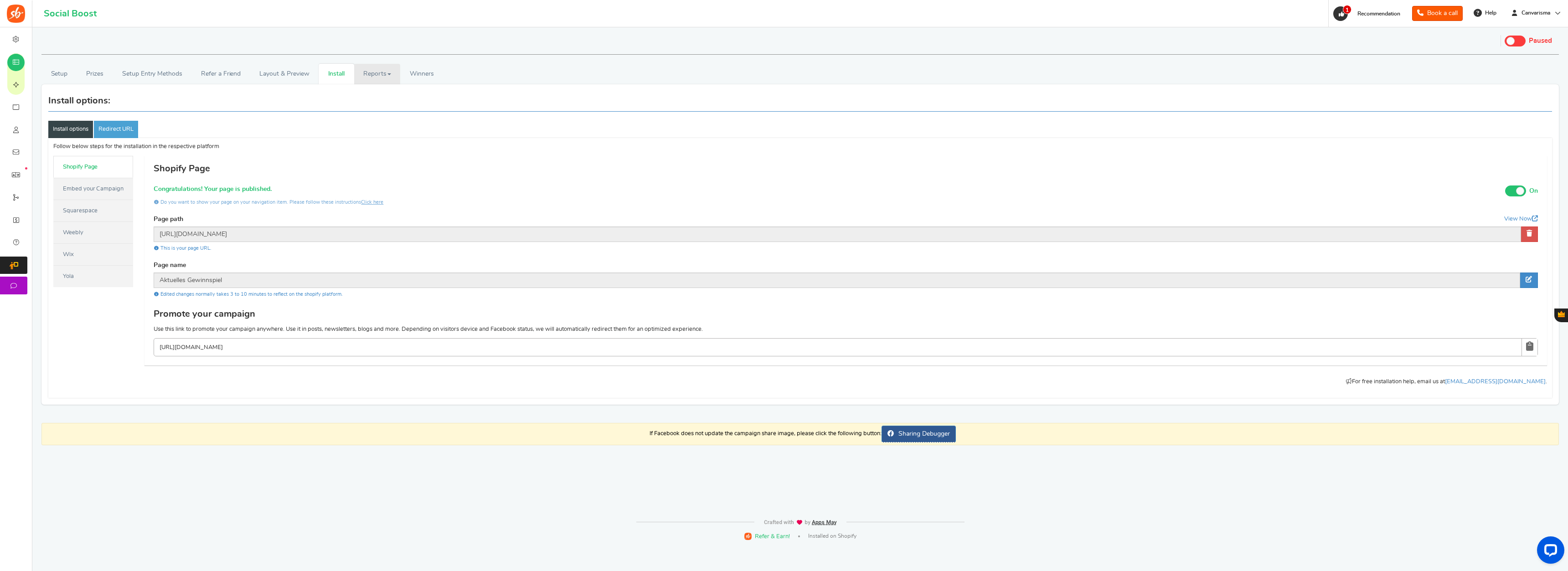
click at [382, 70] on link "Reports" at bounding box center [377, 74] width 46 height 21
click at [875, 42] on span at bounding box center [1515, 41] width 21 height 11
click at [875, 42] on input "Live Paused" at bounding box center [1505, 39] width 0 height 6
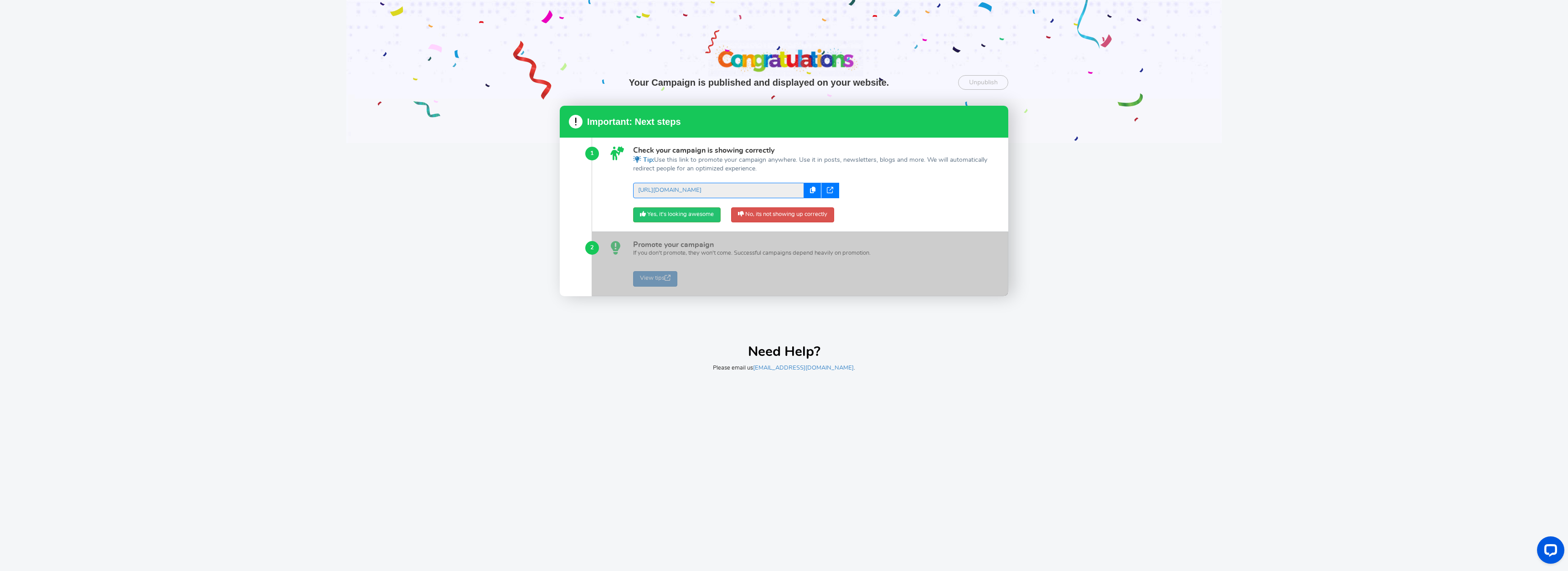
click at [833, 191] on div at bounding box center [830, 191] width 18 height 16
click at [759, 214] on link "No, its not showing up correctly" at bounding box center [782, 215] width 103 height 16
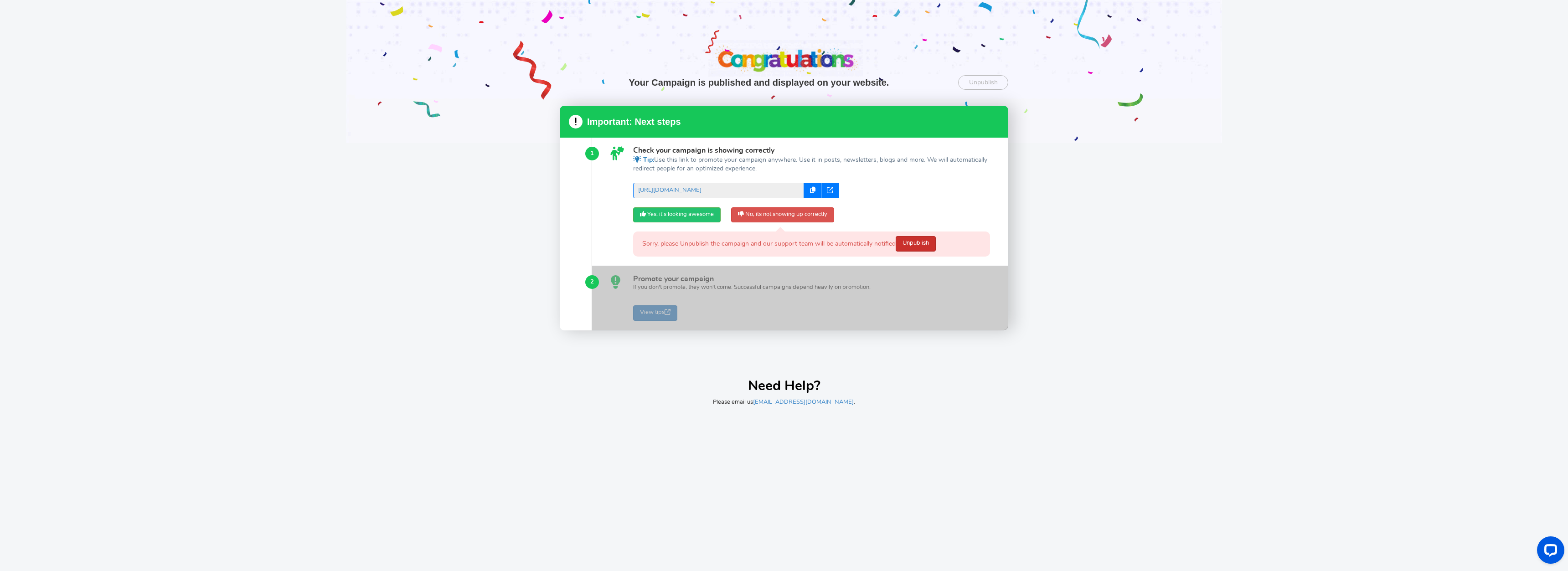
click at [875, 246] on link "Unpublish" at bounding box center [916, 244] width 40 height 16
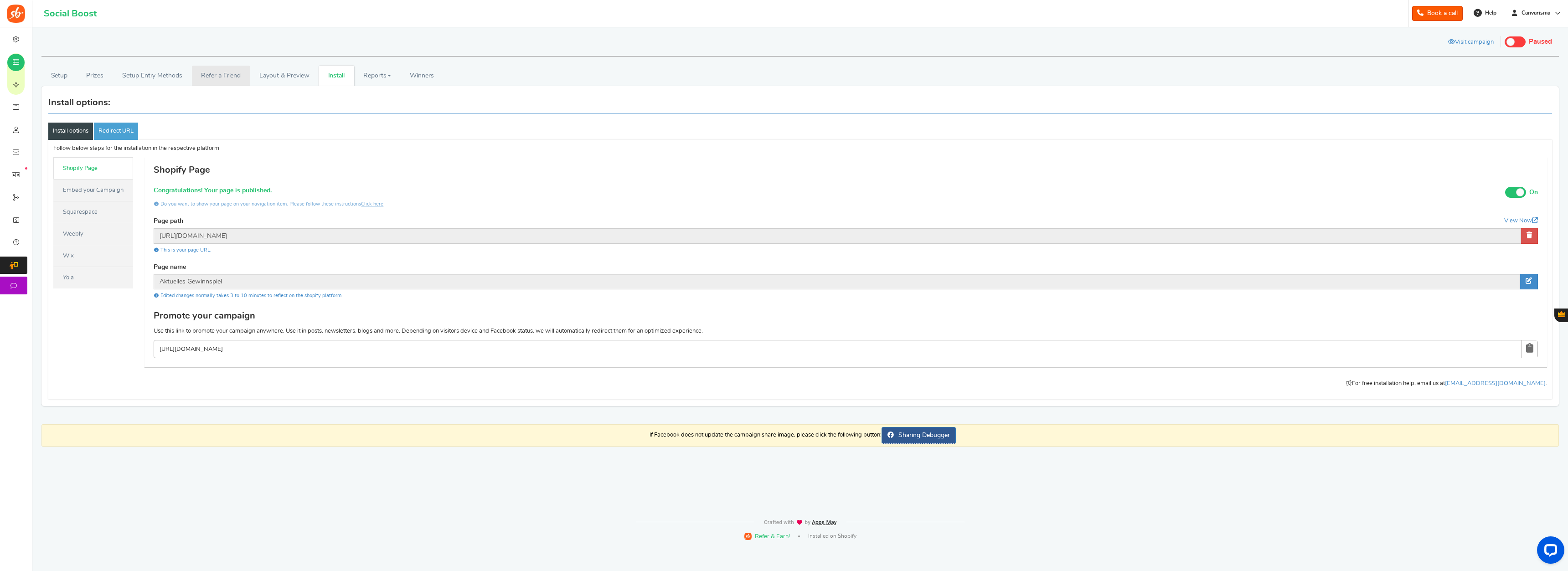
click at [234, 71] on link "Refer a Friend" at bounding box center [221, 76] width 58 height 21
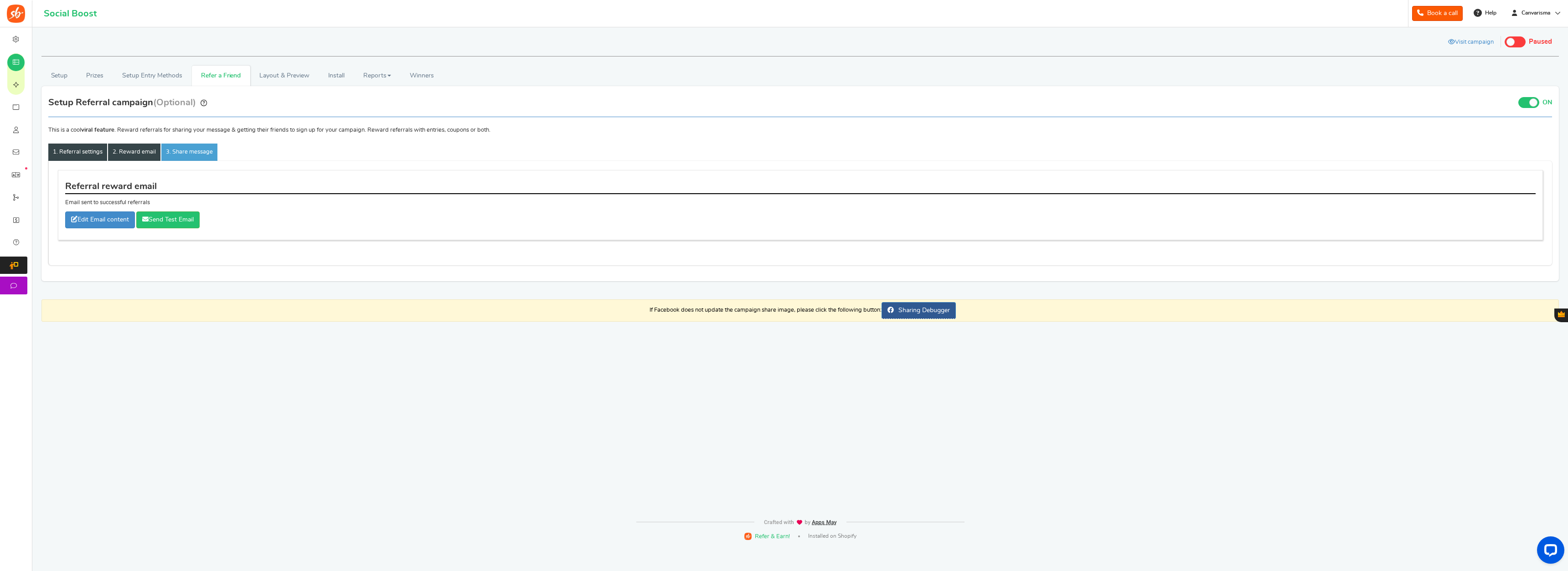
click at [79, 145] on link "1. Referral settings" at bounding box center [78, 152] width 59 height 18
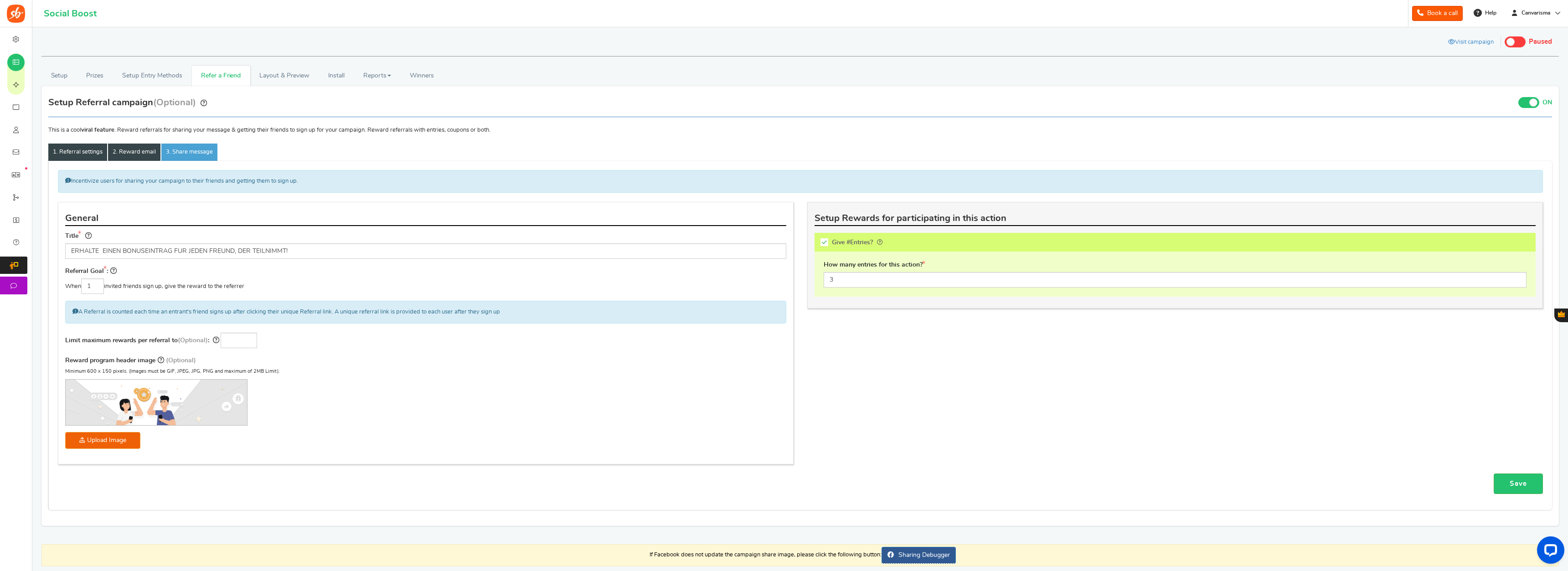
click at [129, 154] on link "2. Reward email" at bounding box center [134, 152] width 53 height 18
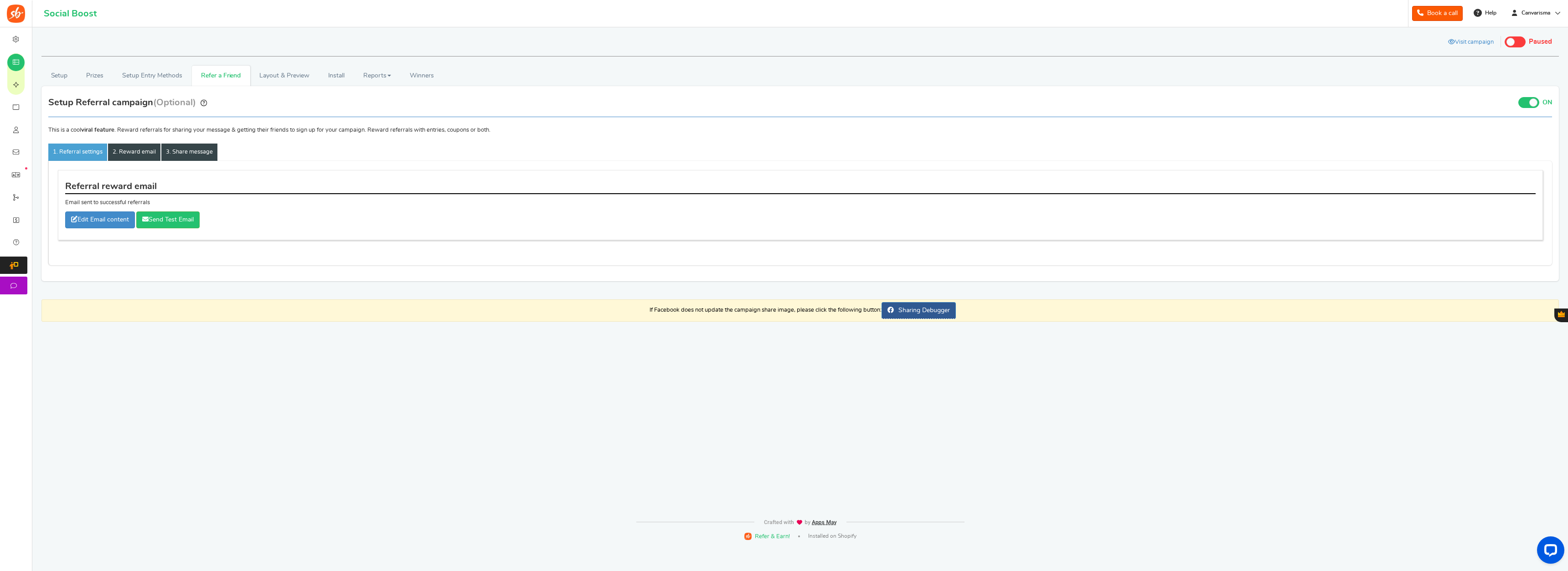
click at [184, 152] on link "3. Share message" at bounding box center [189, 152] width 56 height 18
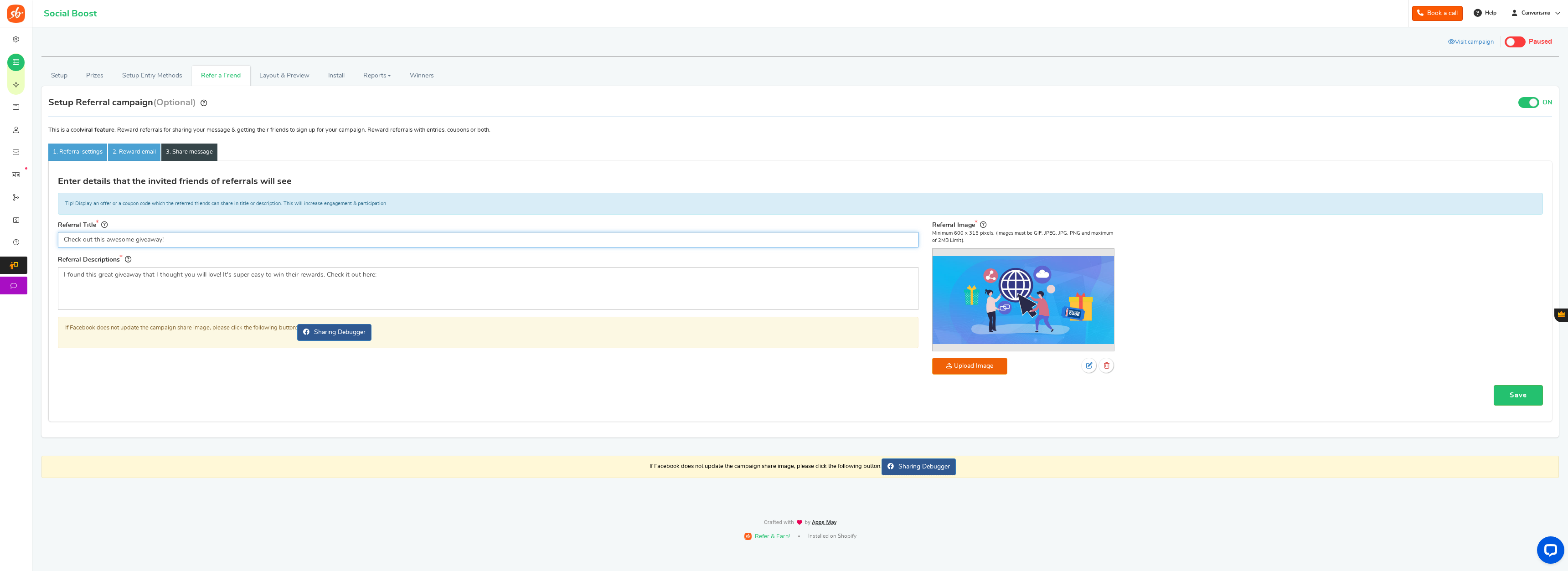
drag, startPoint x: 179, startPoint y: 241, endPoint x: 63, endPoint y: 221, distance: 117.7
click at [63, 232] on input "Check out this awesome giveaway!" at bounding box center [488, 239] width 861 height 16
click at [224, 243] on input "Check out this awesome giveaway!" at bounding box center [488, 239] width 861 height 16
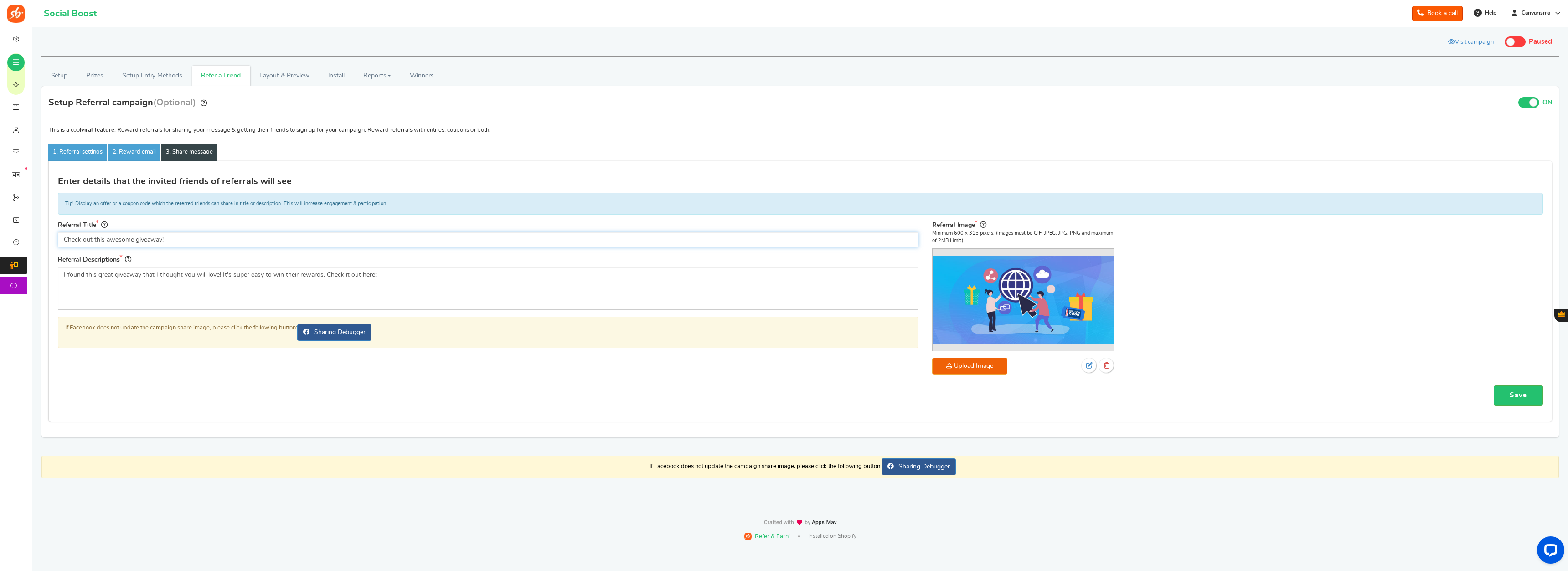
paste input "Schauen Sie sich dieses tolle Werbegeschenk an"
type input "Schau Dir dieses tolle Werbegeschenk an!"
drag, startPoint x: 399, startPoint y: 281, endPoint x: 58, endPoint y: 306, distance: 341.9
click at [58, 306] on textarea "I found this great giveaway that I thought you will love! It's super easy to wi…" at bounding box center [488, 288] width 861 height 43
click at [317, 295] on textarea "I found this great giveaway that I thought you will love! It's super easy to wi…" at bounding box center [488, 288] width 861 height 43
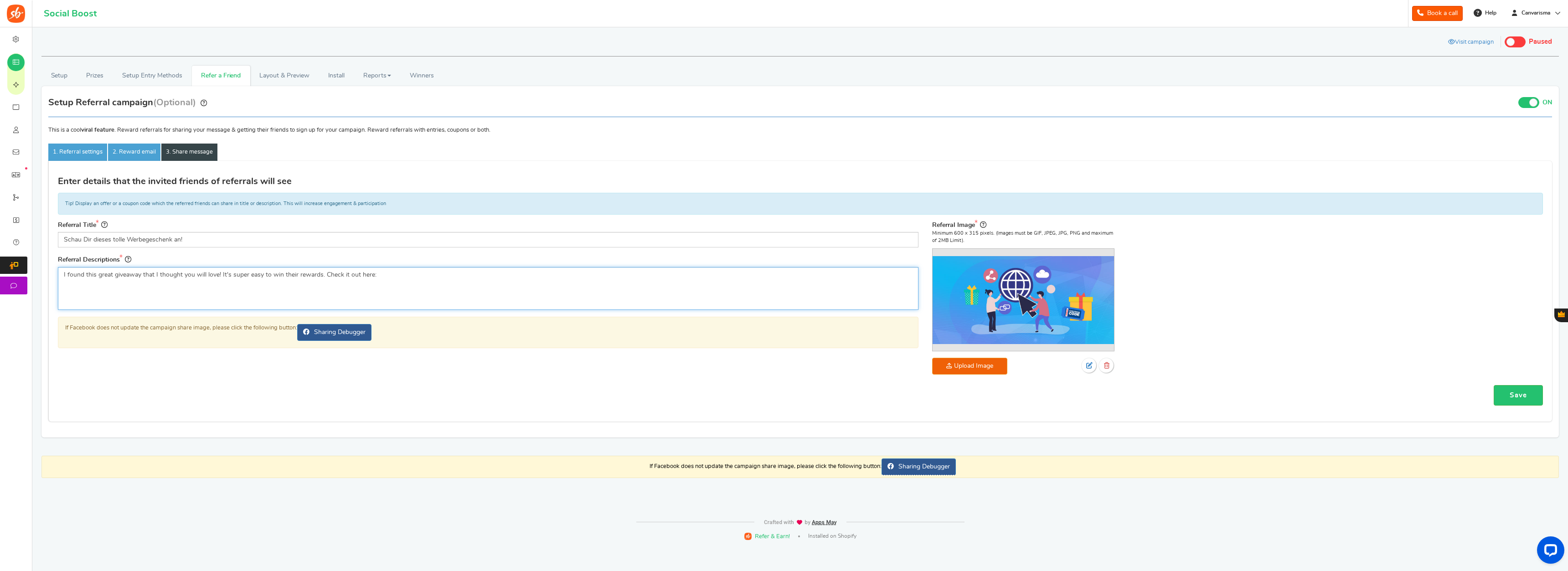
click at [317, 295] on textarea "I found this great giveaway that I thought you will love! It's super easy to wi…" at bounding box center [488, 288] width 861 height 43
paste textarea "ch habe dieses tolle Giveaway gefunden, das euch bestimmt gefallen wird! Es ist…"
click at [209, 278] on textarea "I found this great giveaway that I thought you will love! It's super easy to wi…" at bounding box center [488, 288] width 861 height 43
type textarea "Ich habe dieses tolle Giveaway gefunden, das dir bestimmt gefallen wird! Es ist…"
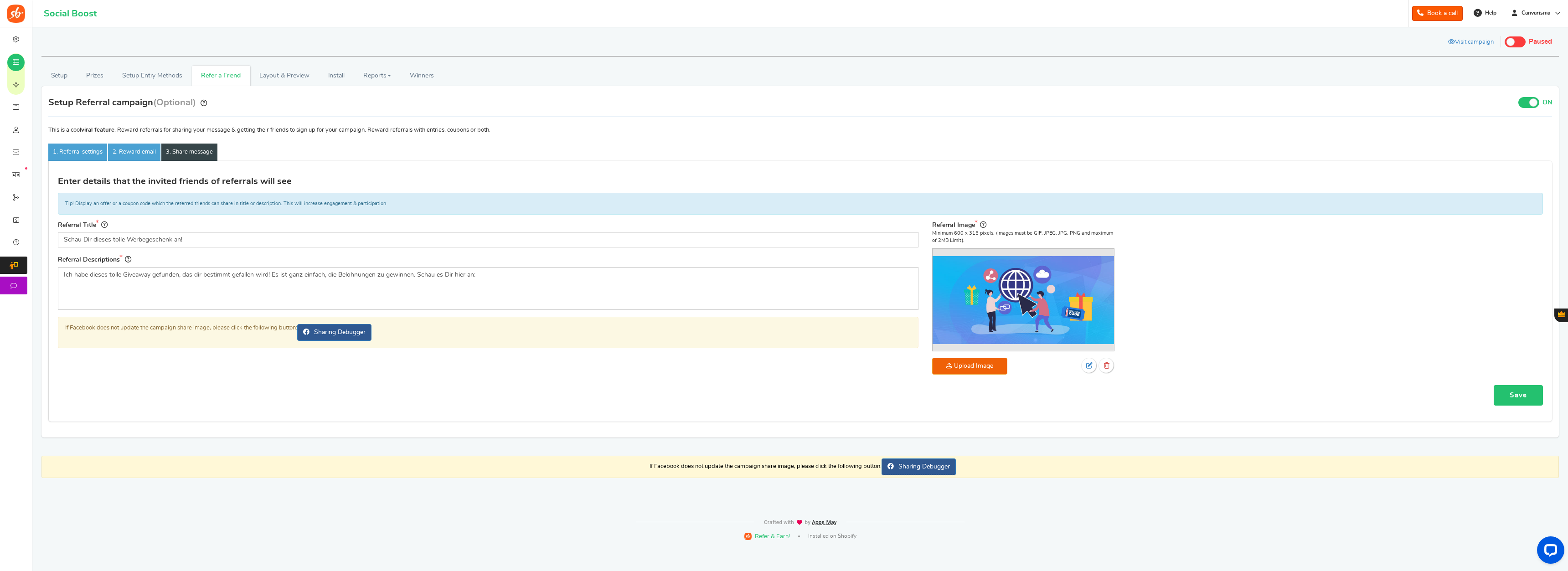
click at [875, 392] on link "Save" at bounding box center [1518, 395] width 50 height 21
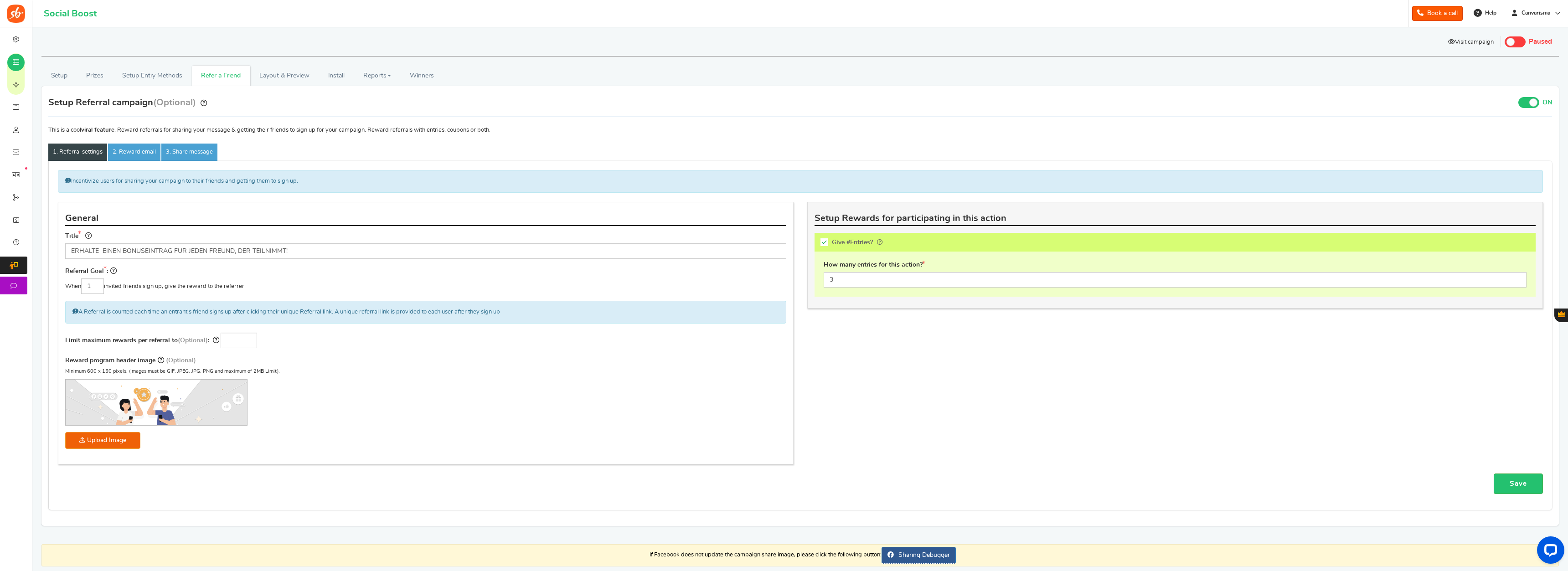
click at [875, 43] on link "Visit campaign" at bounding box center [1471, 43] width 60 height 16
